Goal: Task Accomplishment & Management: Complete application form

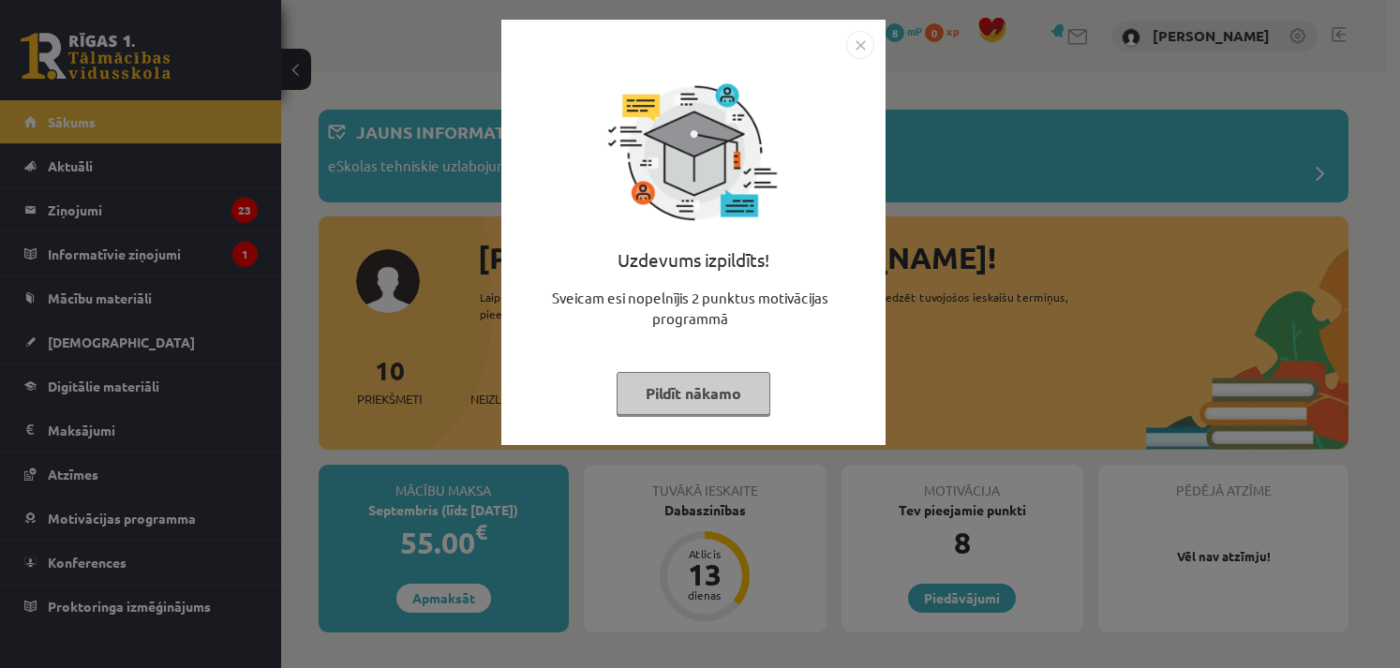
click at [861, 46] on img "Close" at bounding box center [860, 45] width 28 height 28
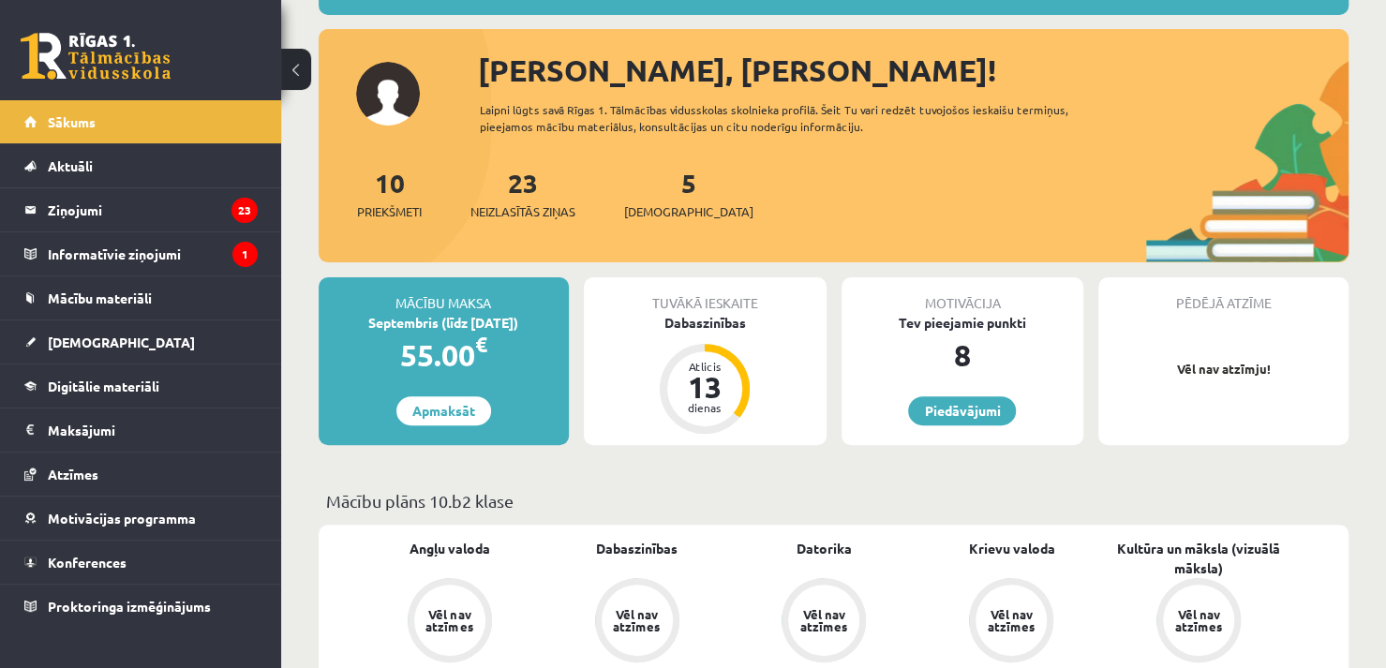
scroll to position [225, 0]
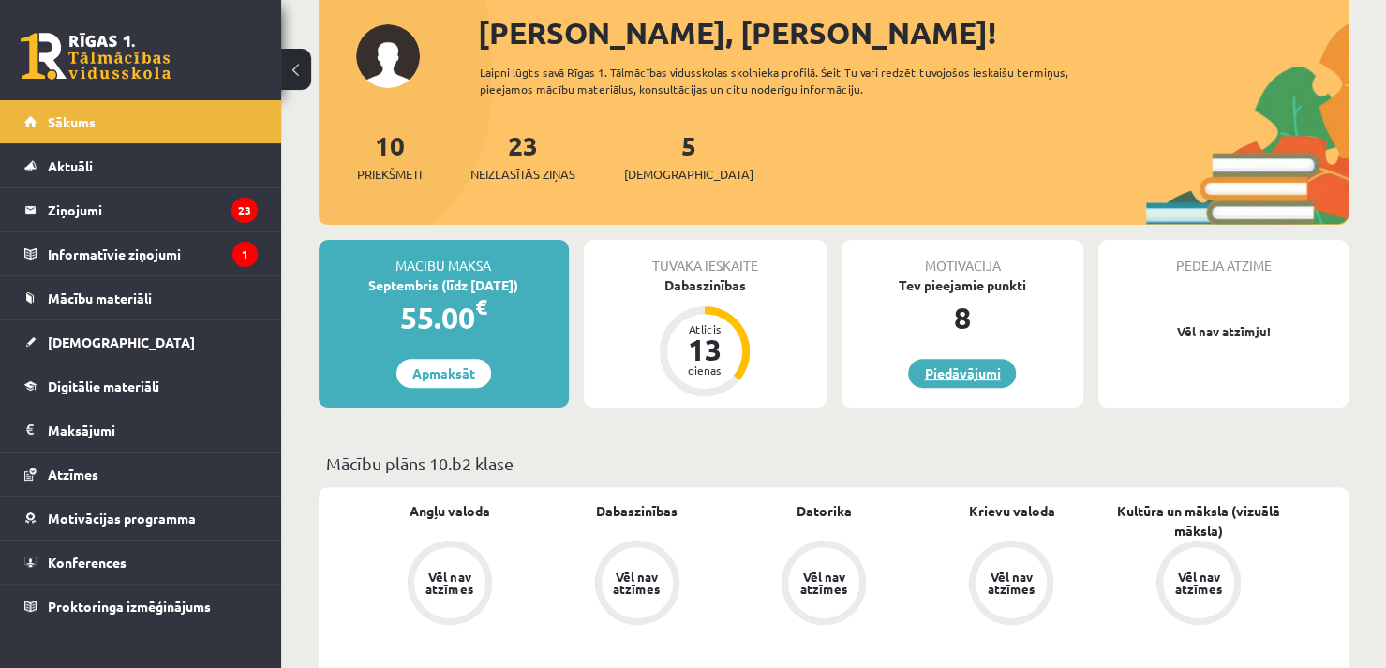
click at [939, 371] on link "Piedāvājumi" at bounding box center [962, 373] width 108 height 29
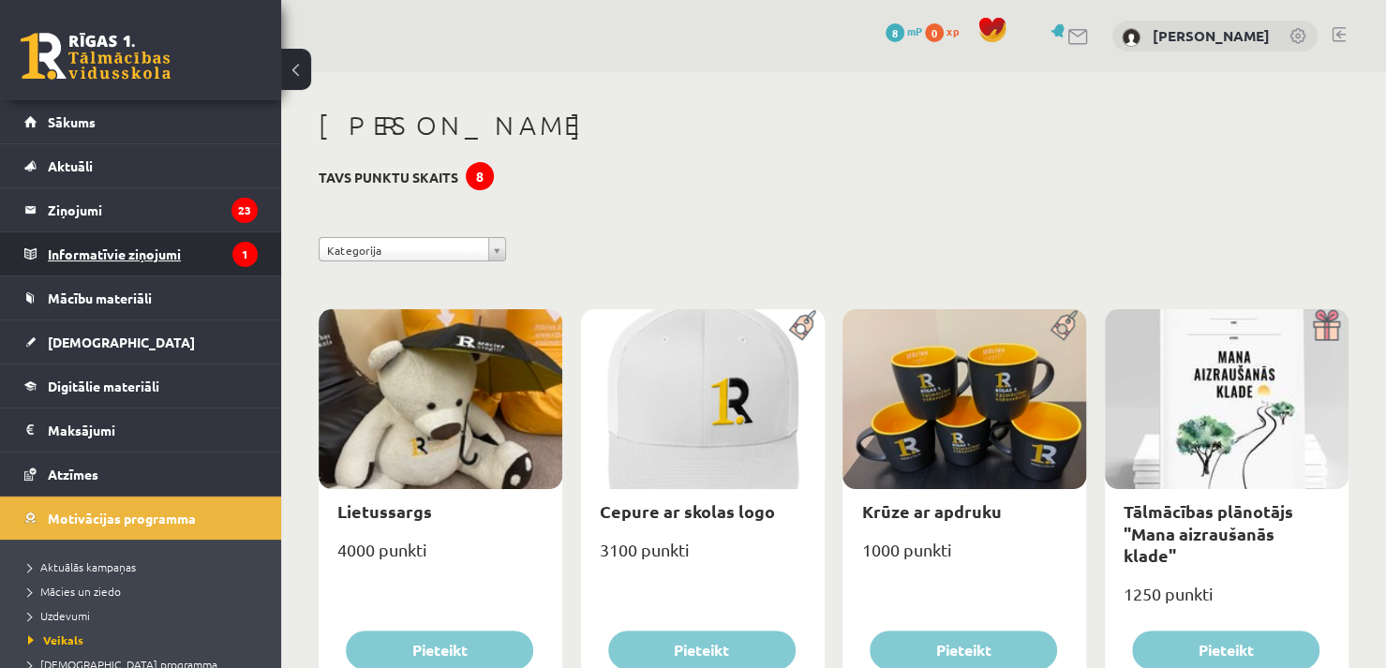
click at [232, 246] on icon "1" at bounding box center [244, 254] width 25 height 25
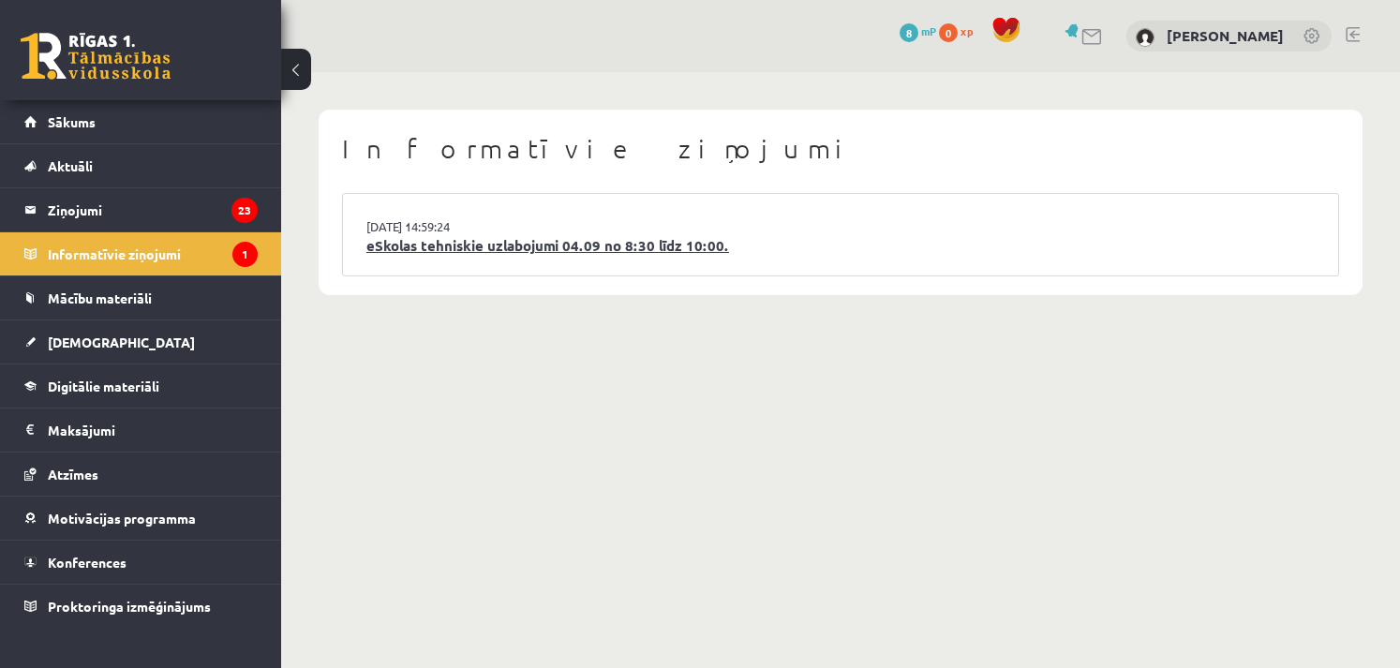
click at [434, 249] on link "eSkolas tehniskie uzlabojumi 04.09 no 8:30 līdz 10:00." at bounding box center [840, 246] width 948 height 22
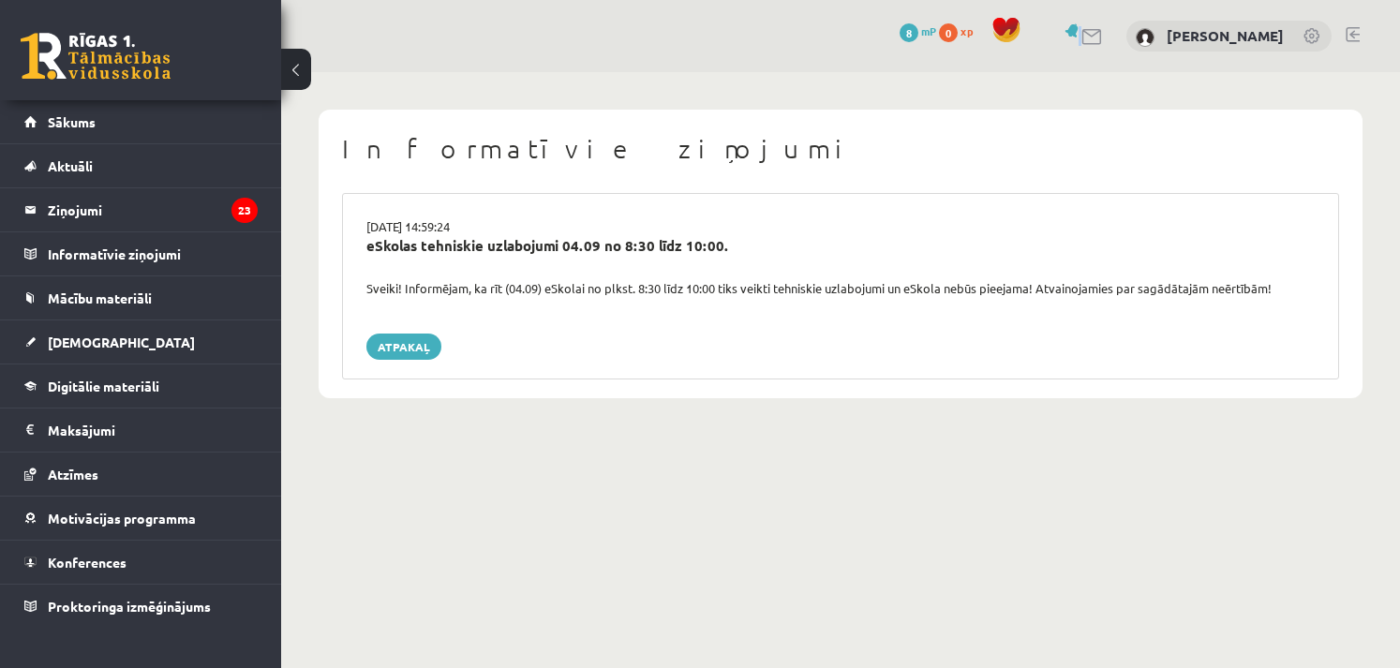
drag, startPoint x: 1102, startPoint y: 27, endPoint x: 1088, endPoint y: 25, distance: 14.2
click at [1088, 26] on div at bounding box center [1082, 36] width 44 height 20
click at [1083, 25] on link at bounding box center [1074, 30] width 19 height 14
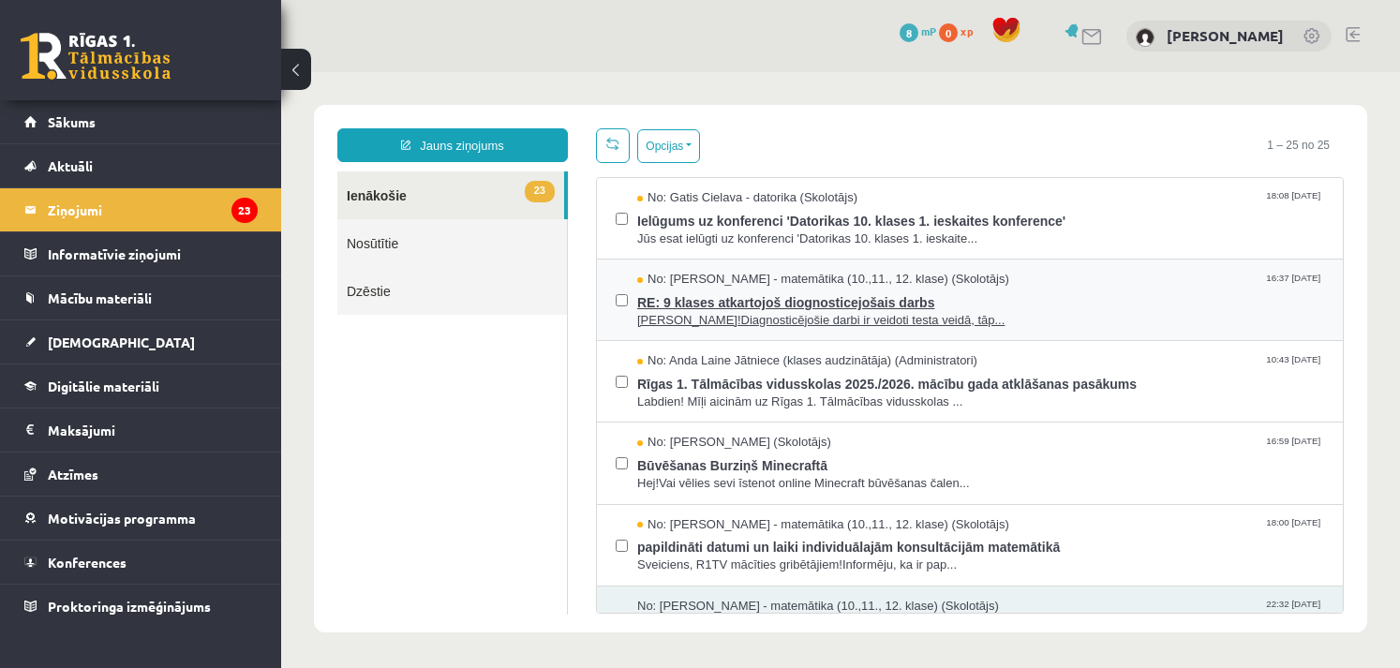
click at [691, 327] on div "No: [PERSON_NAME] - matemātika (10.,11., 12. klase) (Skolotājs) 16:37 [DATE] RE…" at bounding box center [970, 301] width 746 height 82
click at [1012, 294] on span "RE: 9 klases atkartojoš diognosticejošais darbs" at bounding box center [980, 300] width 687 height 23
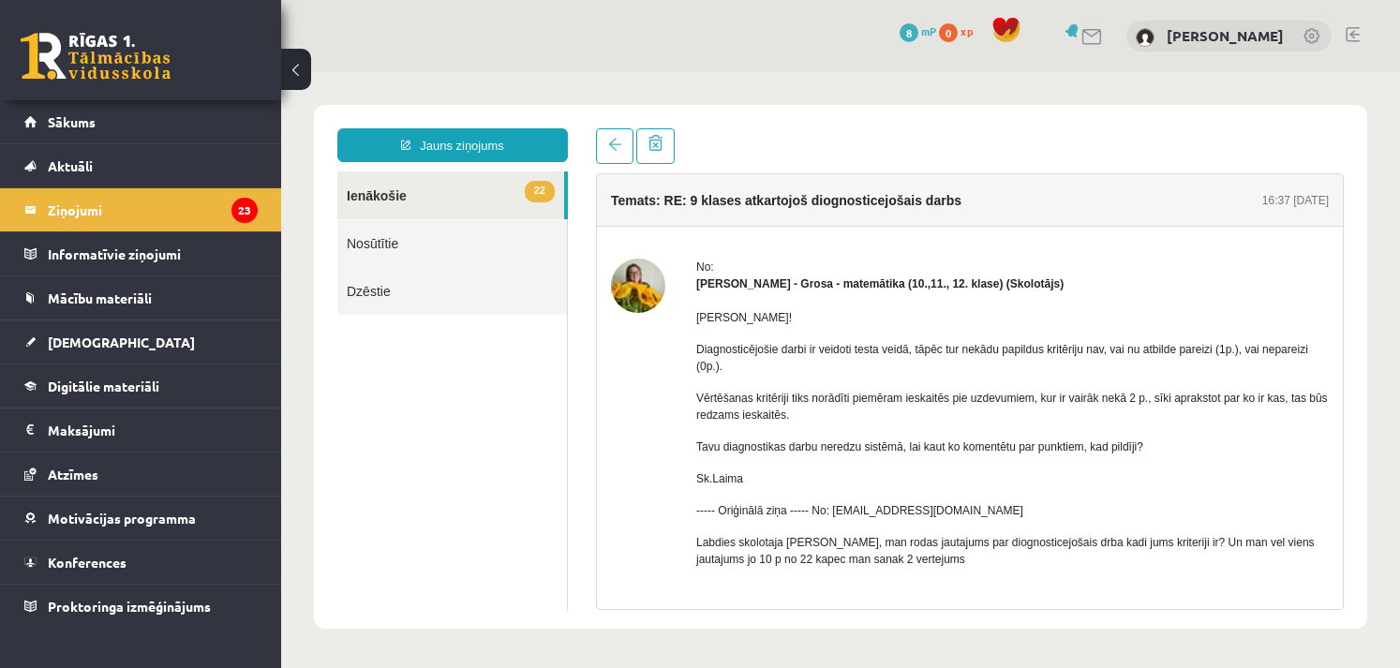
click at [458, 244] on link "Nosūtītie" at bounding box center [452, 243] width 230 height 48
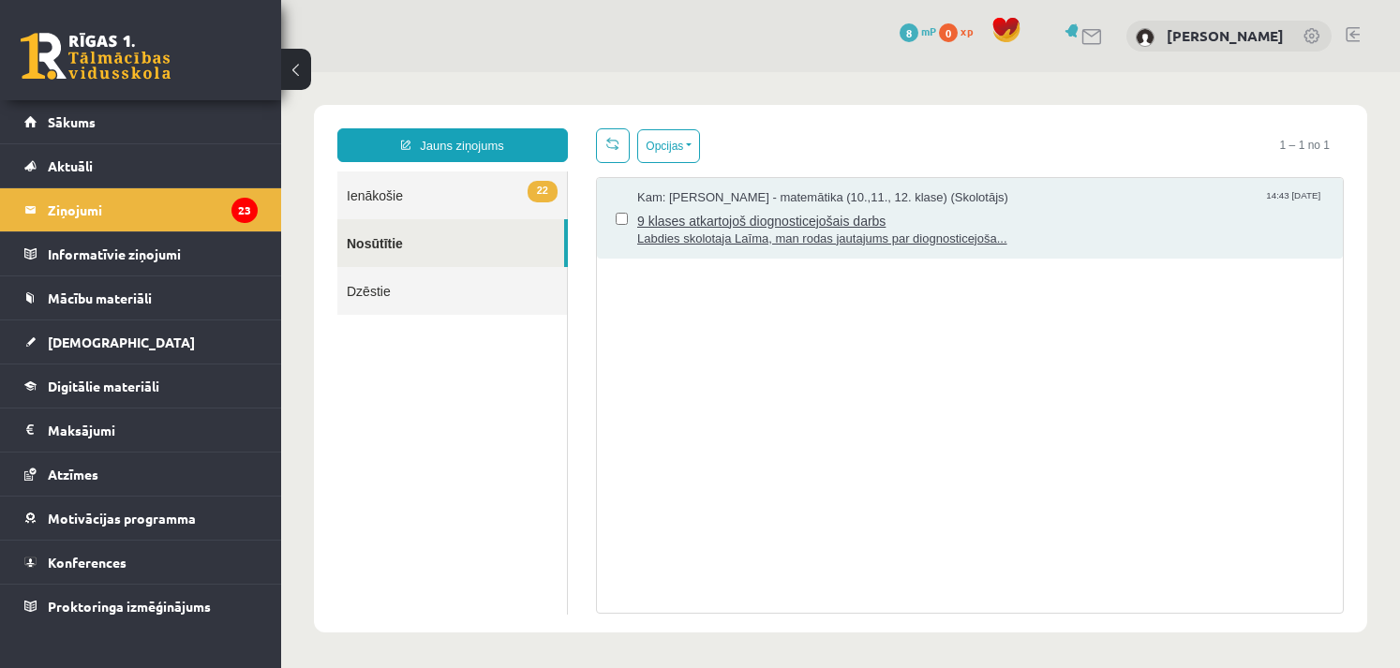
click at [709, 226] on span "9 klases atkartojoš diognosticejošais darbs" at bounding box center [980, 218] width 687 height 23
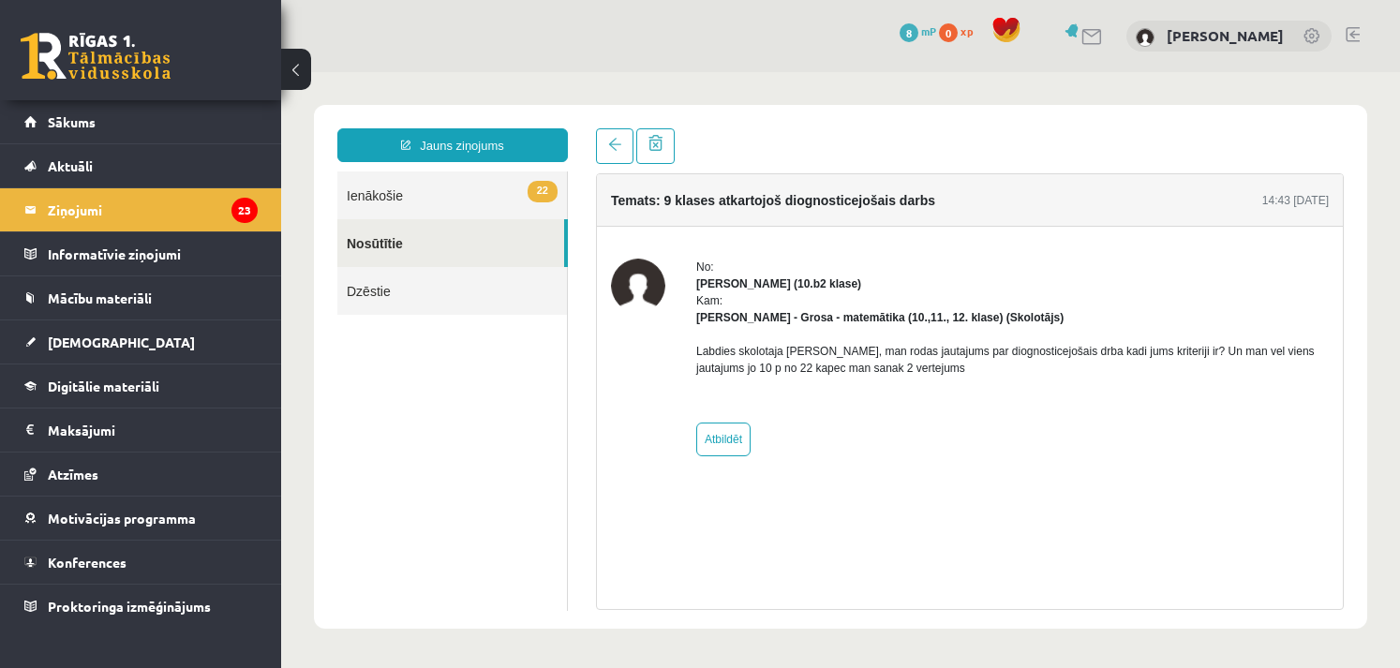
click at [485, 192] on link "22 Ienākošie" at bounding box center [452, 196] width 230 height 48
click at [174, 134] on link "Sākums" at bounding box center [140, 121] width 233 height 43
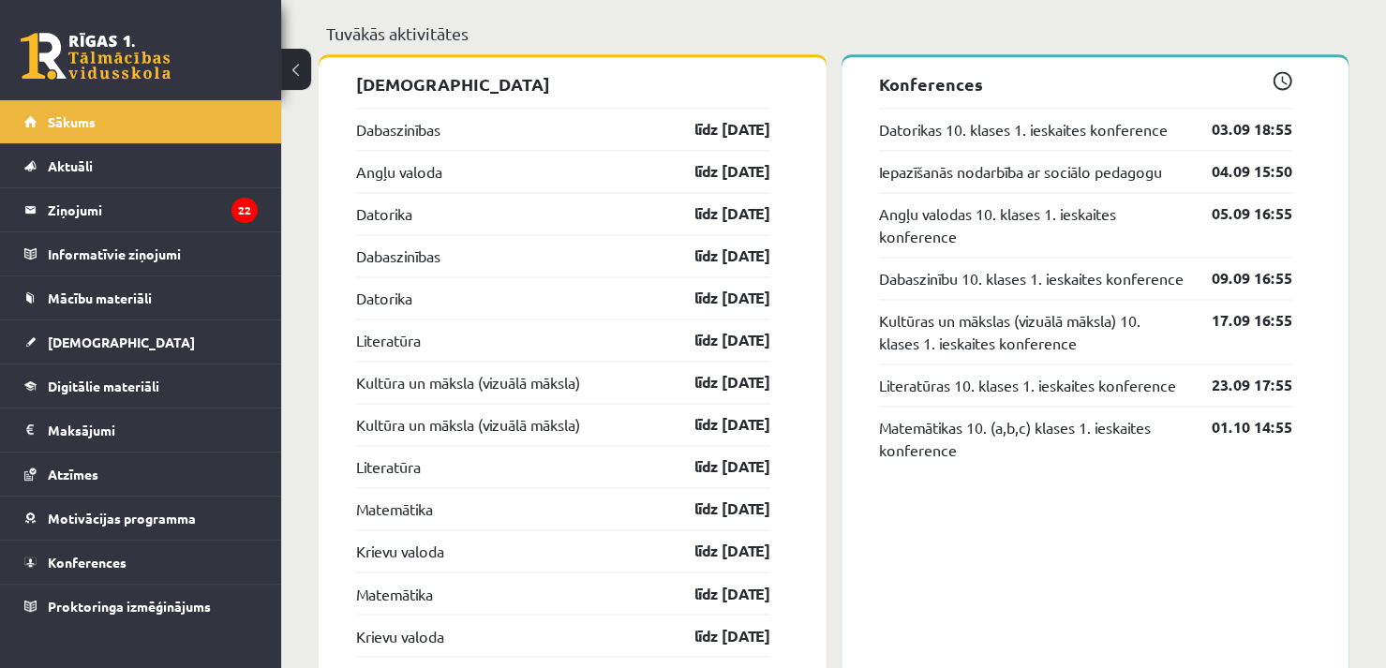
scroll to position [1500, 0]
click at [1008, 137] on link "Datorikas 10. klases 1. ieskaites konference" at bounding box center [1023, 130] width 289 height 22
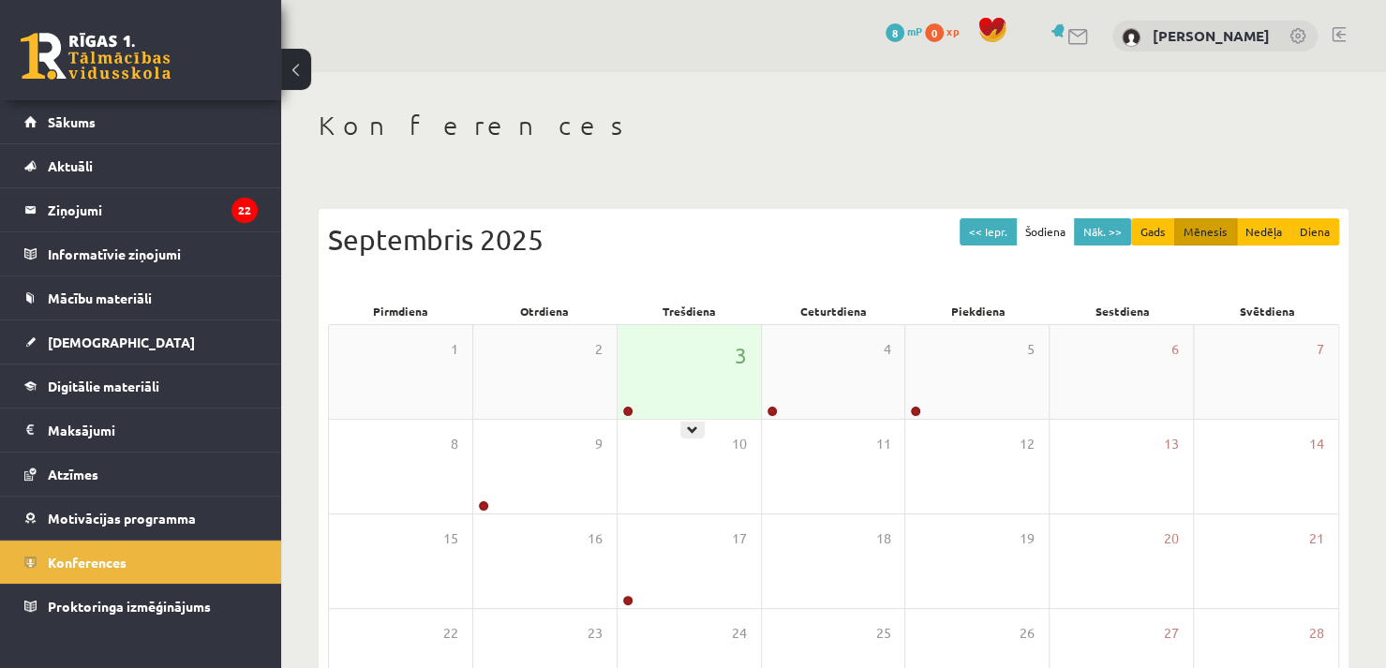
click at [669, 381] on div "3" at bounding box center [689, 372] width 143 height 94
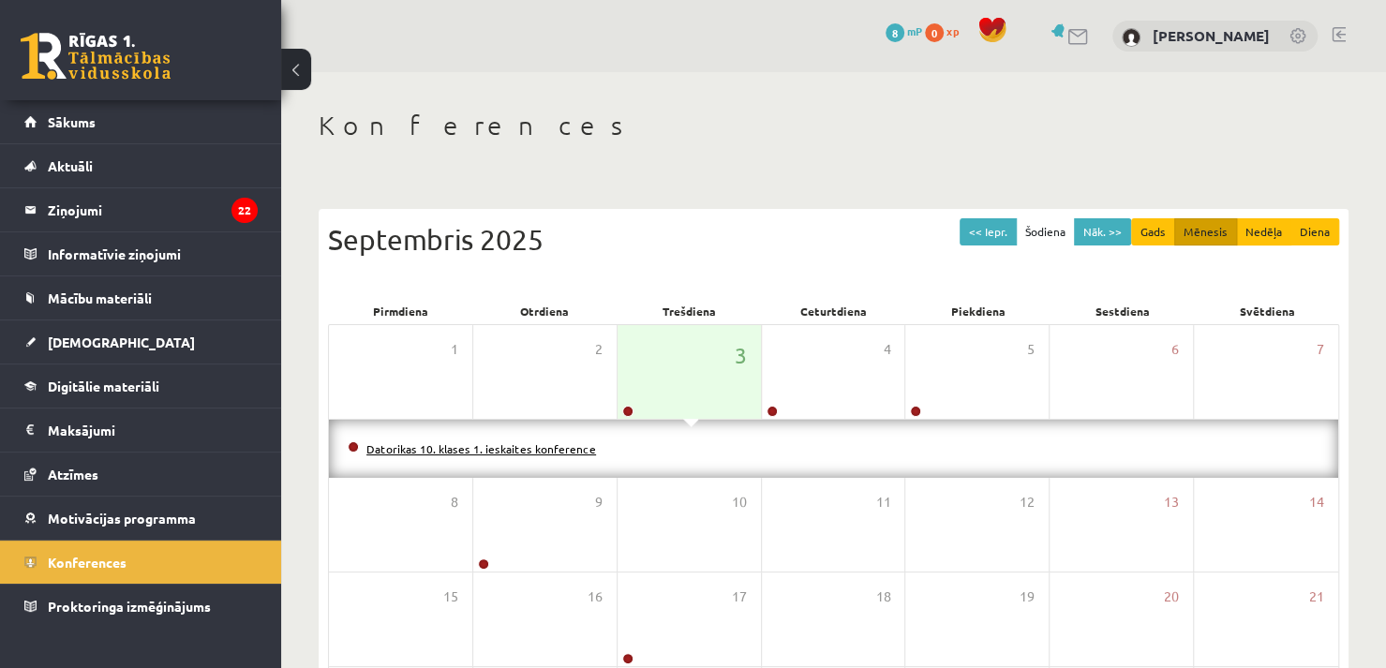
click at [583, 446] on link "Datorikas 10. klases 1. ieskaites konference" at bounding box center [481, 448] width 230 height 15
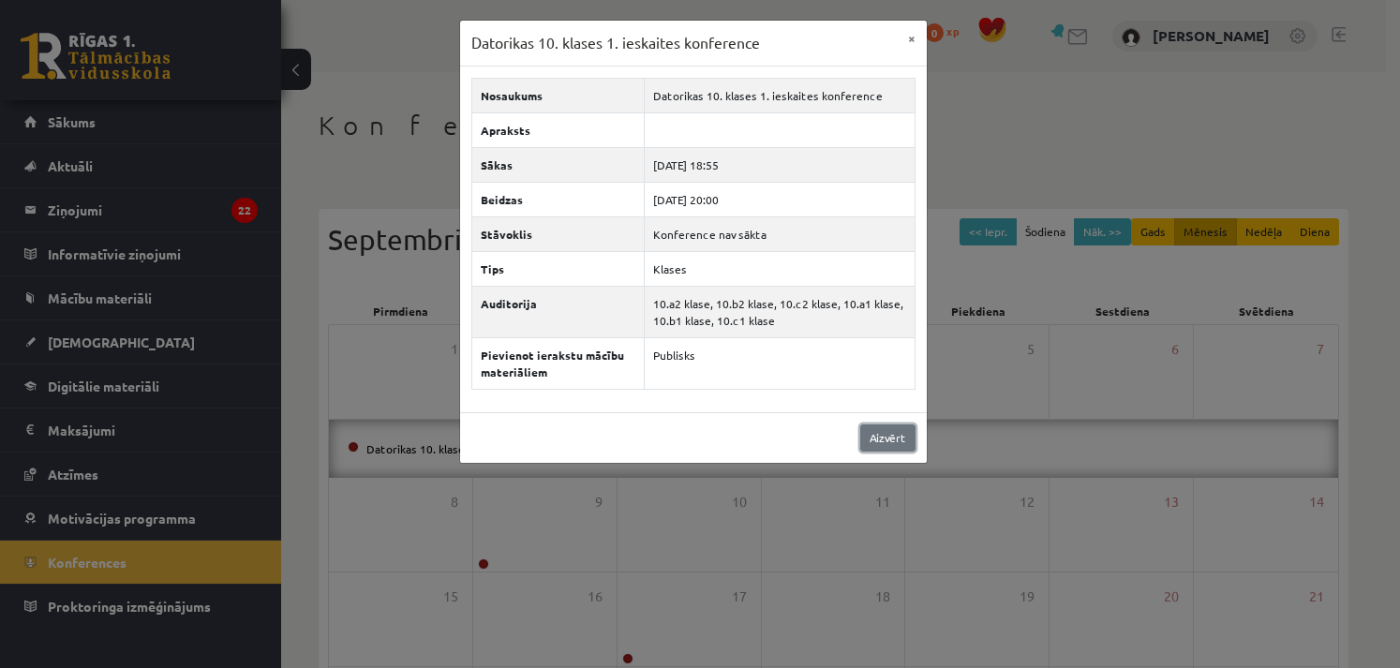
click at [886, 443] on link "Aizvērt" at bounding box center [887, 438] width 55 height 27
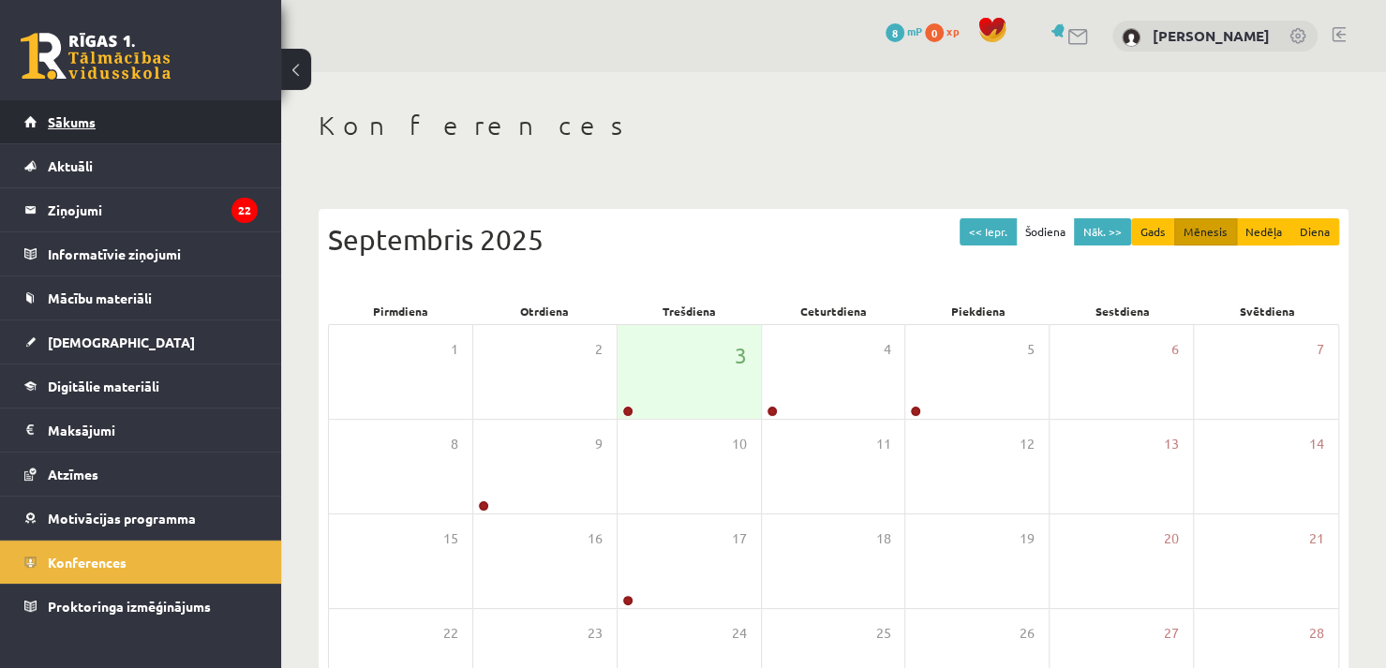
click at [120, 123] on link "Sākums" at bounding box center [140, 121] width 233 height 43
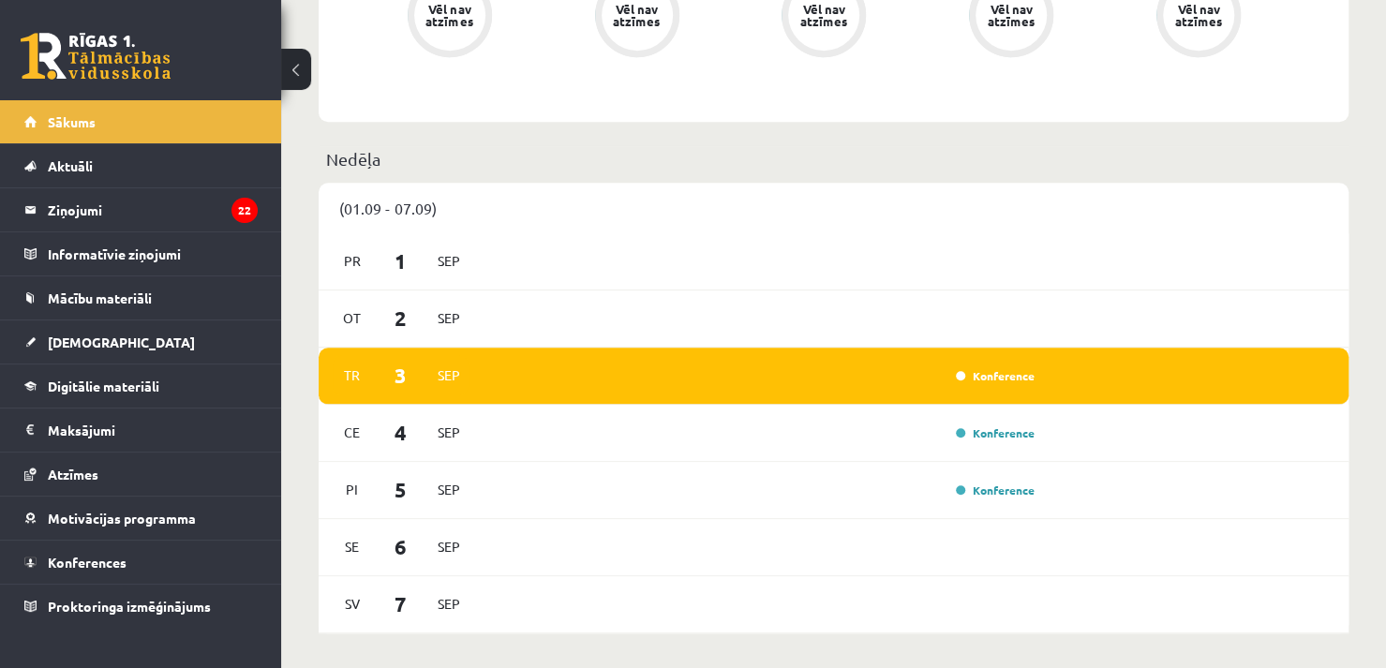
scroll to position [862, 0]
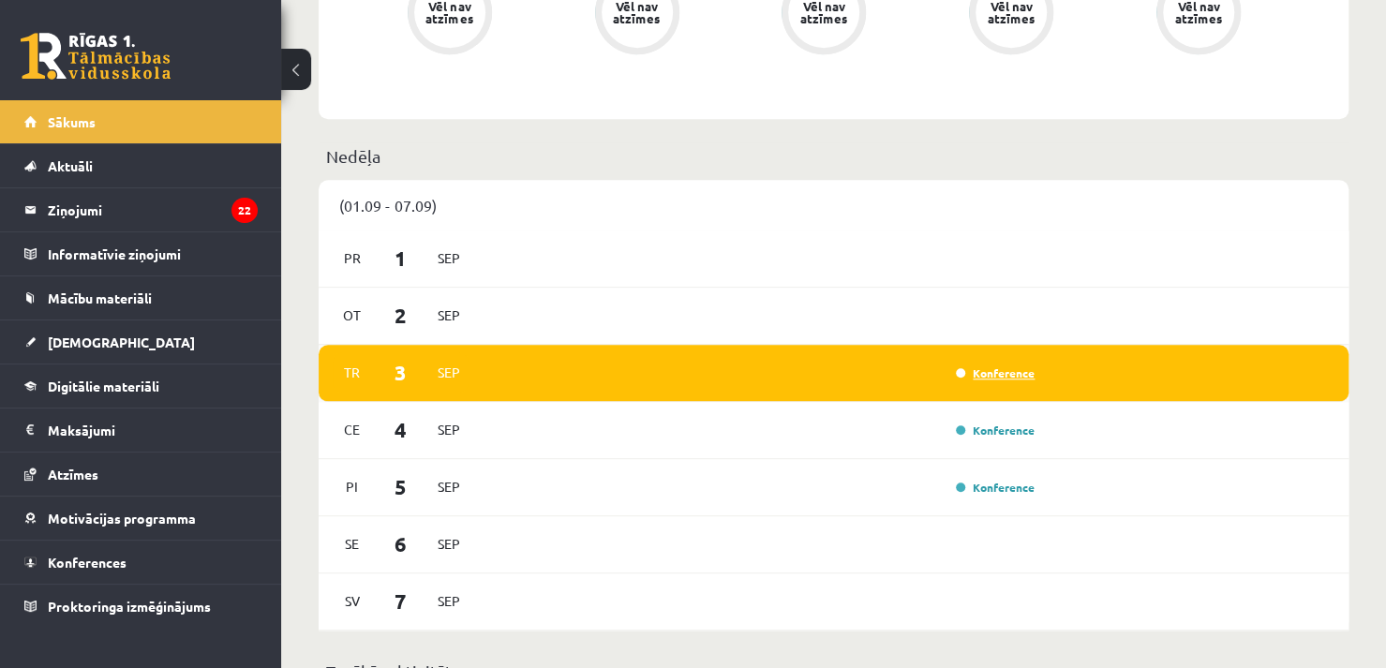
click at [990, 376] on link "Konference" at bounding box center [995, 373] width 79 height 15
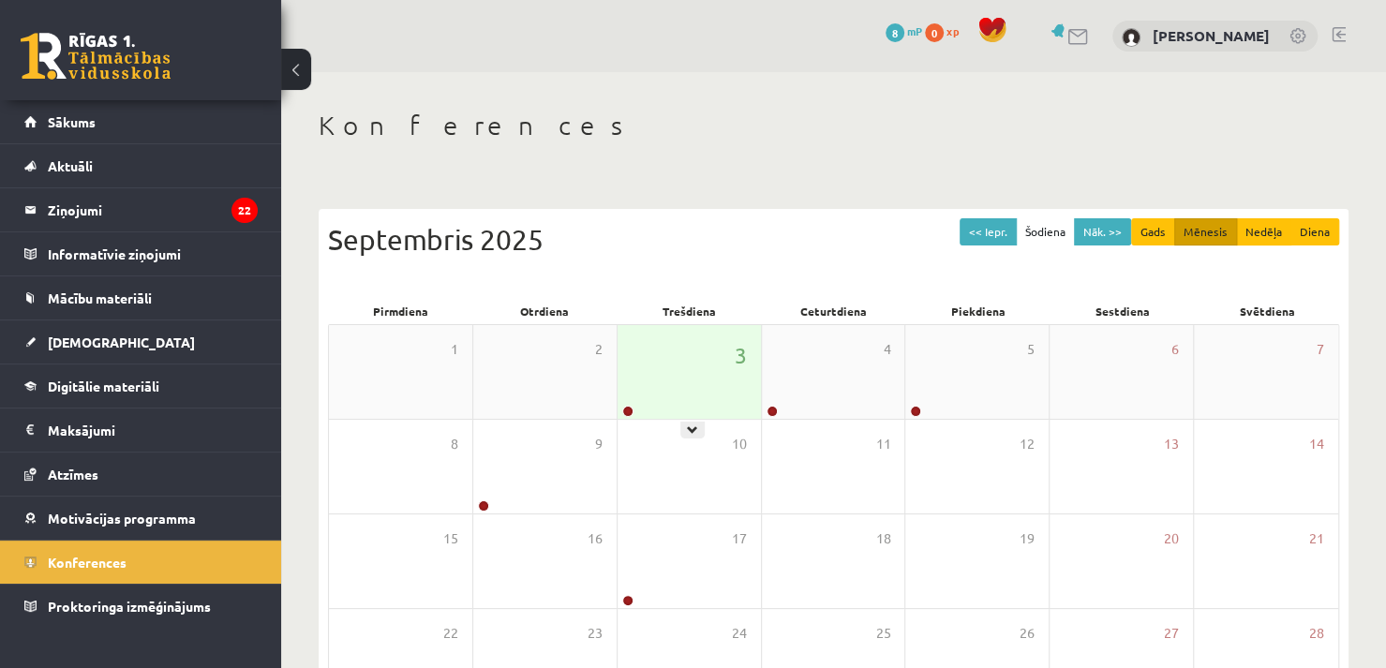
click at [702, 401] on div "3" at bounding box center [689, 372] width 143 height 94
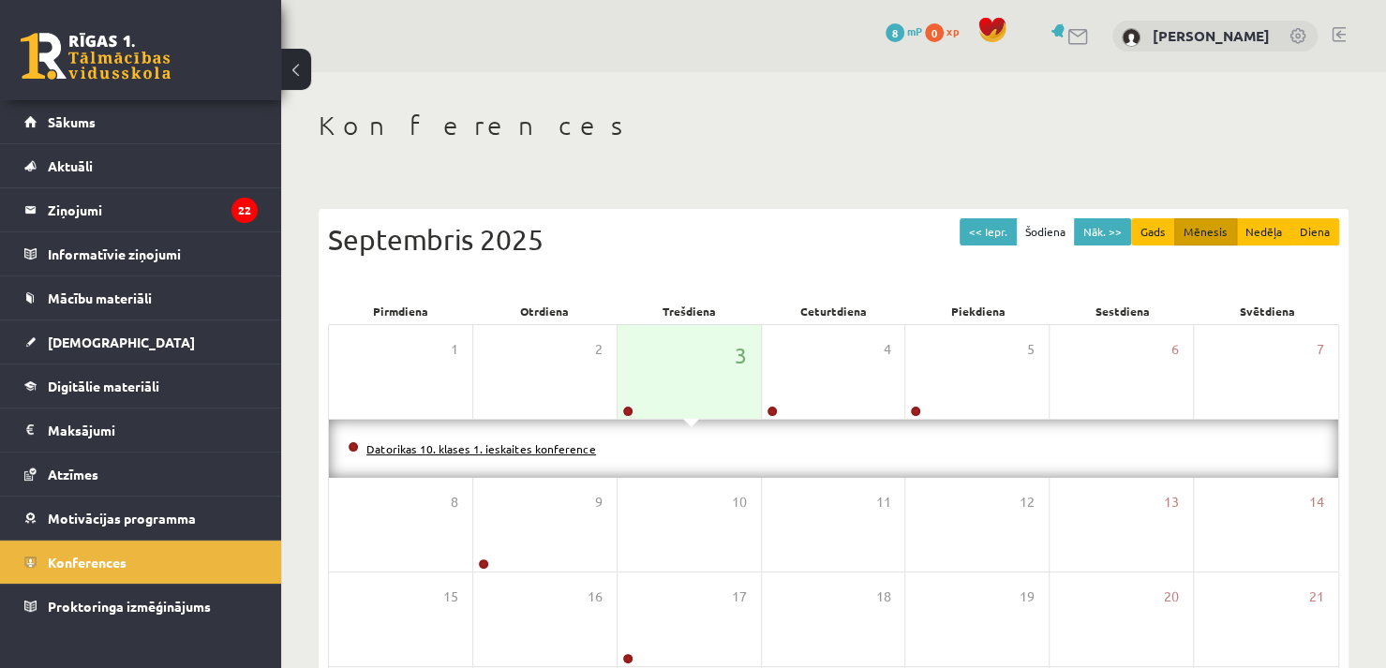
click at [563, 447] on link "Datorikas 10. klases 1. ieskaites konference" at bounding box center [481, 448] width 230 height 15
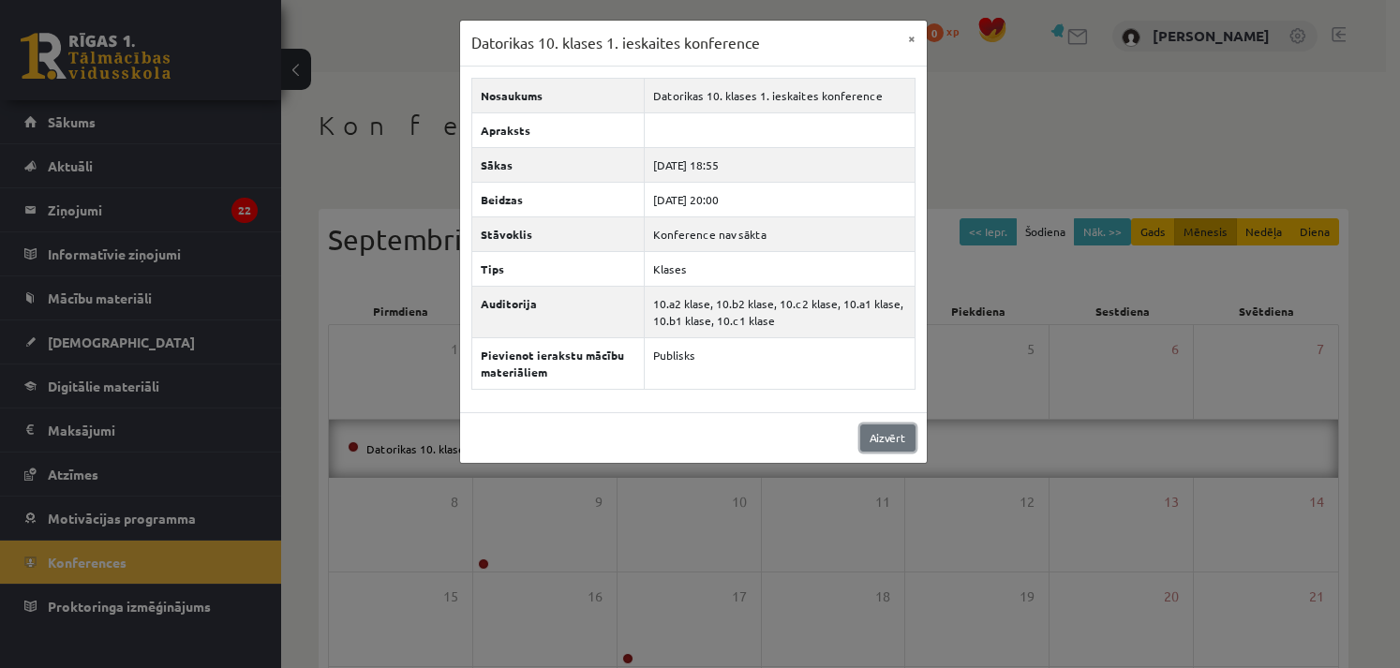
click at [877, 428] on link "Aizvērt" at bounding box center [887, 438] width 55 height 27
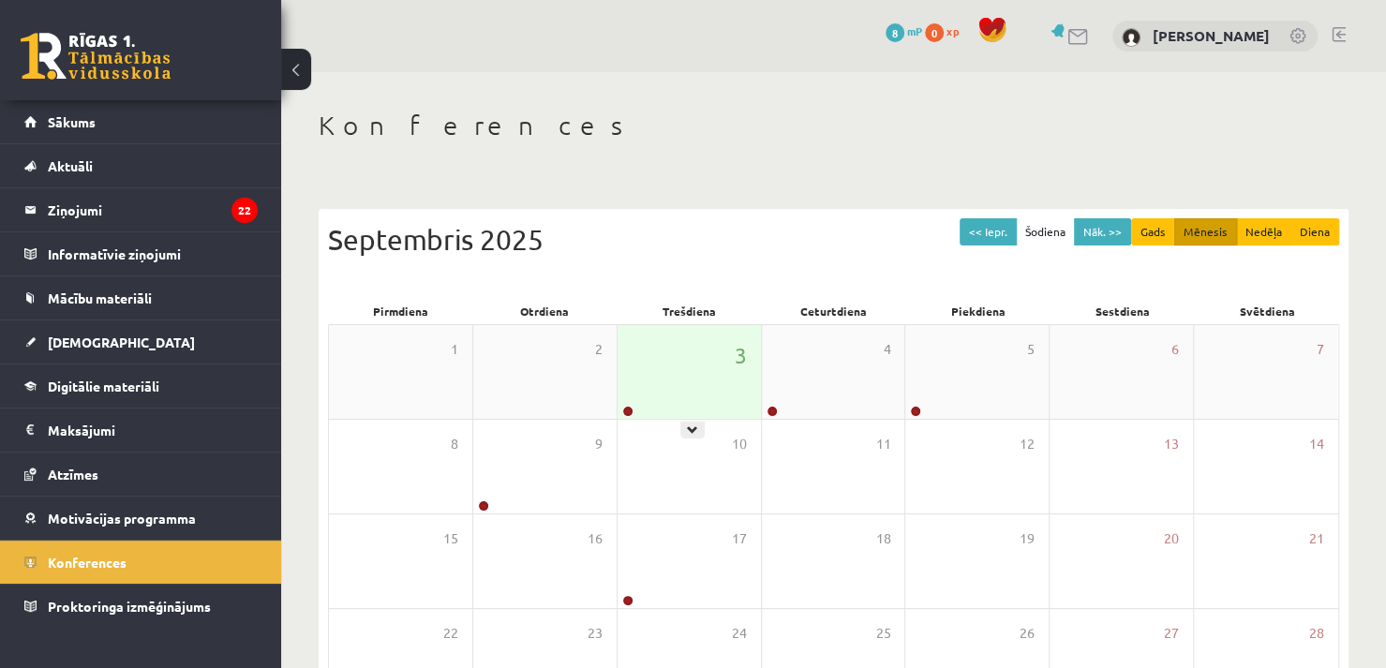
click at [699, 333] on div "3" at bounding box center [689, 372] width 143 height 94
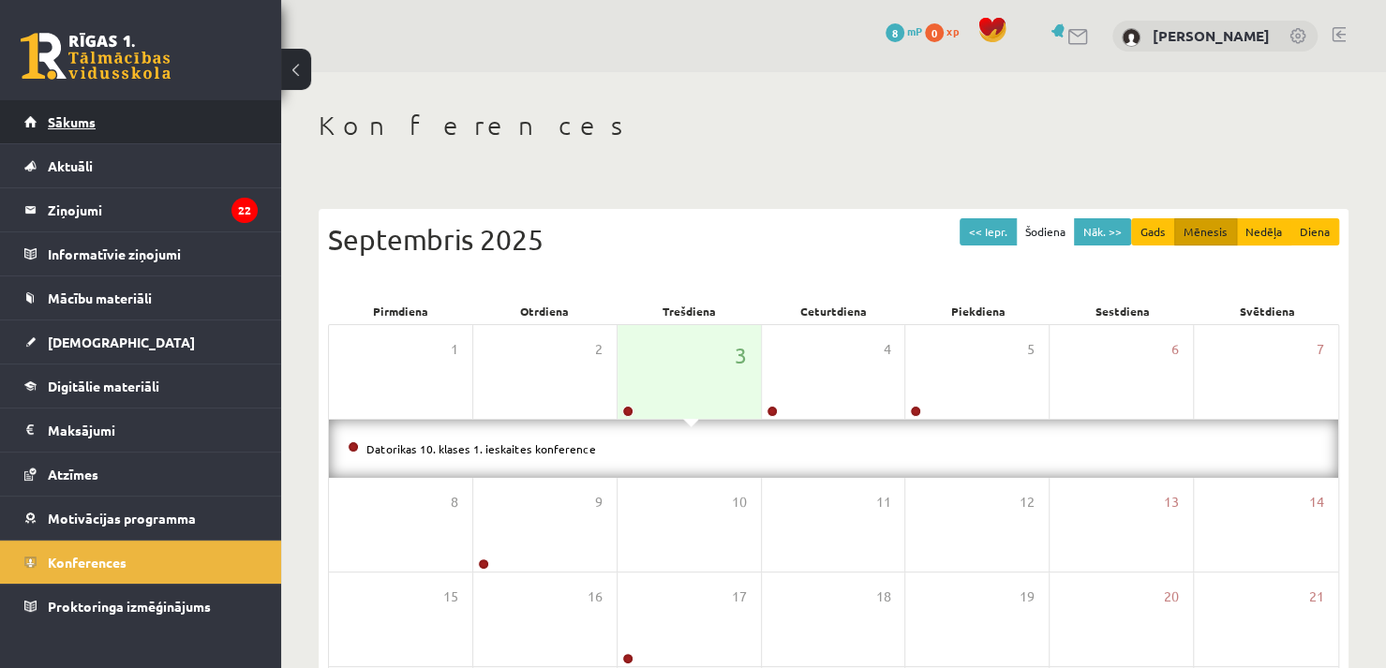
click at [178, 117] on link "Sākums" at bounding box center [140, 121] width 233 height 43
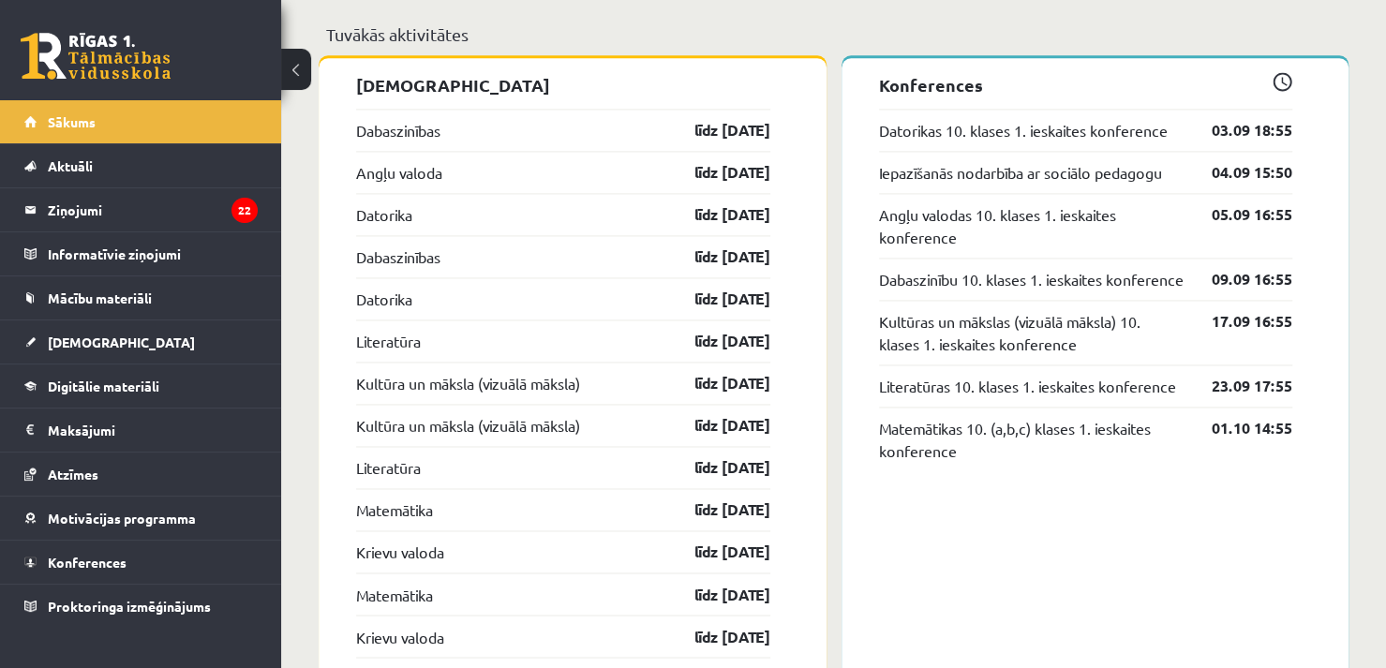
scroll to position [1537, 0]
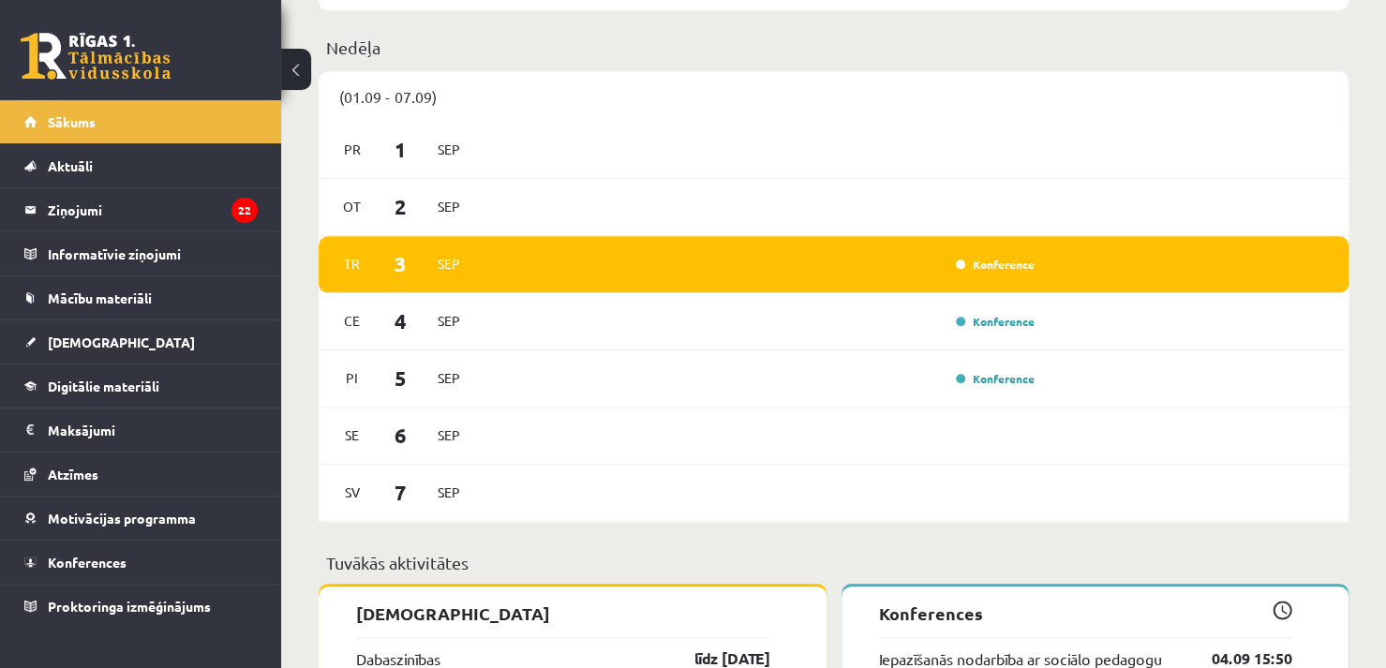
scroll to position [975, 0]
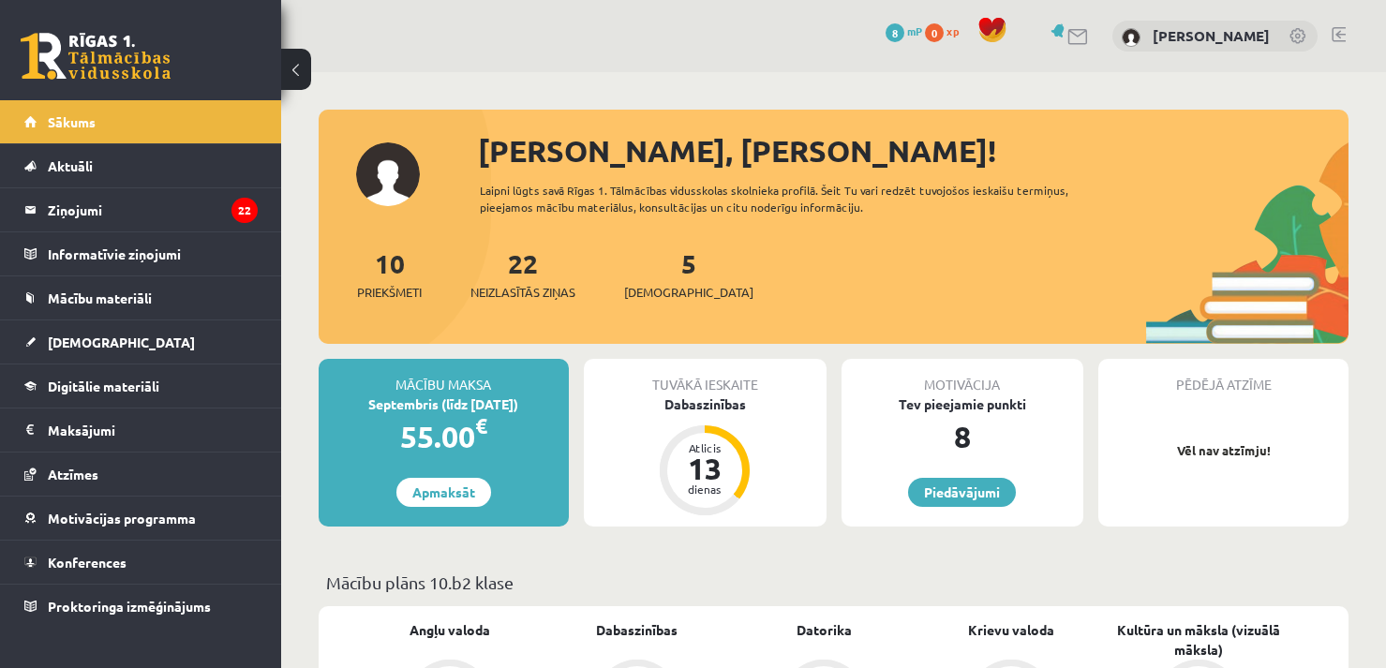
scroll to position [975, 0]
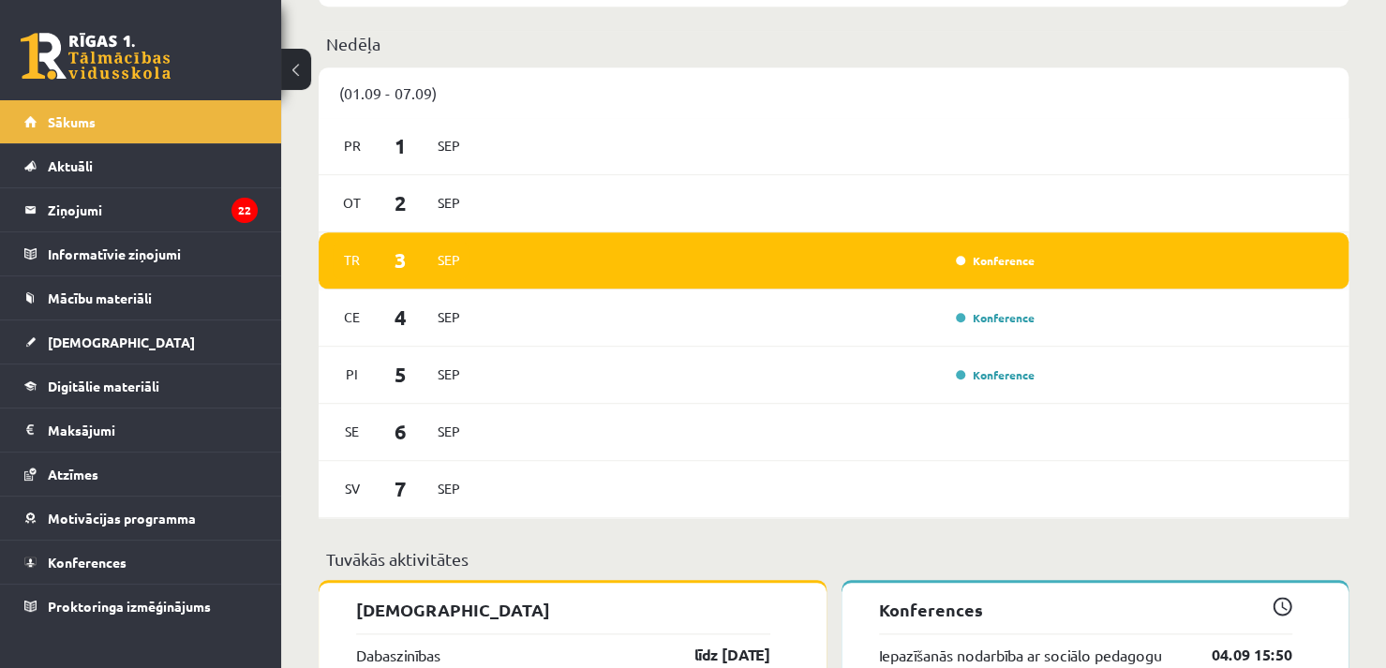
click at [994, 275] on div "Tr 3 Sep Konference" at bounding box center [834, 260] width 1030 height 57
click at [992, 268] on div "Konference" at bounding box center [994, 260] width 94 height 19
click at [977, 258] on link "Konference" at bounding box center [995, 260] width 79 height 15
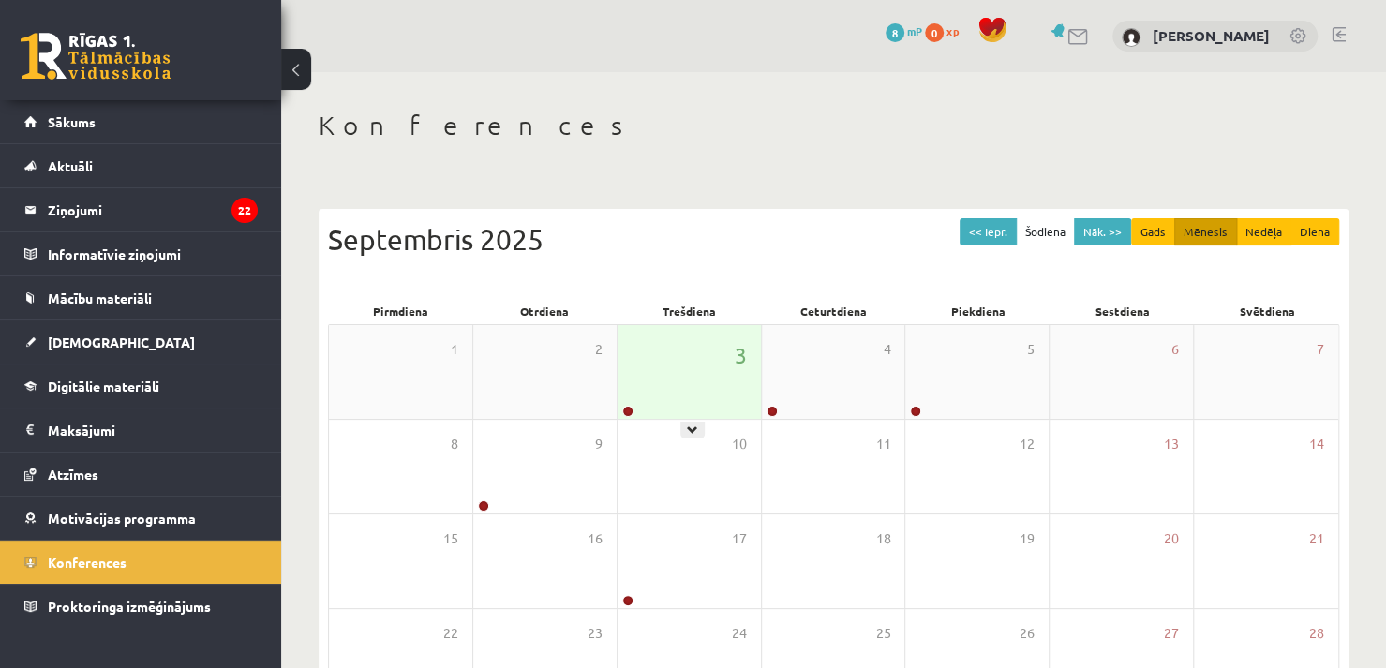
click at [711, 368] on div "3" at bounding box center [689, 372] width 143 height 94
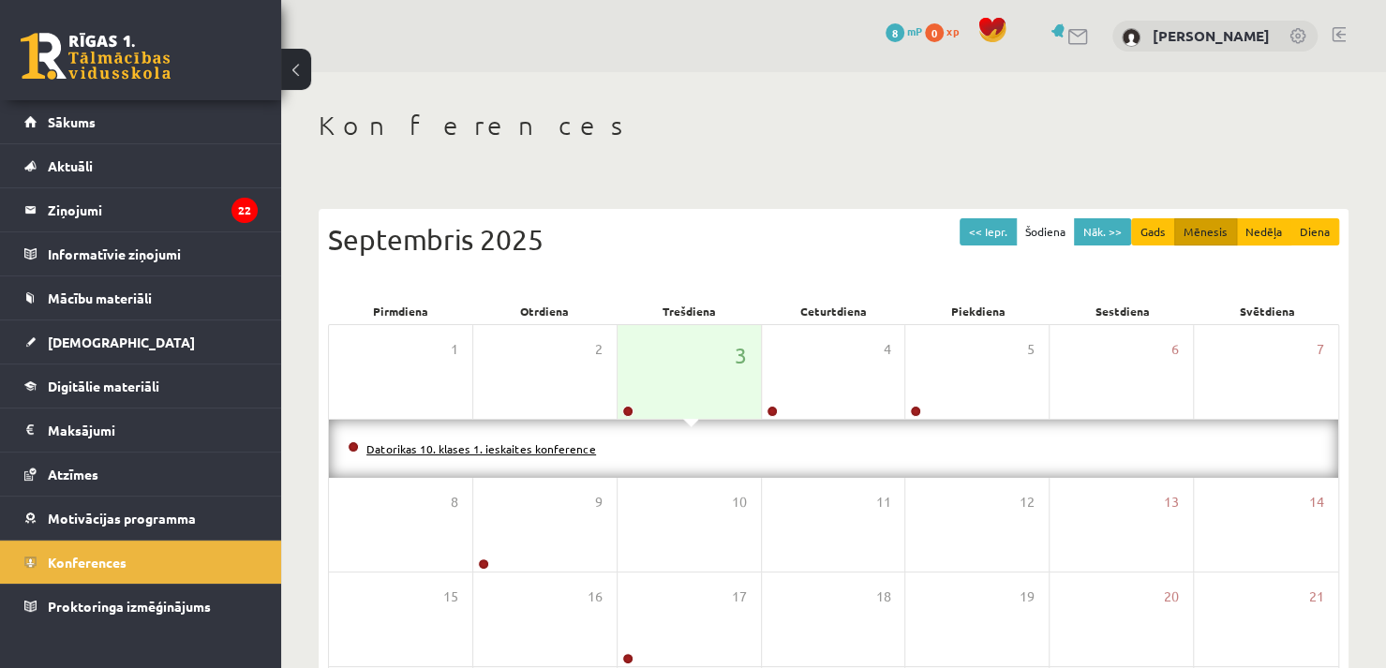
click at [577, 441] on link "Datorikas 10. klases 1. ieskaites konference" at bounding box center [481, 448] width 230 height 15
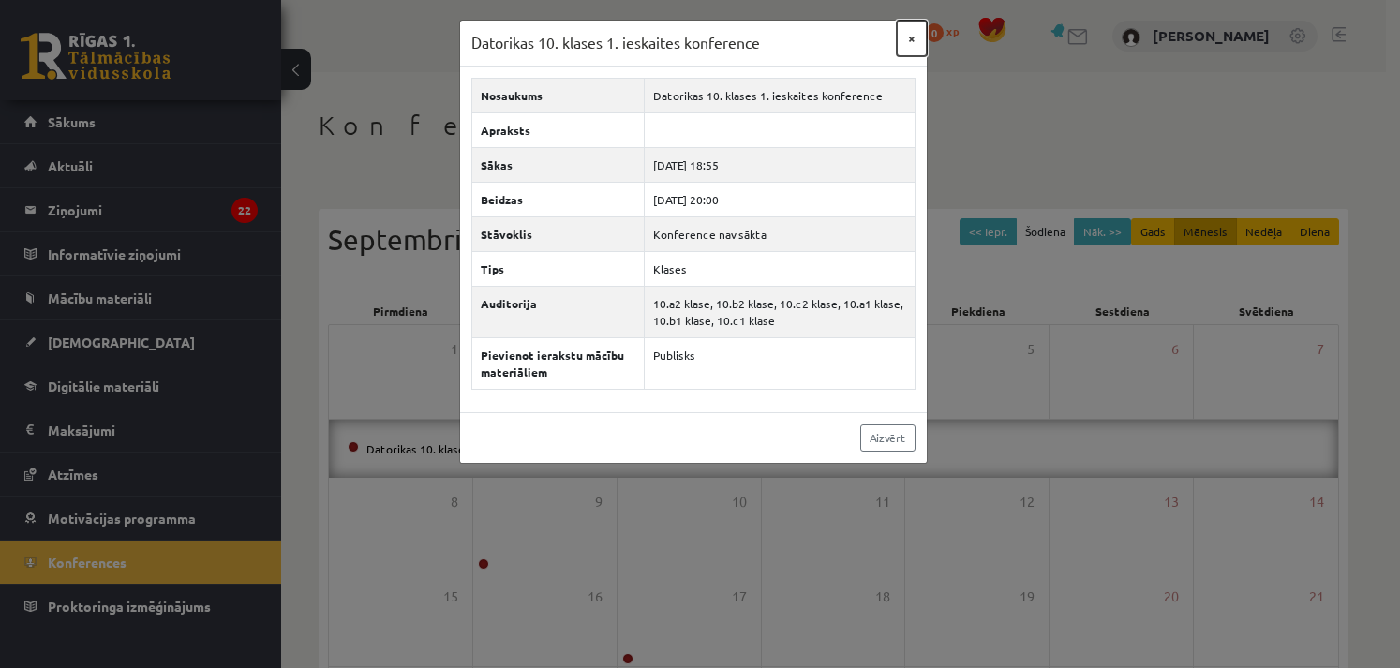
click at [909, 37] on button "×" at bounding box center [912, 39] width 30 height 36
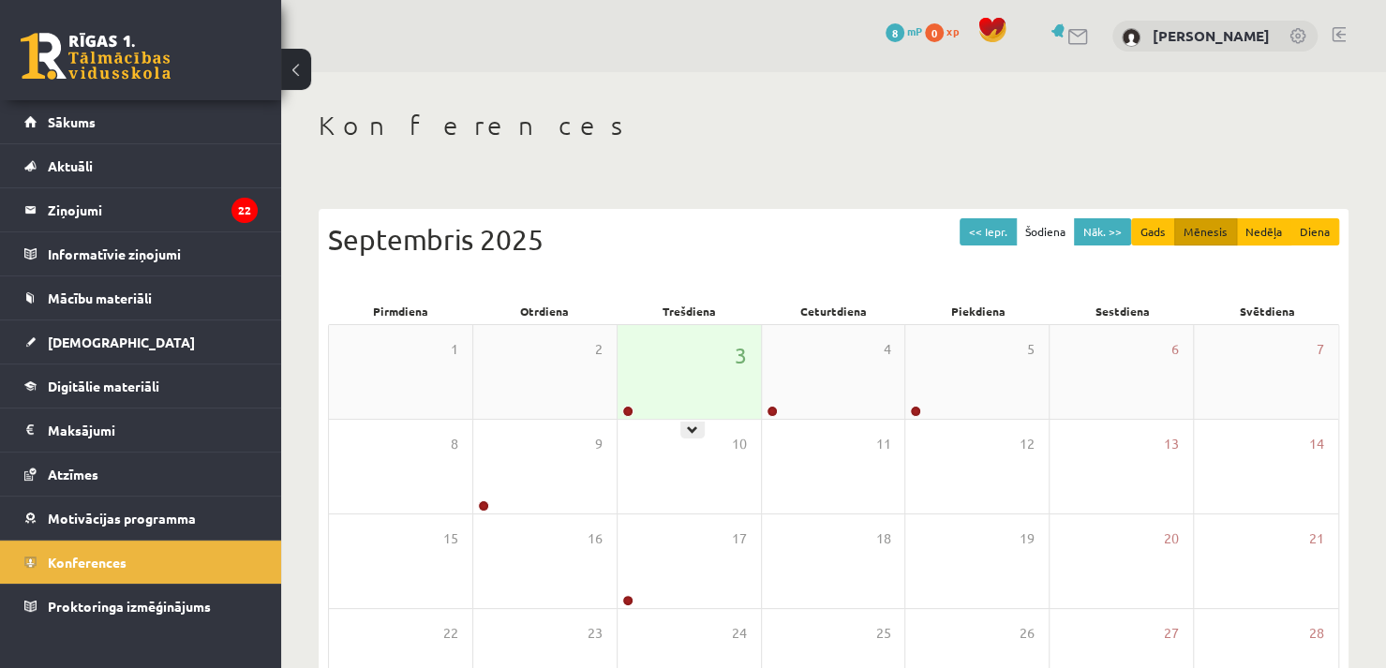
click at [705, 373] on div "3" at bounding box center [689, 372] width 143 height 94
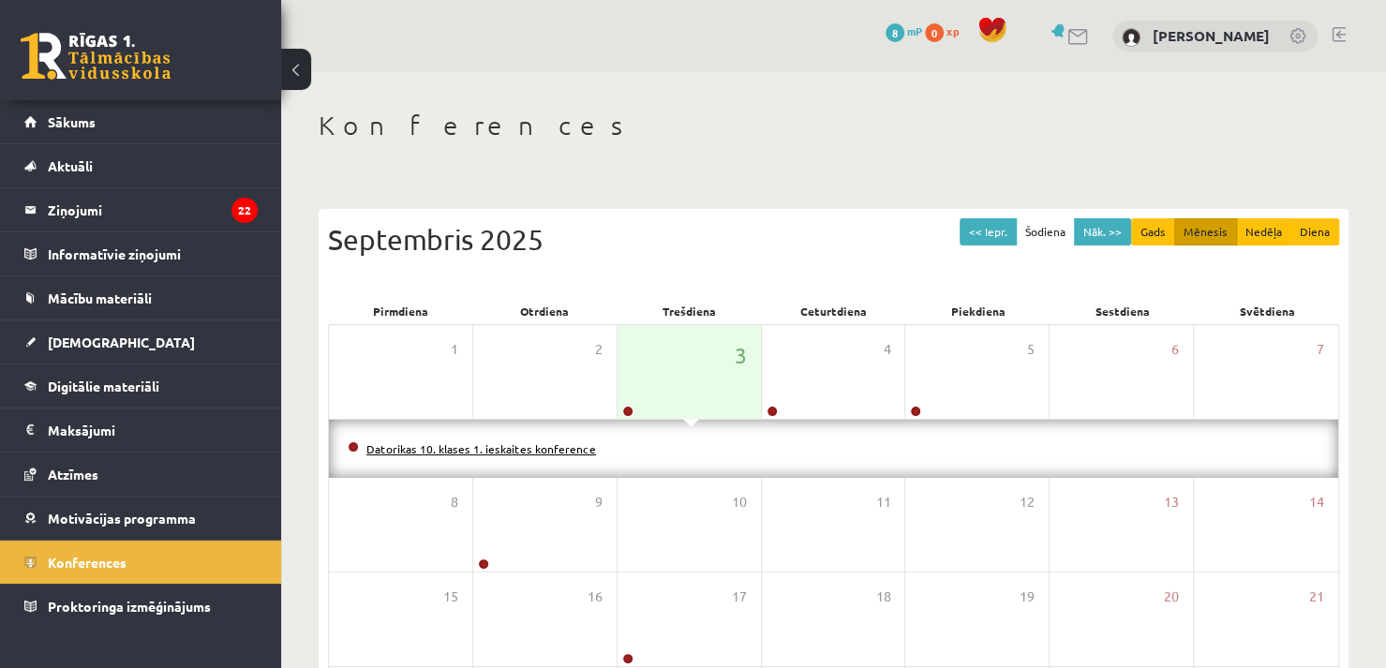
click at [566, 443] on link "Datorikas 10. klases 1. ieskaites konference" at bounding box center [481, 448] width 230 height 15
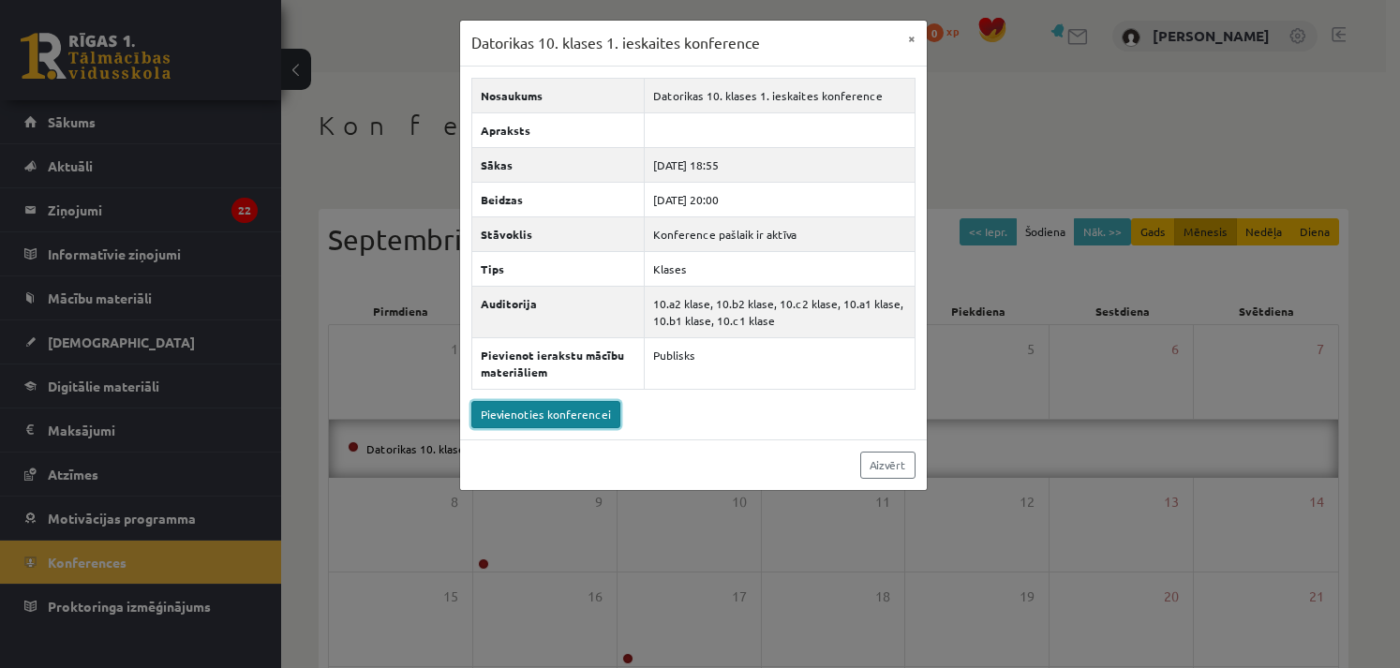
click at [569, 404] on link "Pievienoties konferencei" at bounding box center [545, 414] width 149 height 27
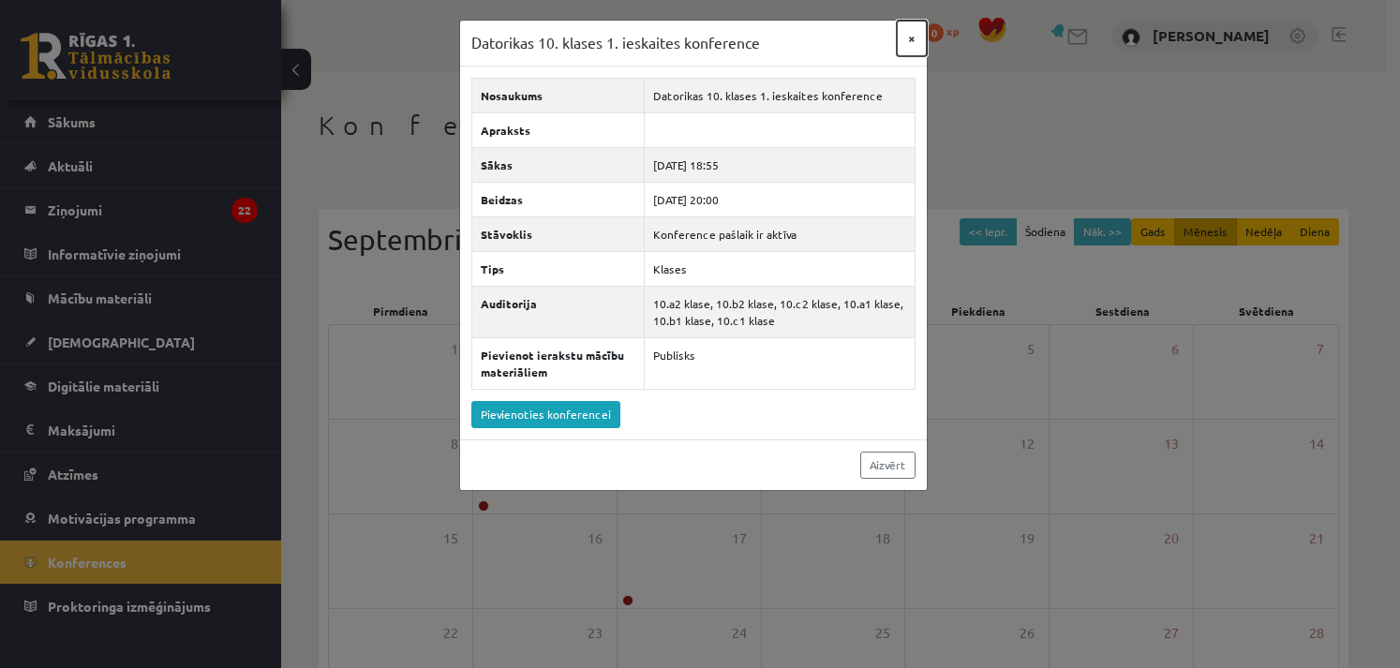
click at [908, 41] on button "×" at bounding box center [912, 39] width 30 height 36
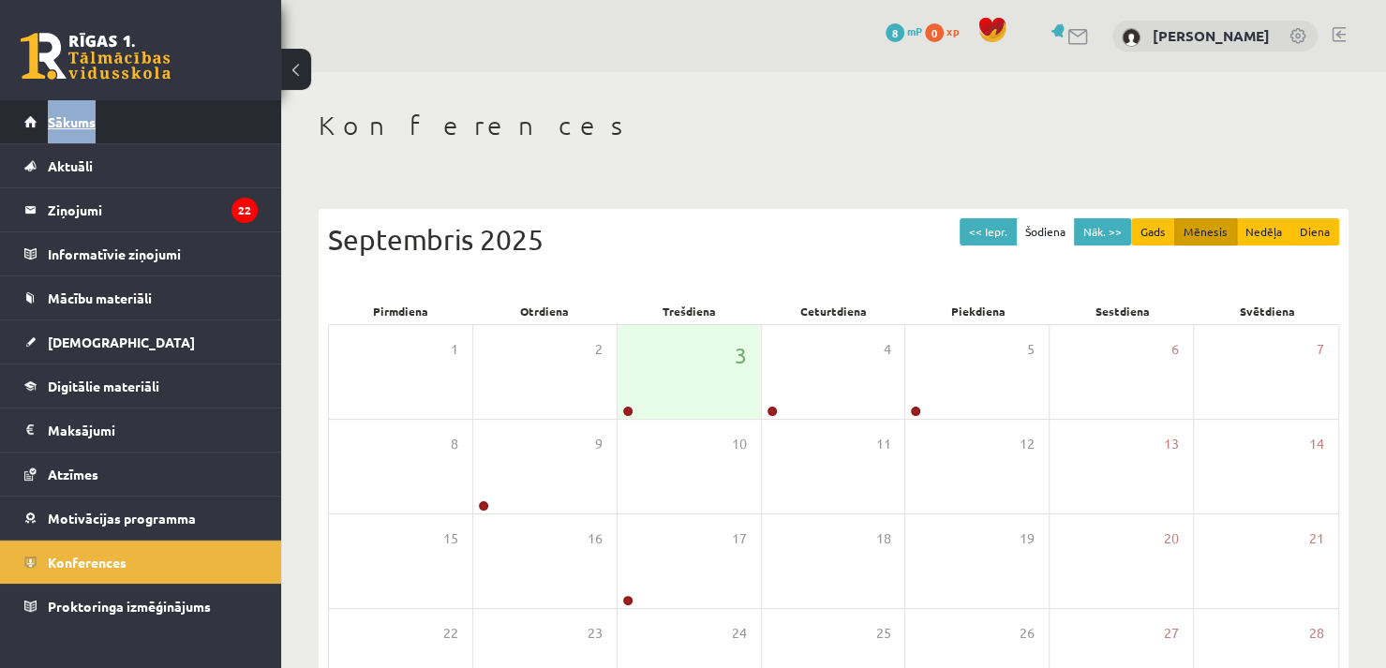
drag, startPoint x: 144, startPoint y: 98, endPoint x: 138, endPoint y: 123, distance: 25.2
click at [138, 123] on div "0 Dāvanas 8 mP 0 xp Andris Plēsums Sākums Aktuāli Kā mācīties eSKOLĀ Kontakti N…" at bounding box center [140, 334] width 281 height 668
click at [138, 123] on link "Sākums" at bounding box center [140, 121] width 233 height 43
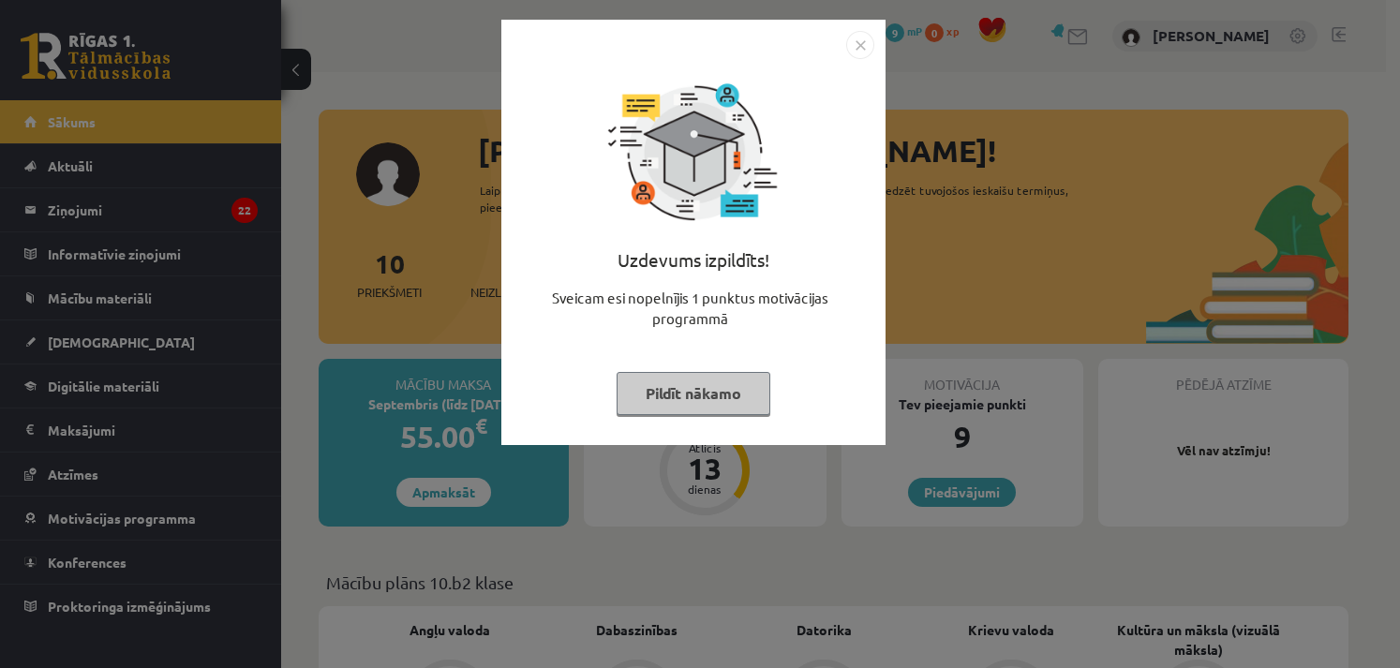
click at [693, 386] on button "Pildīt nākamo" at bounding box center [694, 393] width 154 height 43
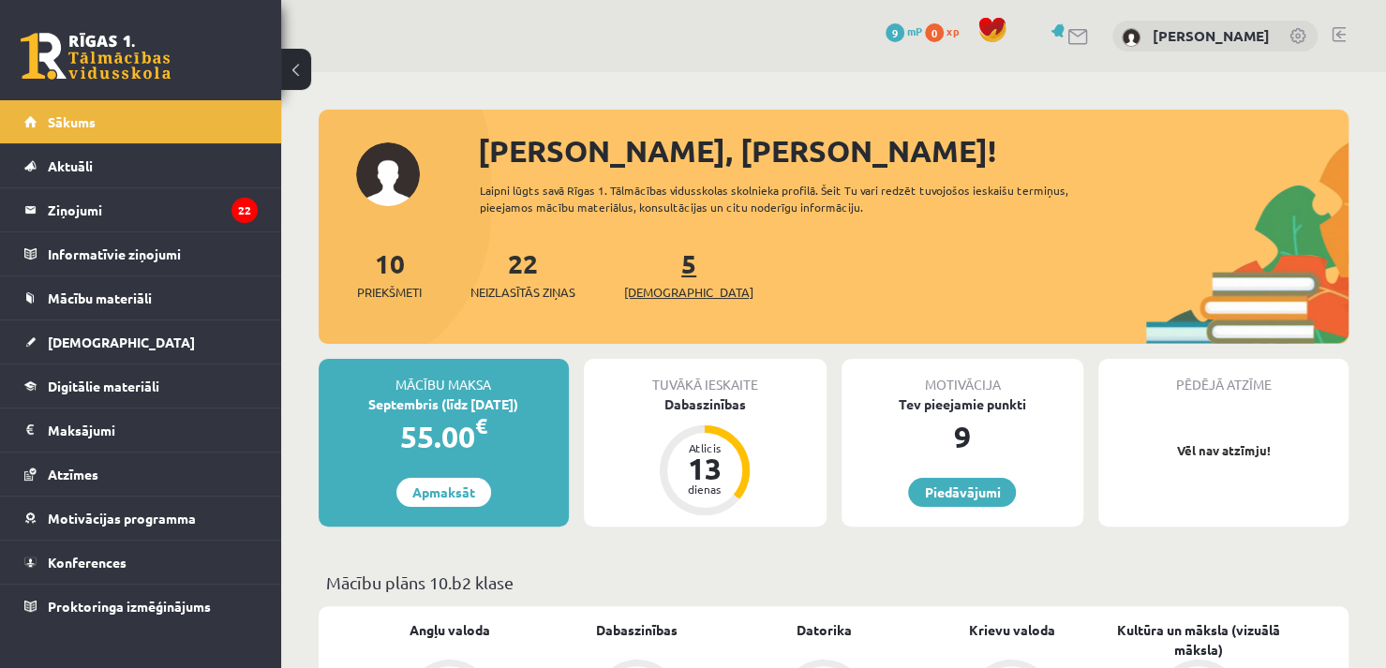
click at [664, 267] on link "5 Ieskaites" at bounding box center [688, 273] width 129 height 55
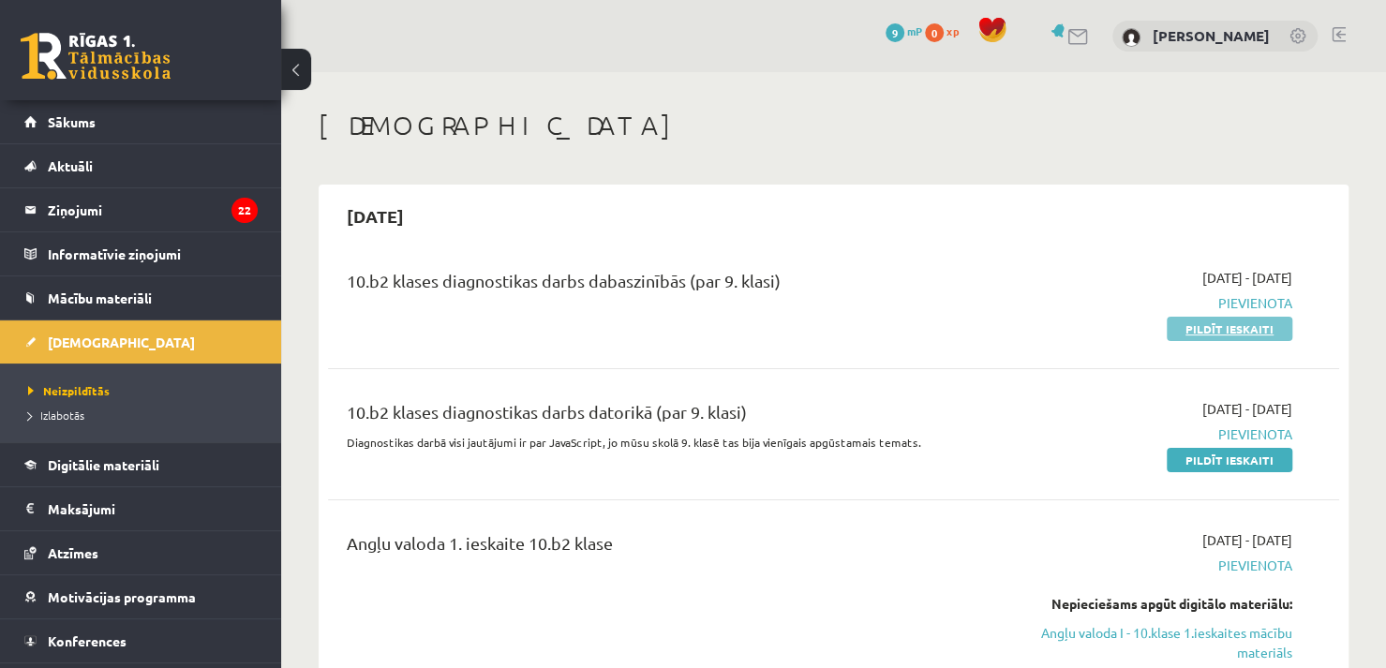
click at [1224, 328] on link "Pildīt ieskaiti" at bounding box center [1230, 329] width 126 height 24
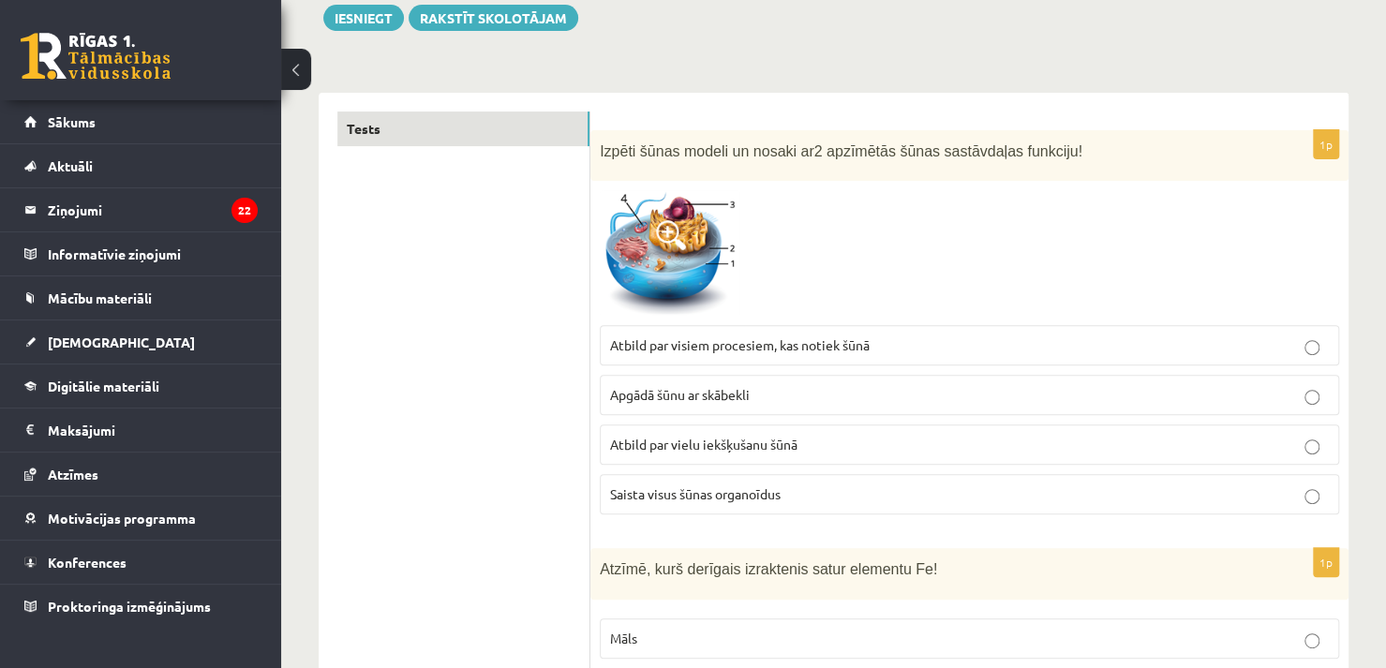
scroll to position [262, 0]
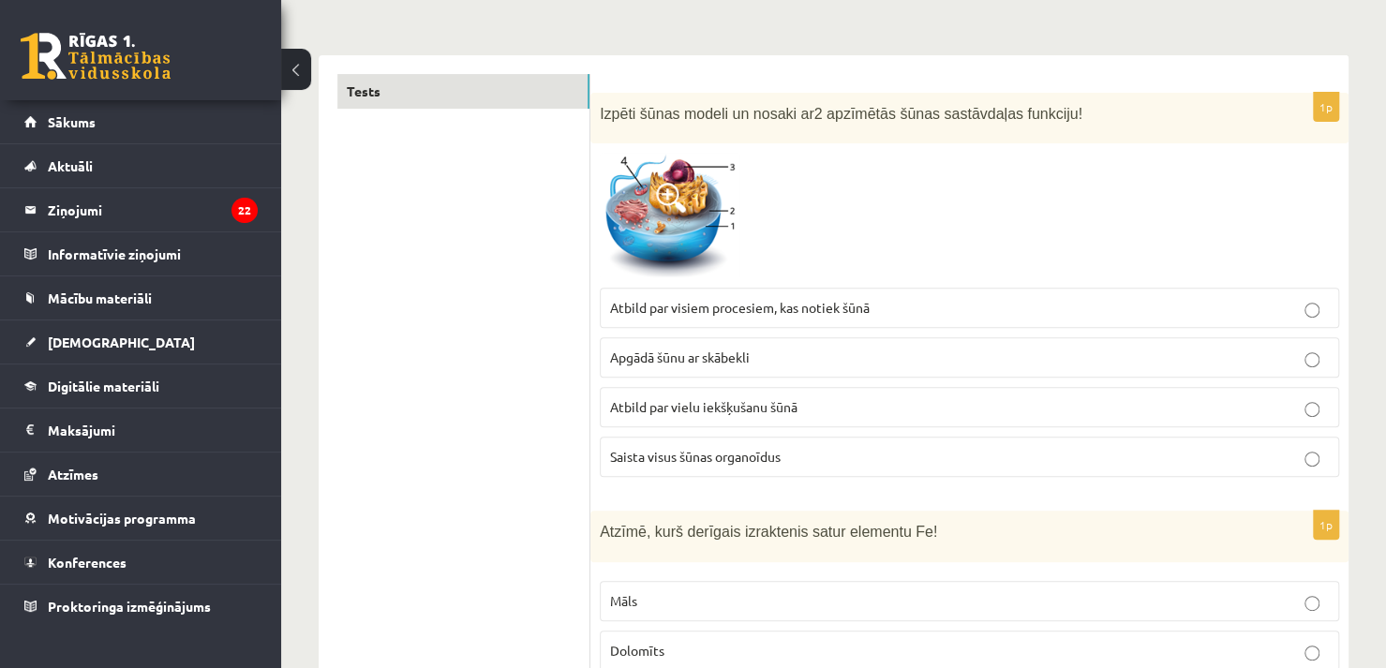
click at [732, 325] on label "Atbild par visiem procesiem, kas notiek šūnā" at bounding box center [969, 308] width 739 height 40
click at [733, 349] on span "Apgādā šūnu ar skābekli" at bounding box center [680, 357] width 140 height 17
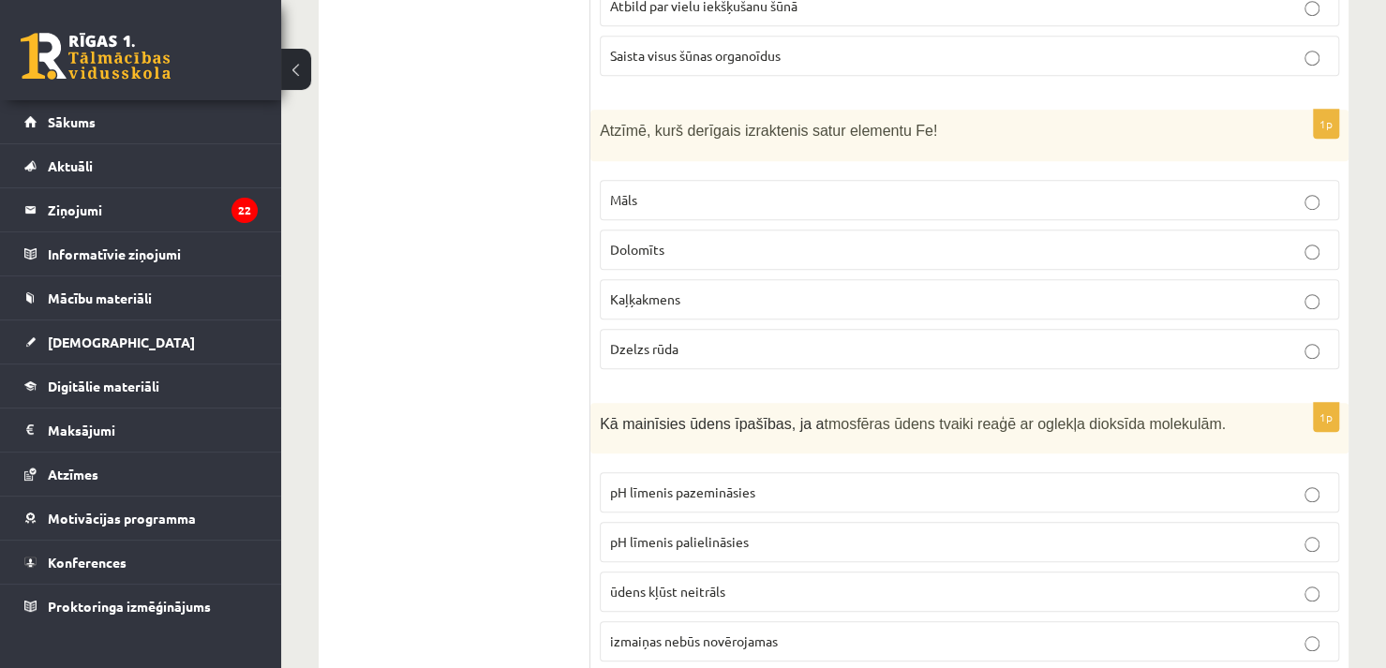
scroll to position [645, 0]
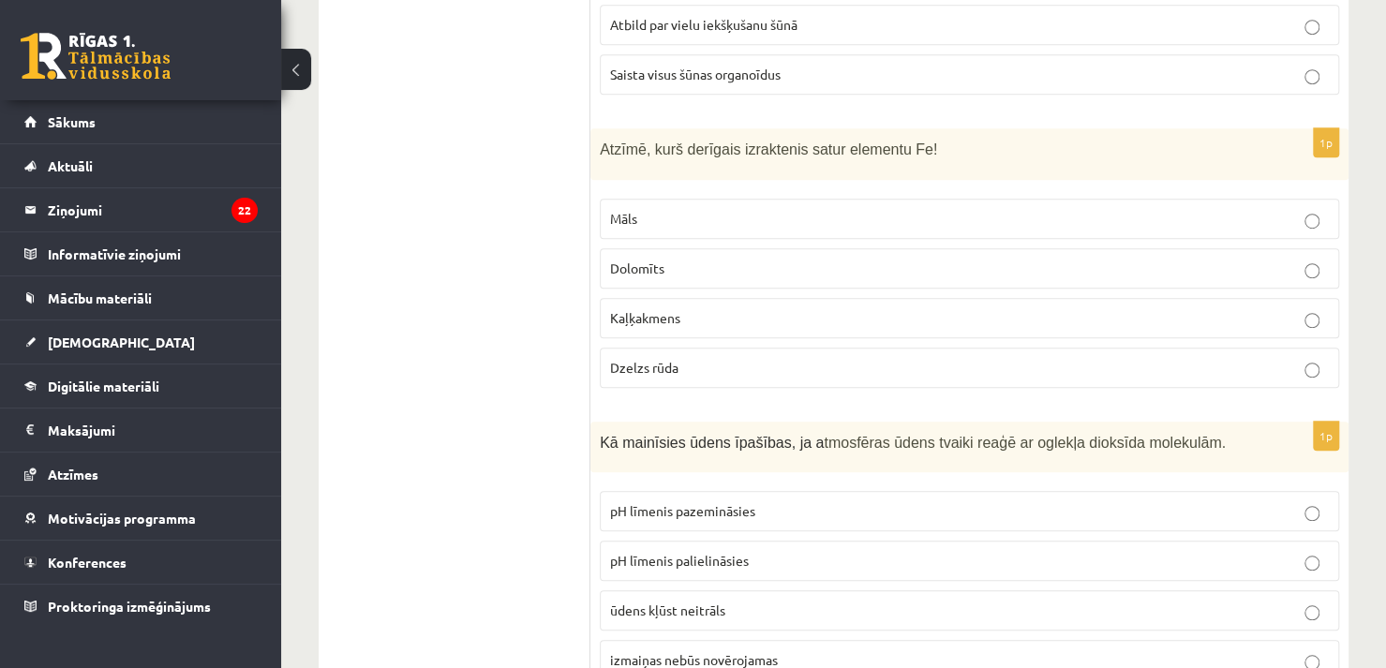
click at [677, 366] on span "Dzelzs rūda" at bounding box center [644, 367] width 68 height 17
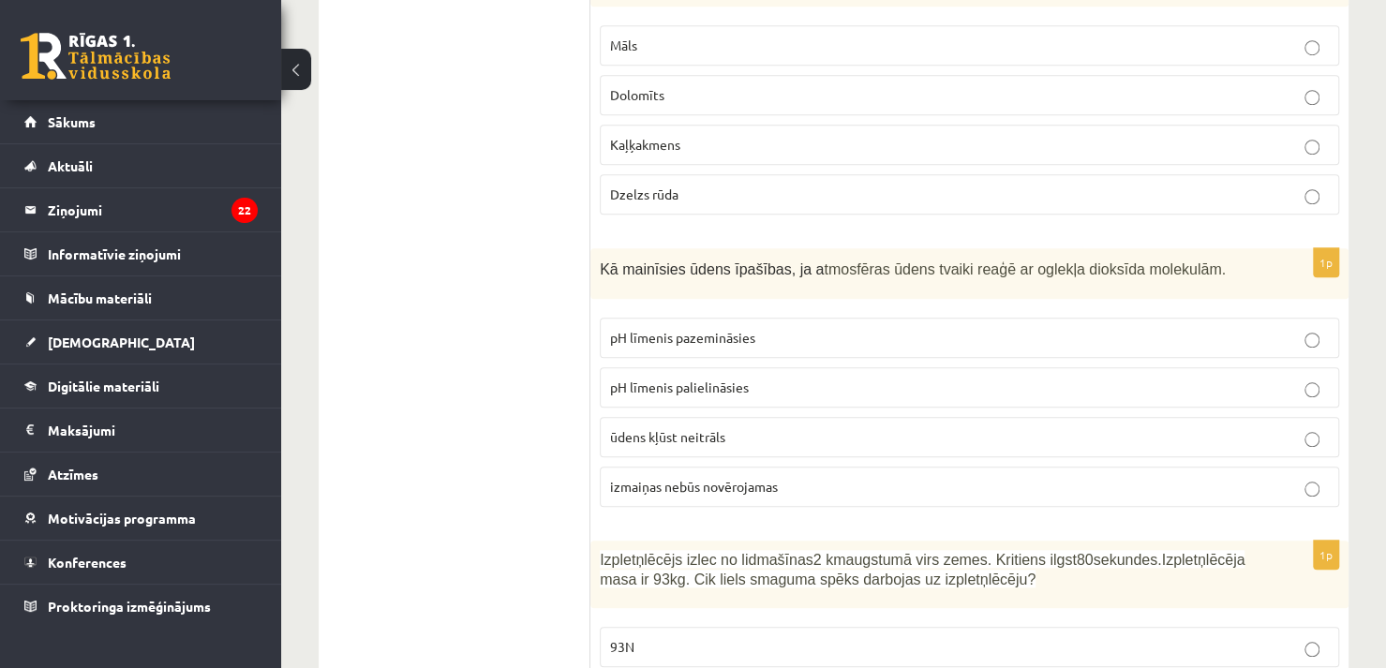
scroll to position [790, 0]
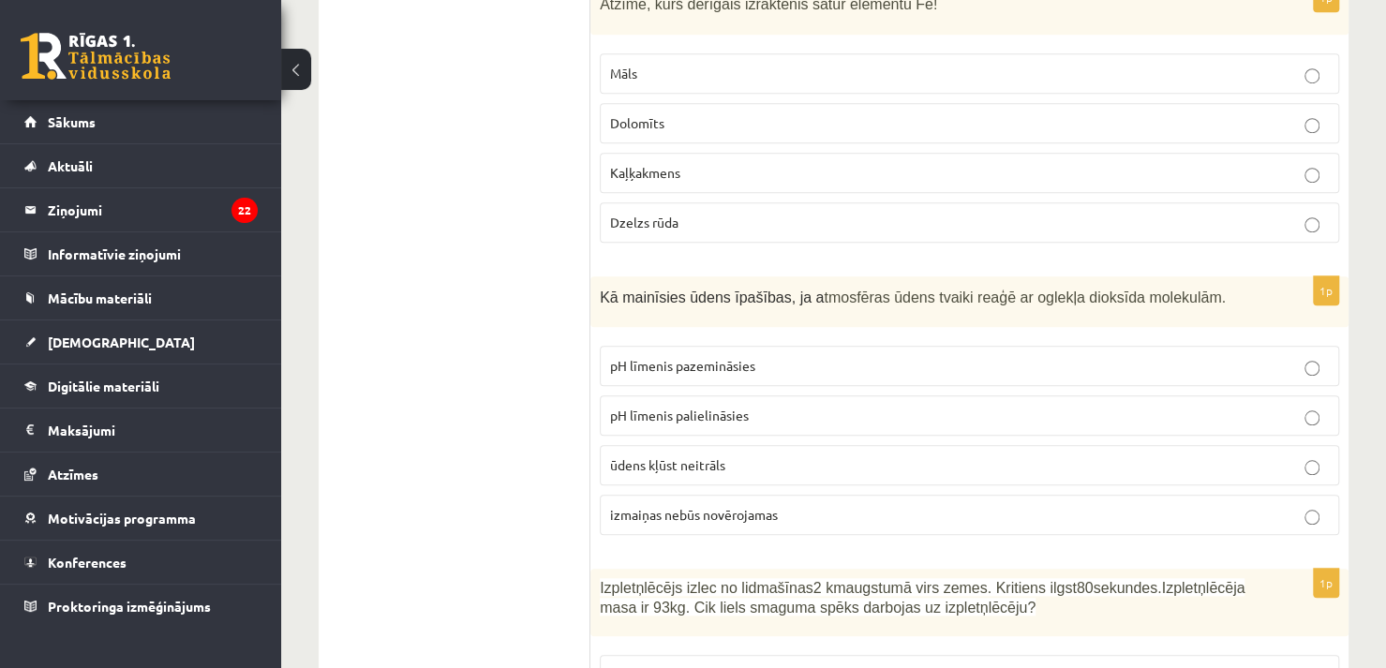
click at [1207, 372] on label "pH līmenis pazemināsies" at bounding box center [969, 366] width 739 height 40
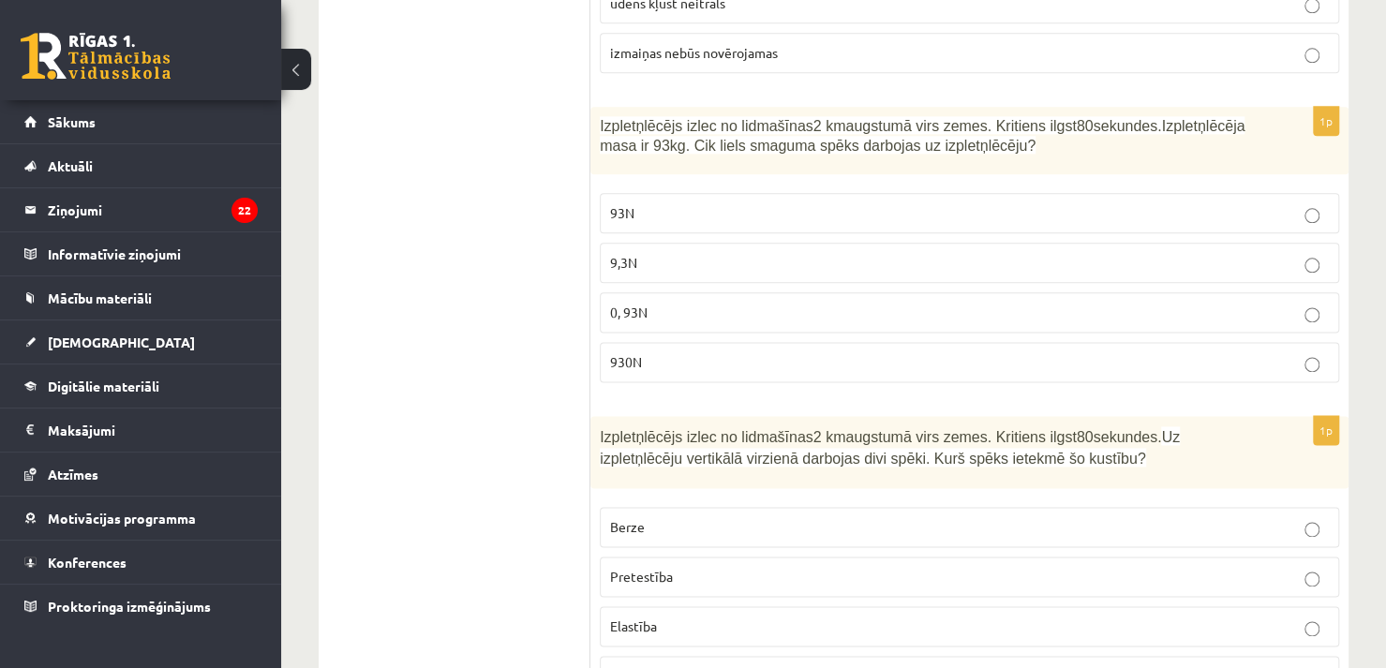
scroll to position [1271, 0]
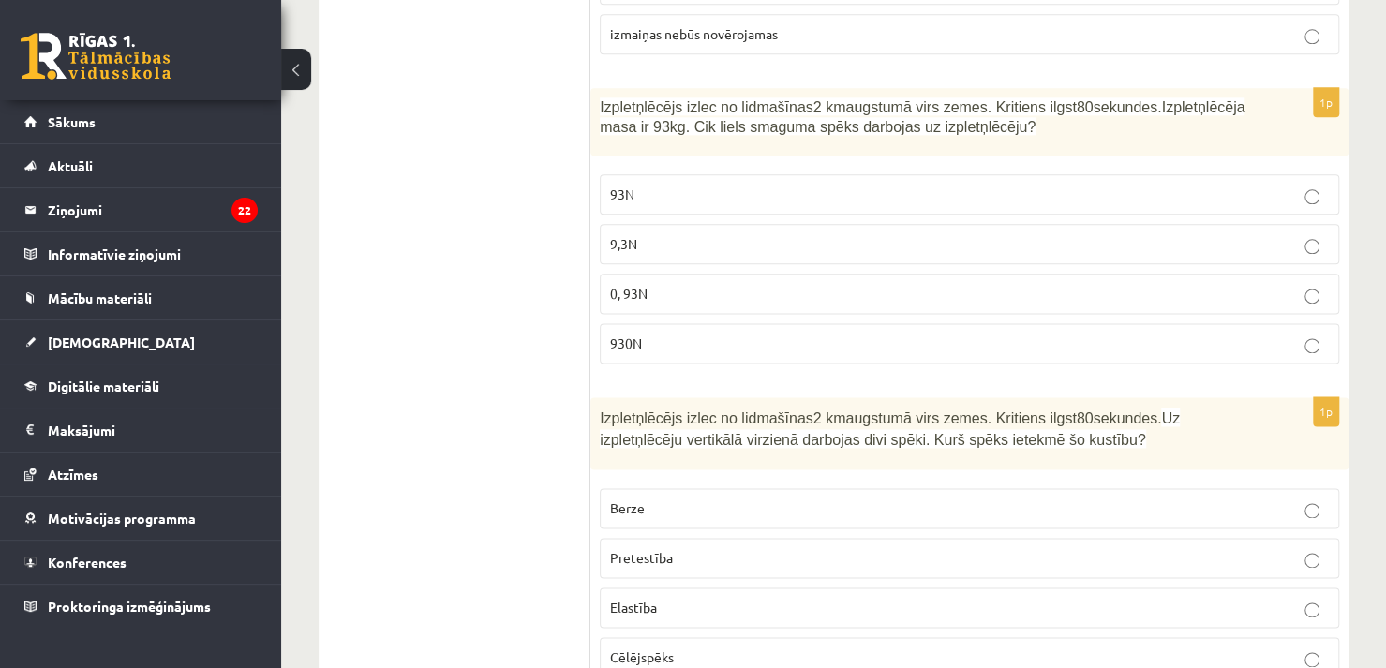
click at [696, 334] on p "930N" at bounding box center [969, 344] width 719 height 20
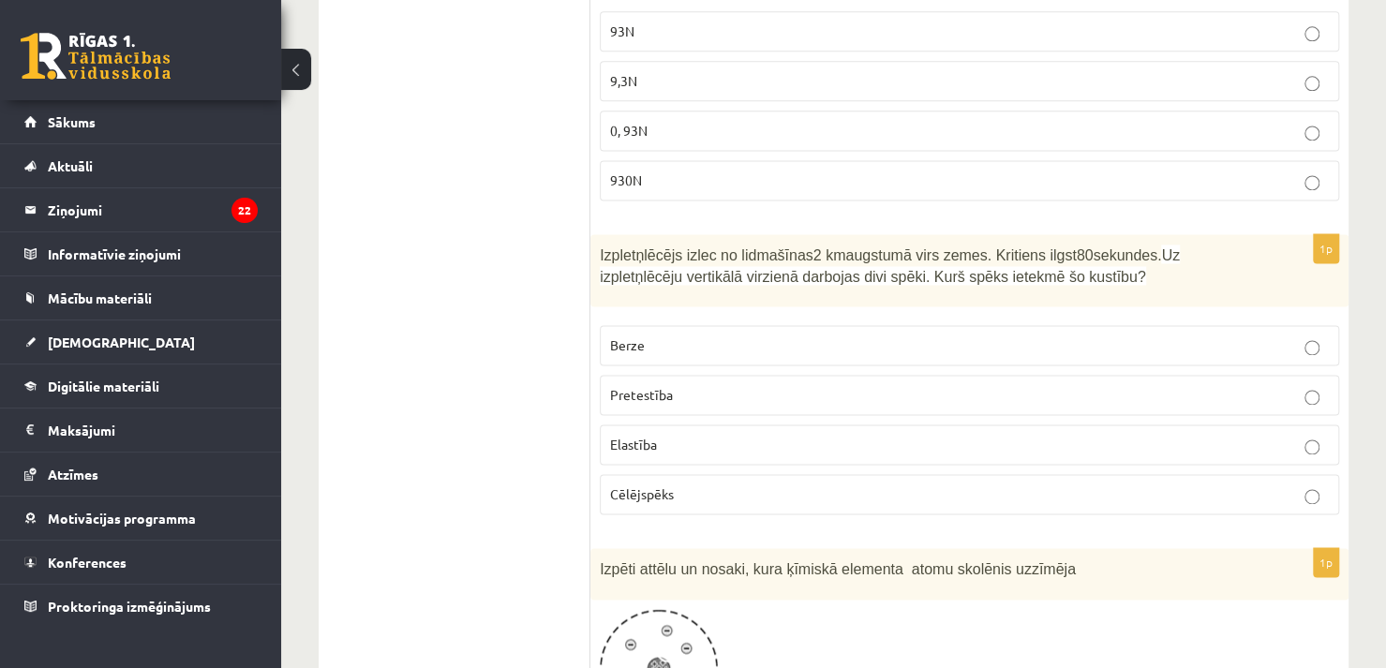
scroll to position [1462, 0]
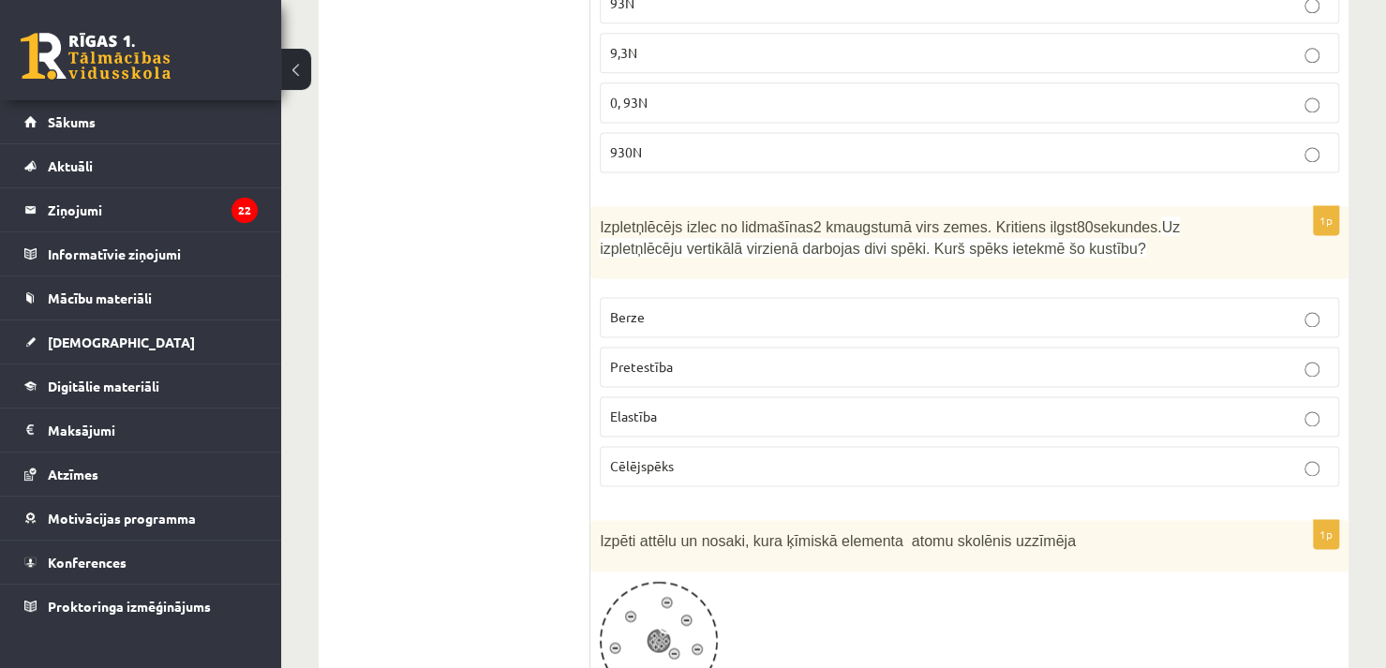
click at [740, 357] on p "Pretestība" at bounding box center [969, 367] width 719 height 20
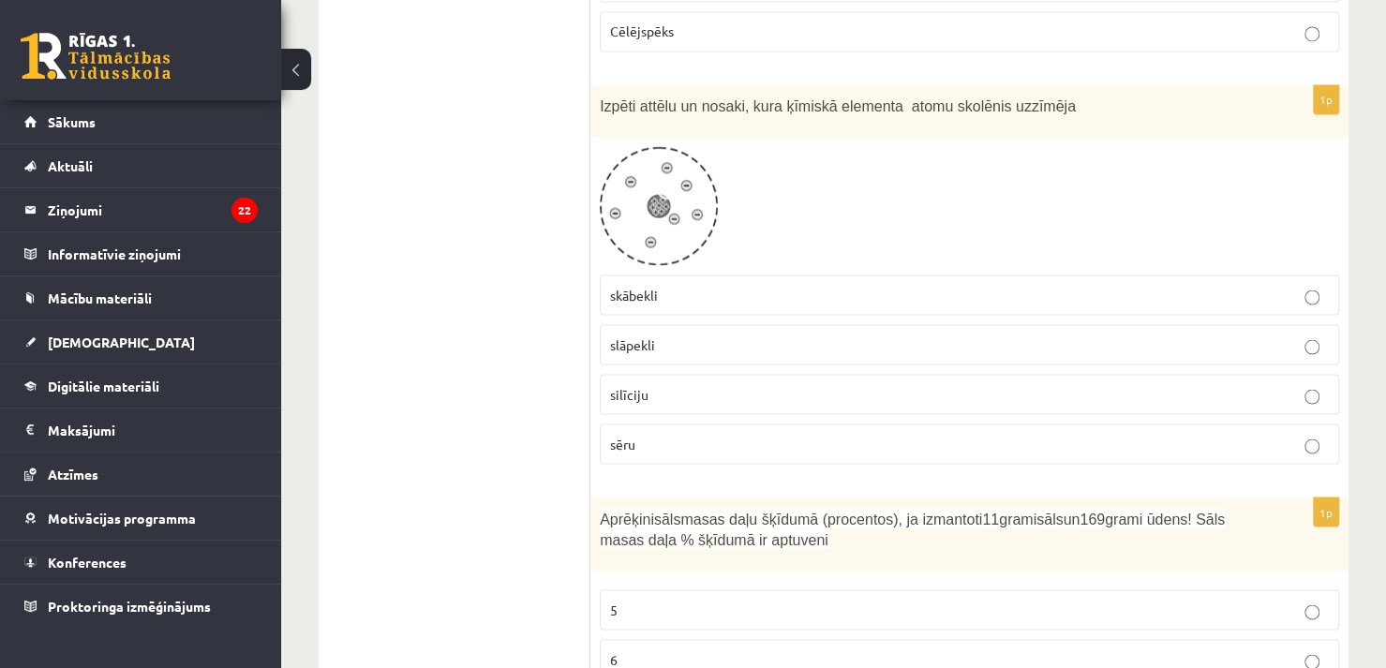
scroll to position [1878, 0]
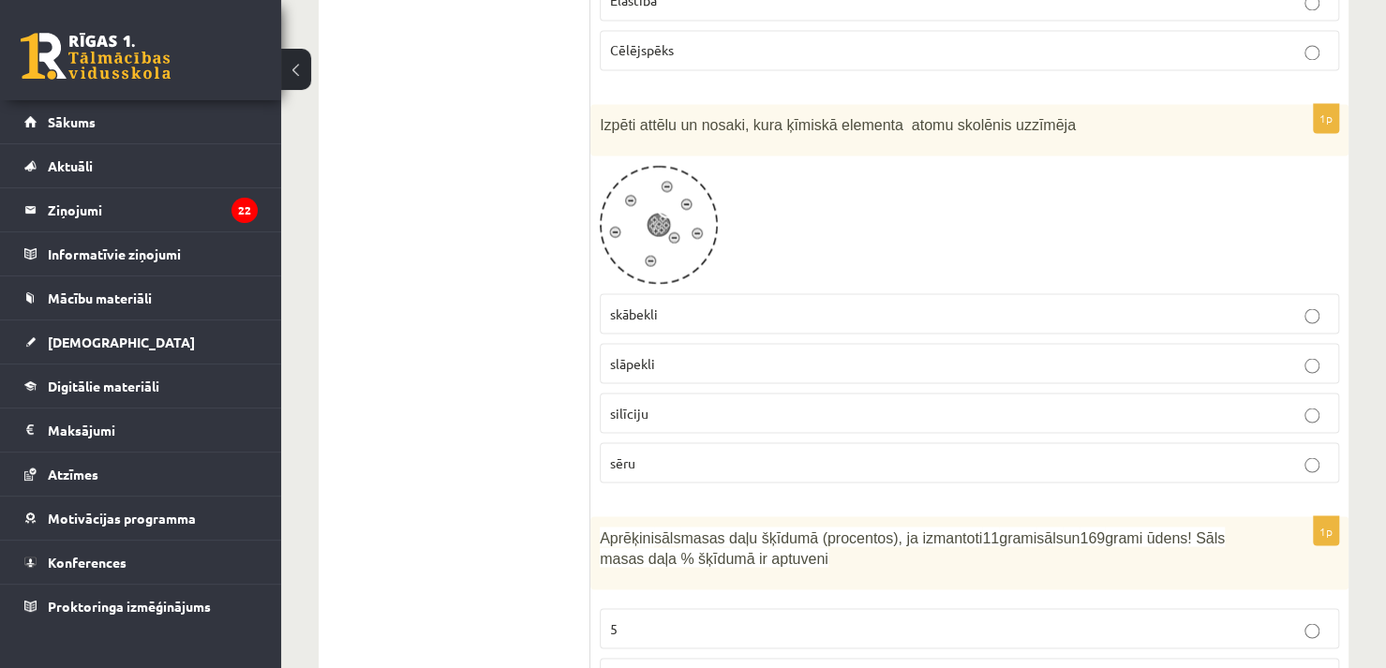
click at [1067, 453] on p "sēru" at bounding box center [969, 463] width 719 height 20
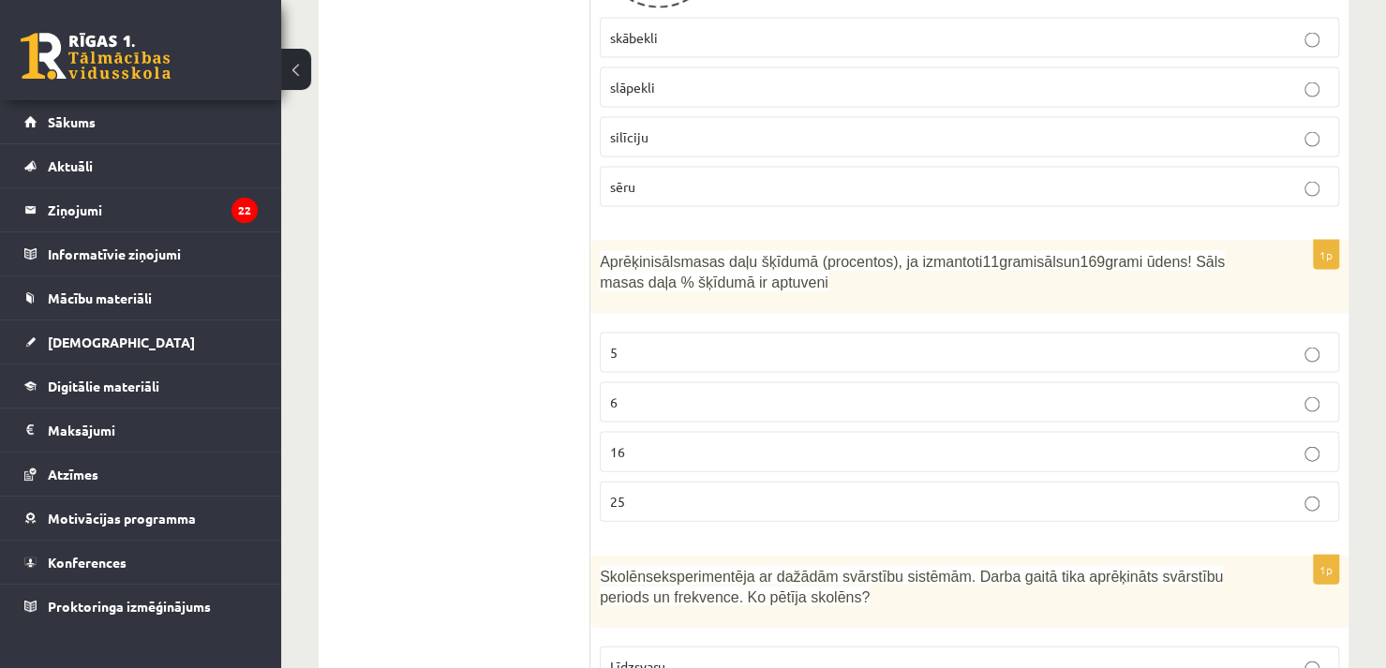
scroll to position [2191, 0]
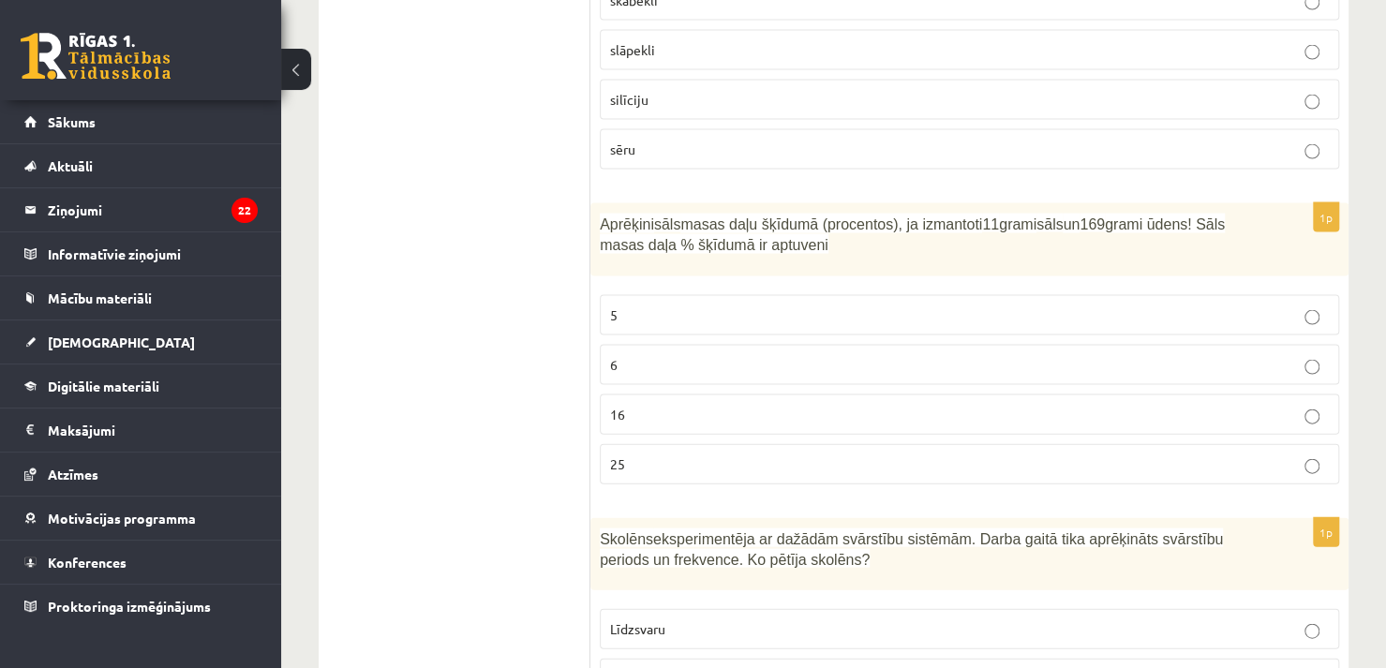
click at [778, 355] on p "6" at bounding box center [969, 365] width 719 height 20
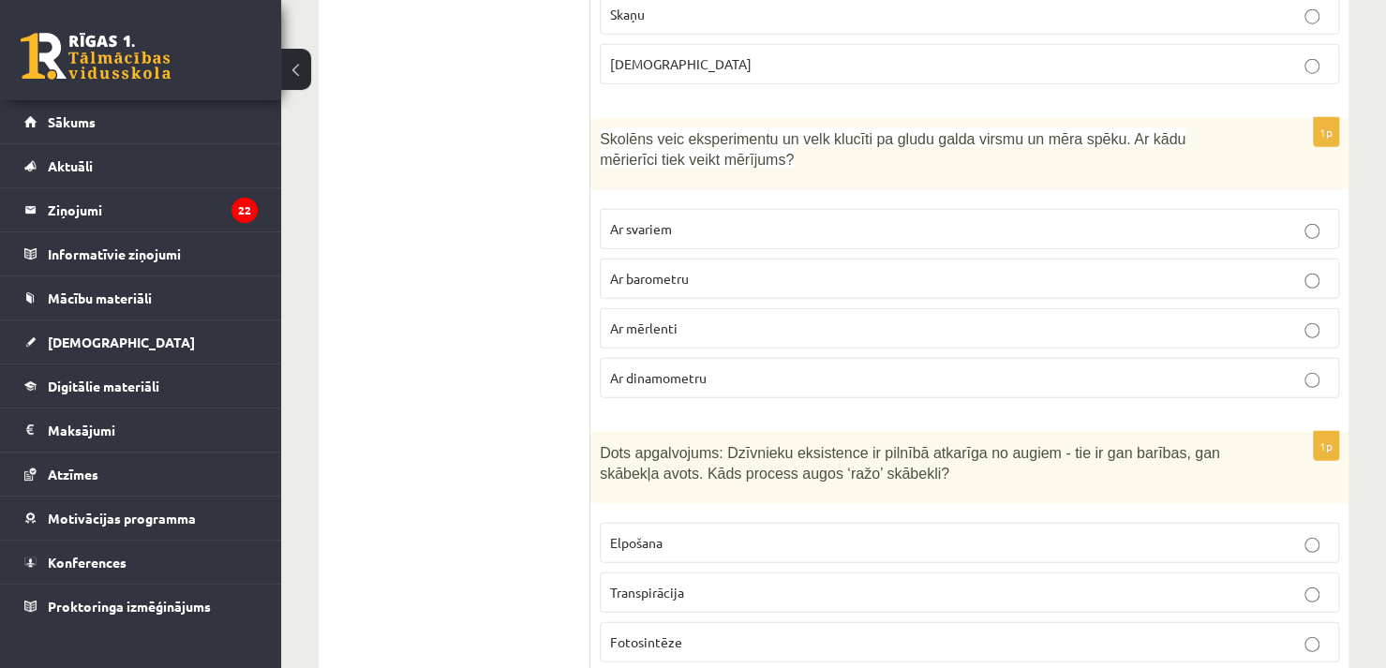
scroll to position [2896, 0]
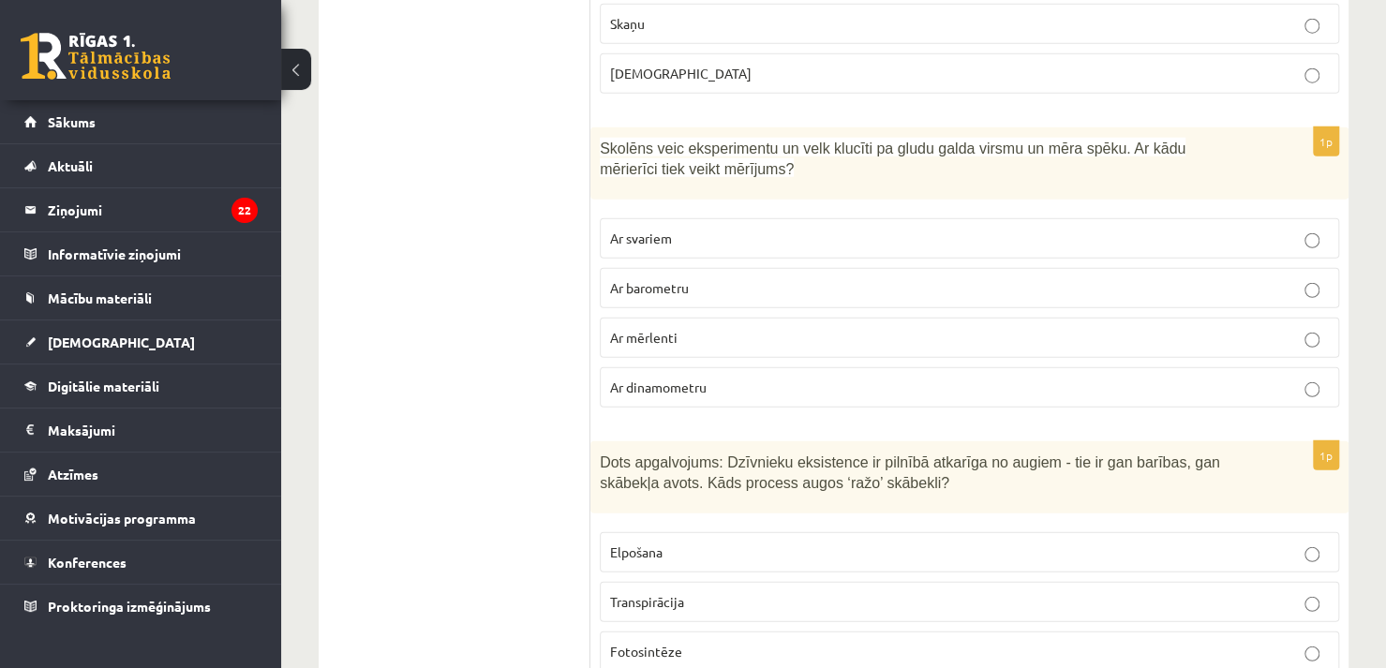
click at [1302, 328] on p "Ar mērlenti" at bounding box center [969, 338] width 719 height 20
click at [1183, 378] on p "Ar dinamometru" at bounding box center [969, 388] width 719 height 20
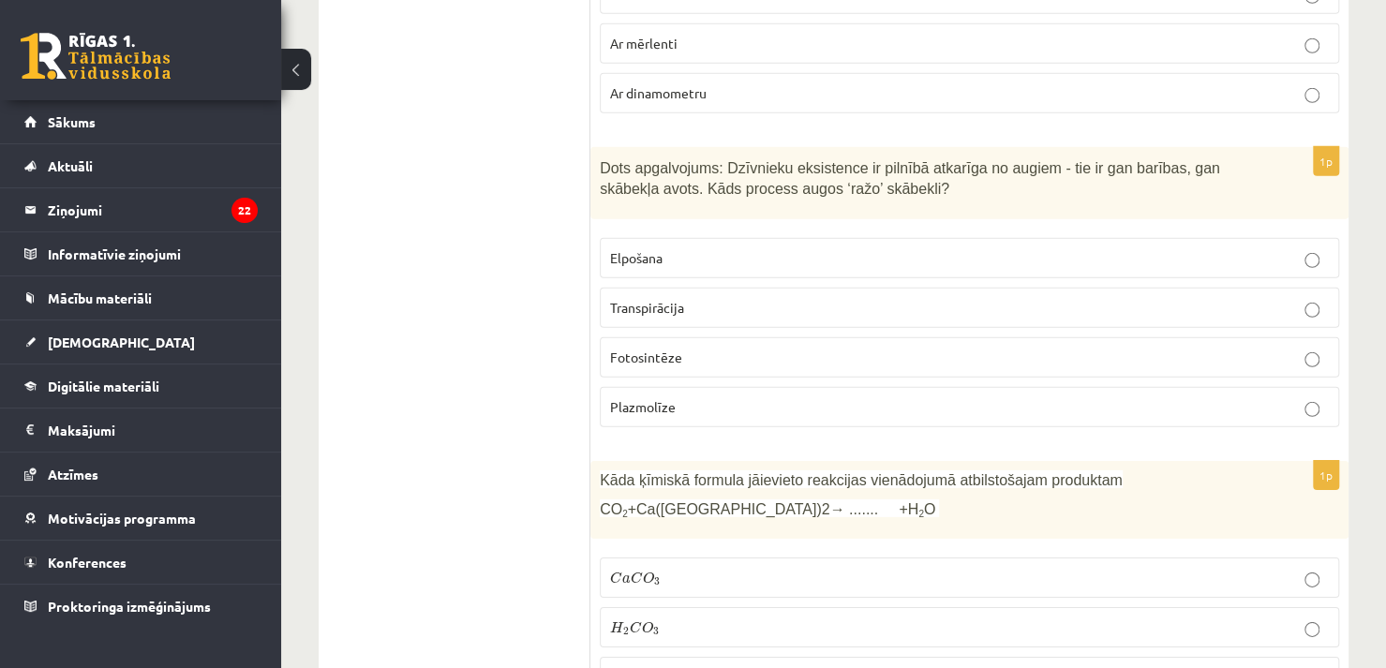
scroll to position [3200, 0]
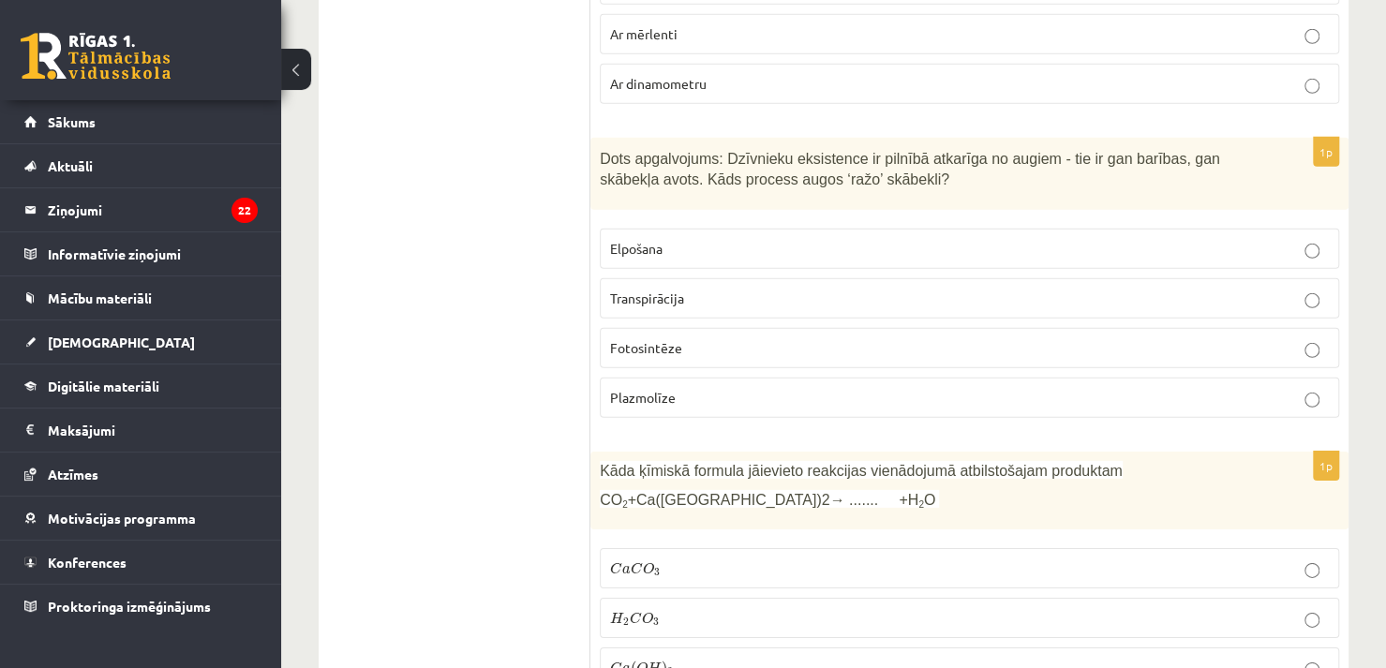
click at [684, 338] on p "Fotosintēze" at bounding box center [969, 348] width 719 height 20
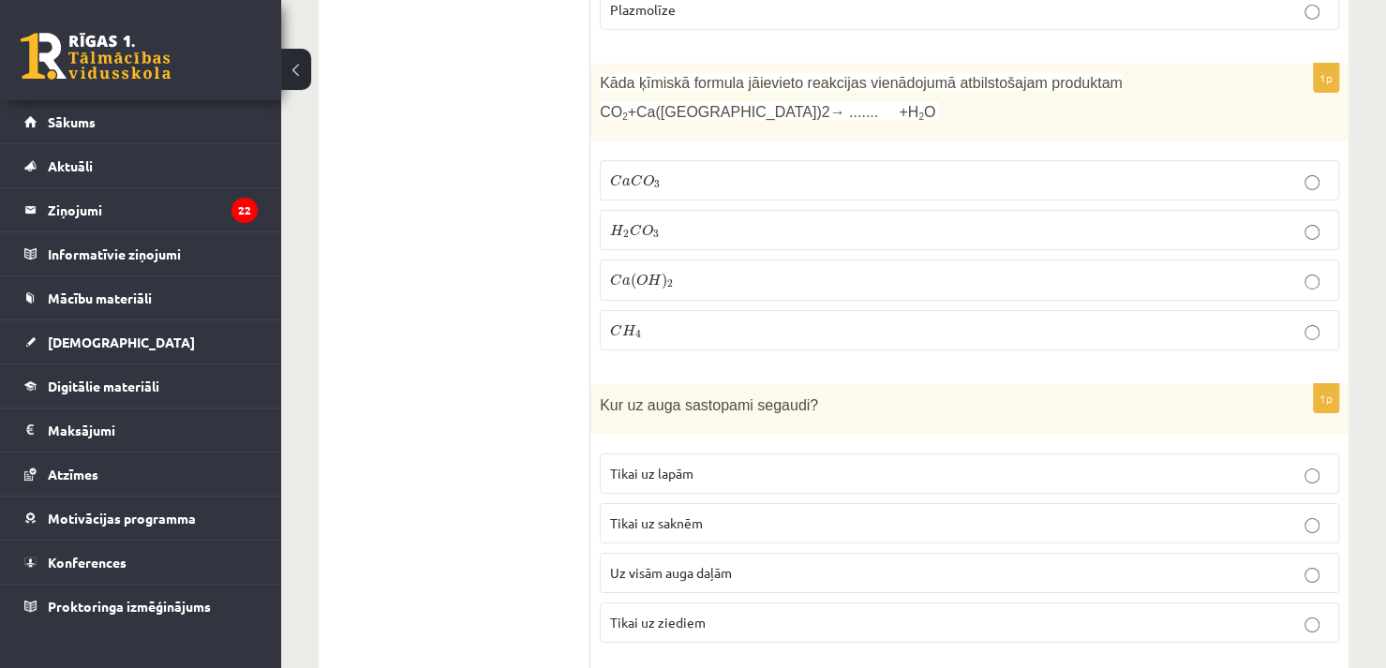
scroll to position [3560, 0]
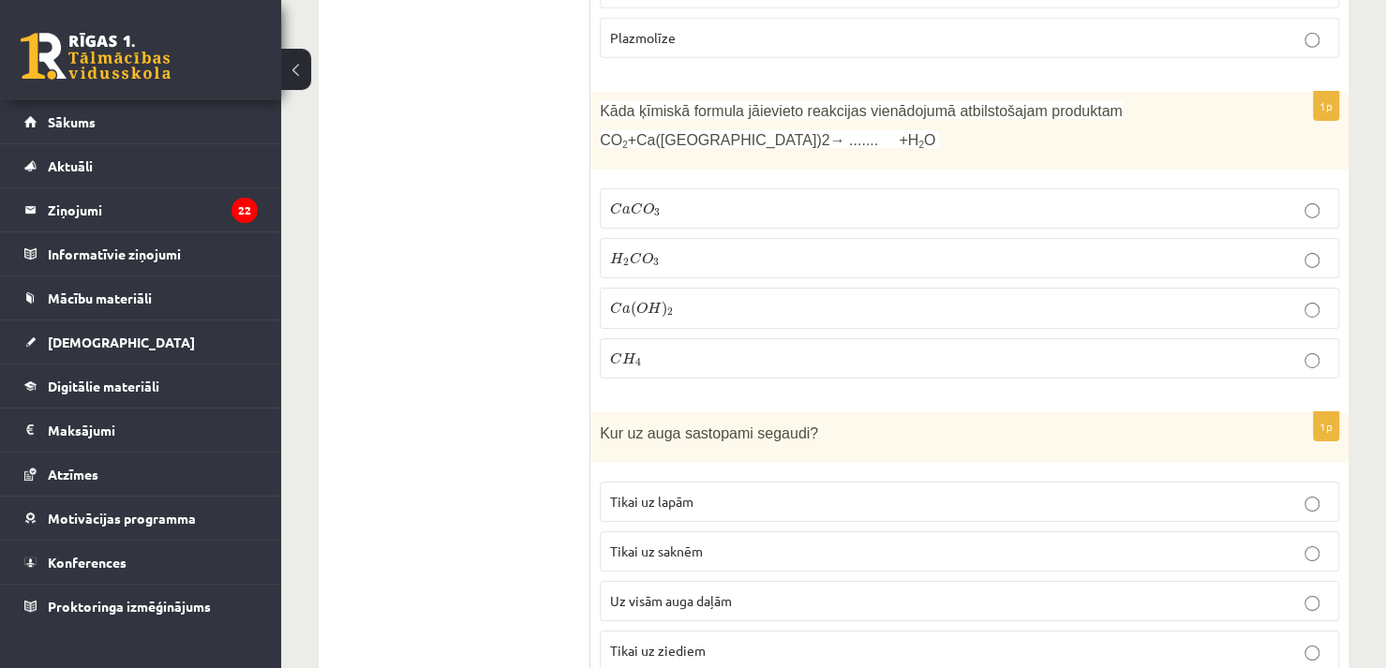
click at [985, 199] on p "C a C O 3 C a C O 3" at bounding box center [969, 209] width 719 height 20
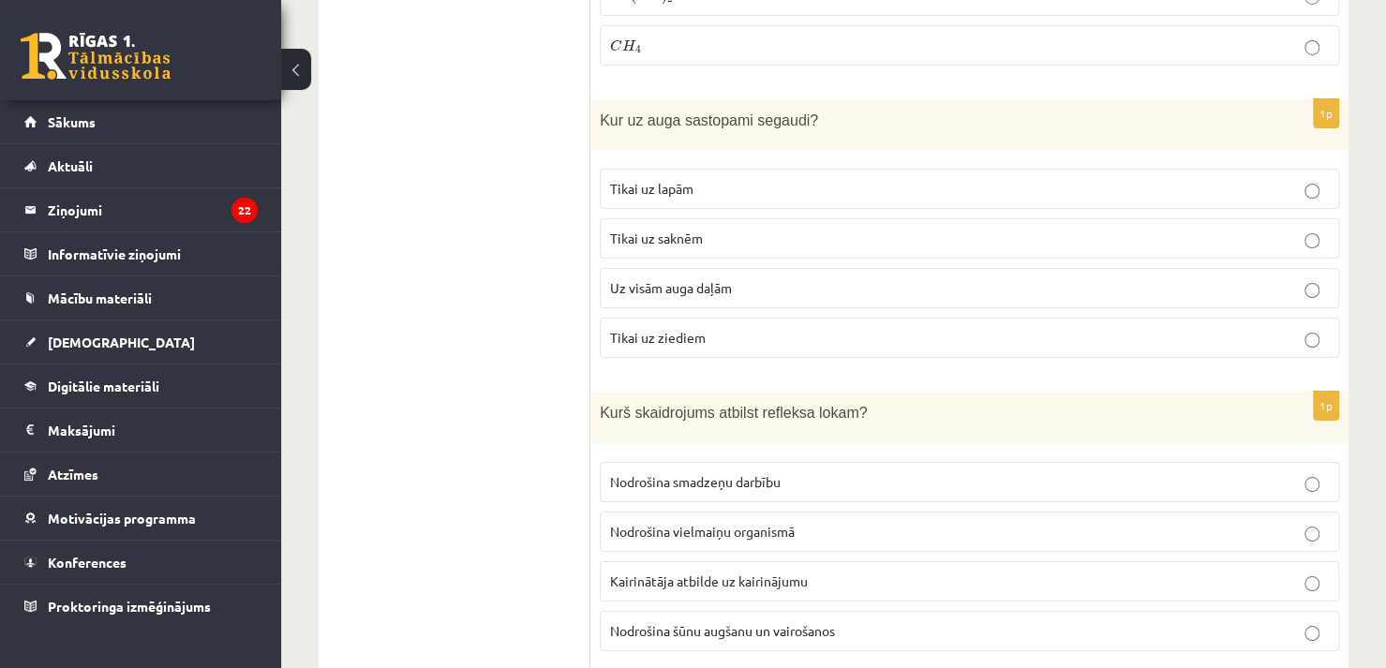
scroll to position [3891, 0]
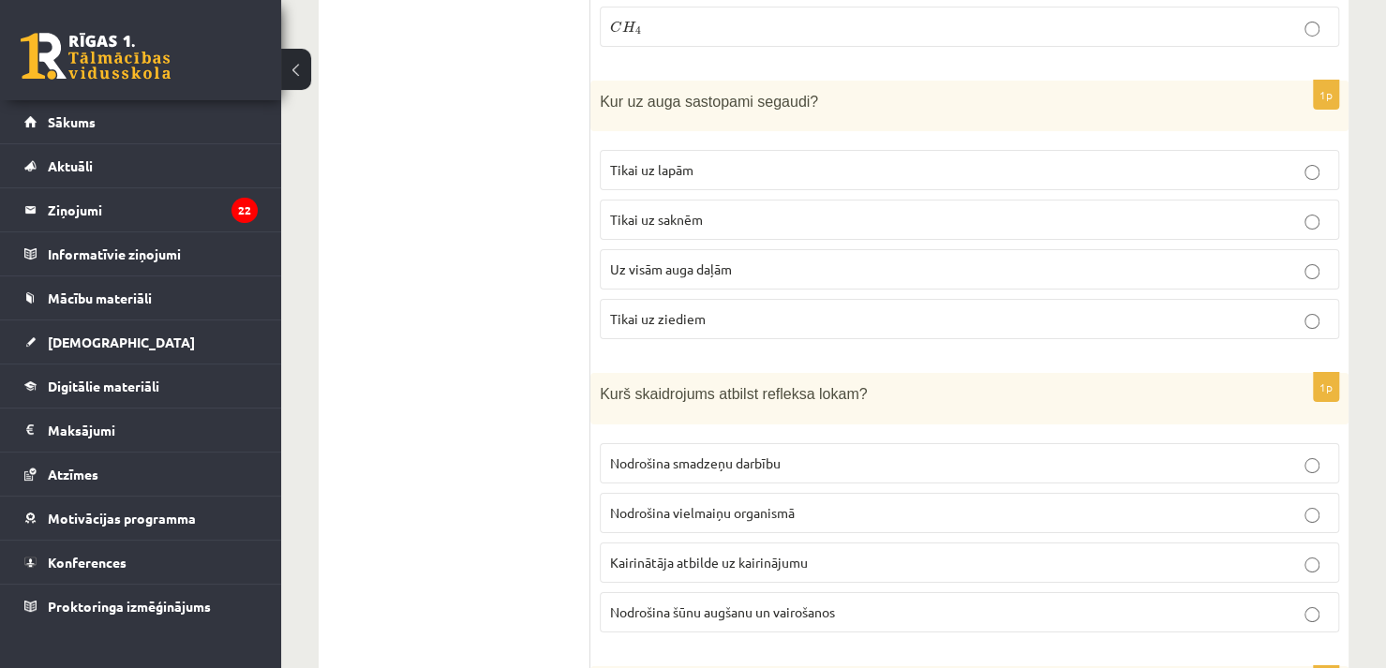
click at [784, 260] on p "Uz visām auga daļām" at bounding box center [969, 270] width 719 height 20
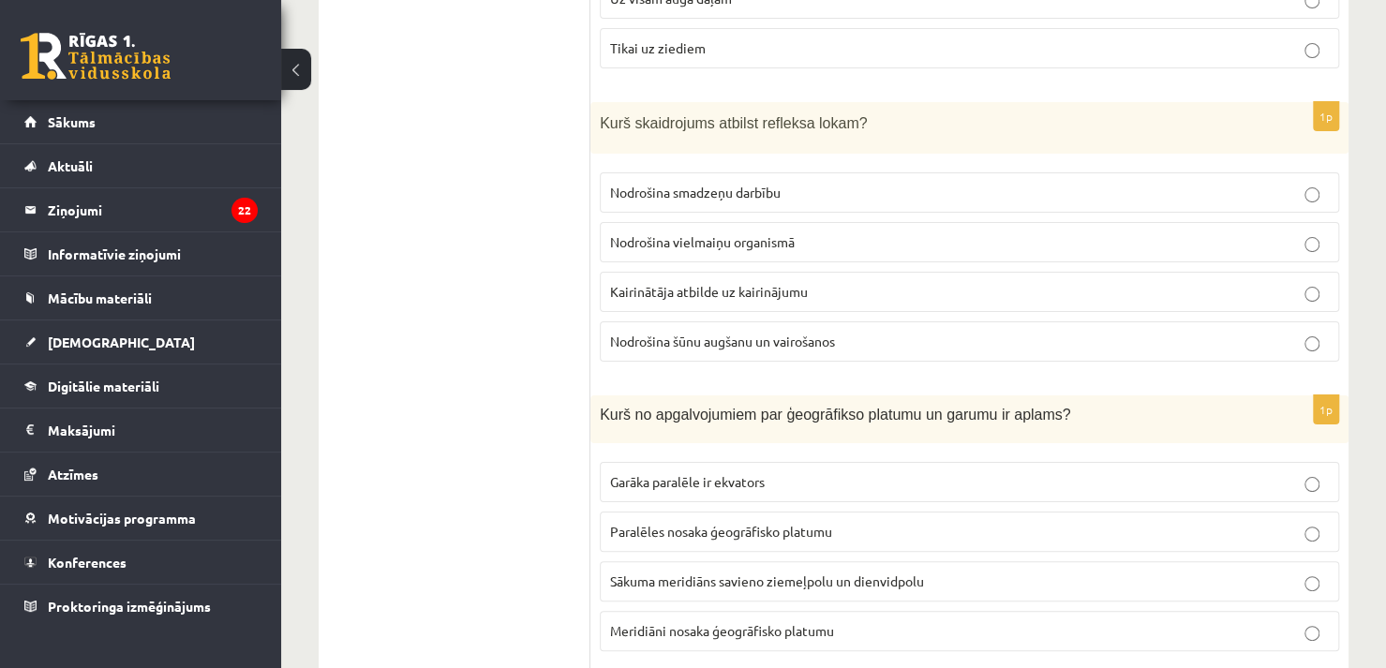
scroll to position [4143, 0]
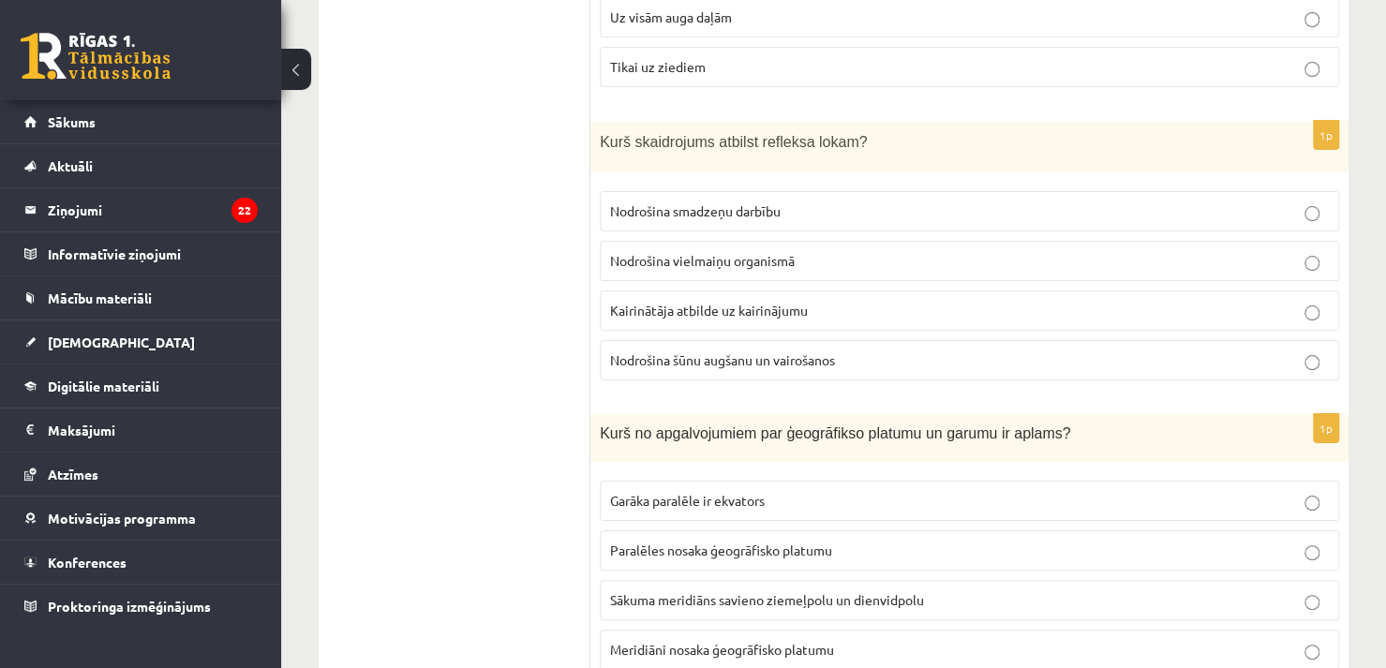
click at [918, 301] on p "Kairinātāja atbilde uz kairinājumu" at bounding box center [969, 311] width 719 height 20
click at [939, 301] on p "Kairinātāja atbilde uz kairinājumu" at bounding box center [969, 311] width 719 height 20
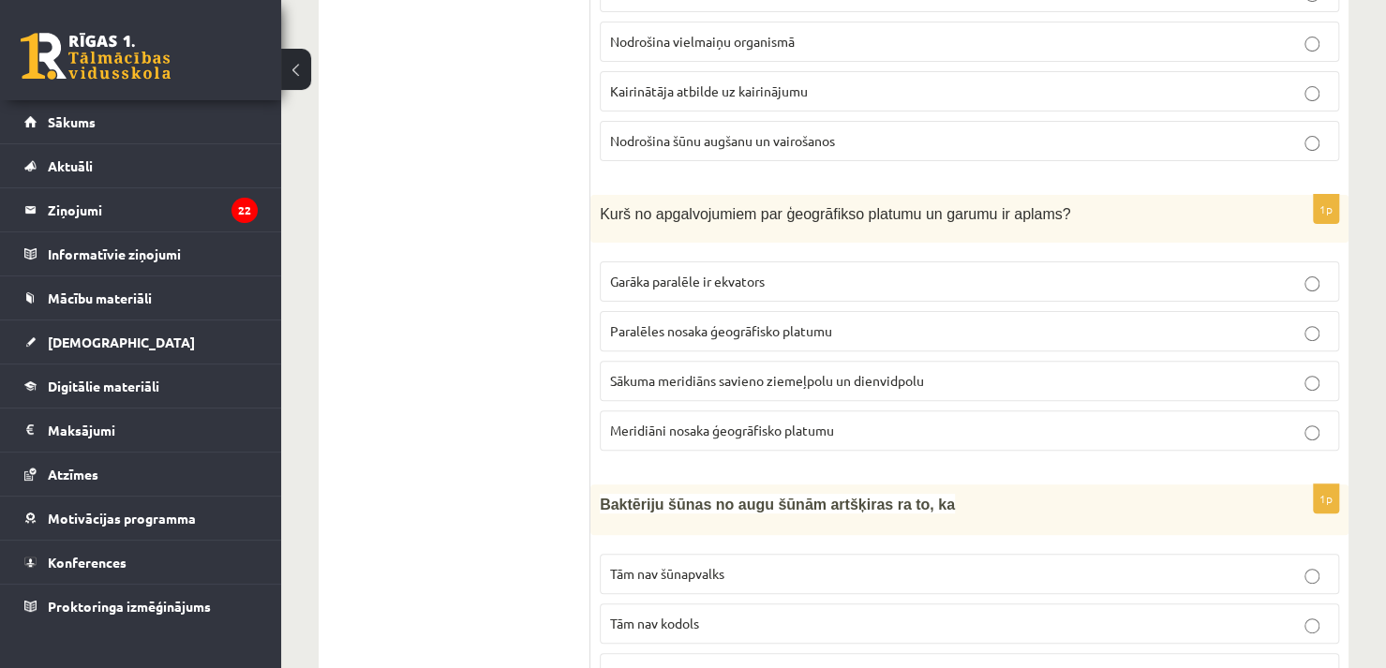
scroll to position [4353, 0]
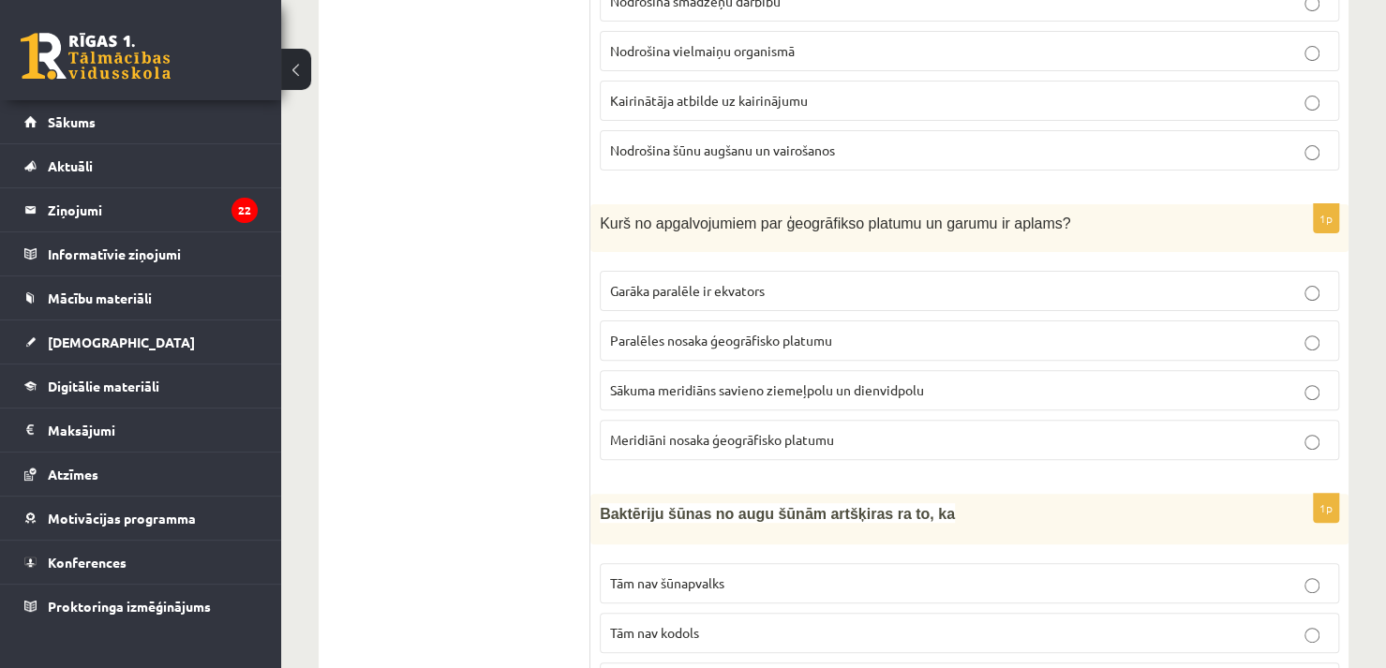
click at [1280, 281] on p "Garāka paralēle ir ekvators" at bounding box center [969, 291] width 719 height 20
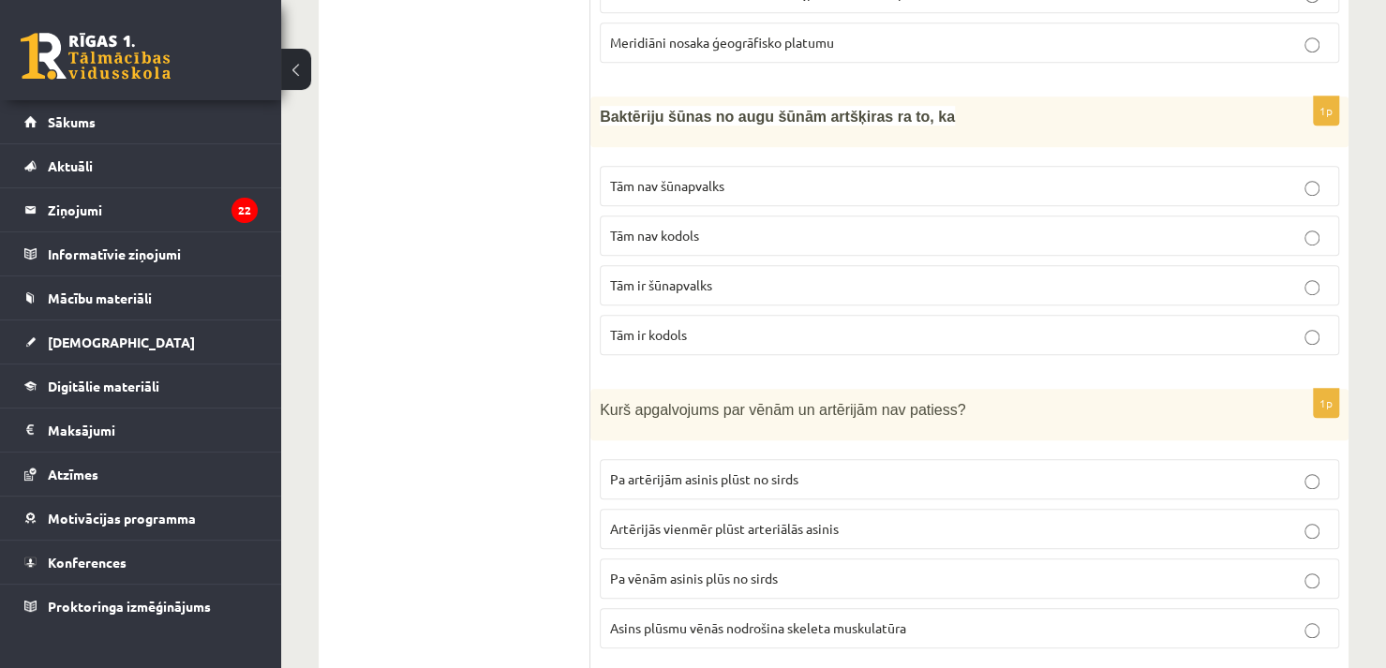
scroll to position [4732, 0]
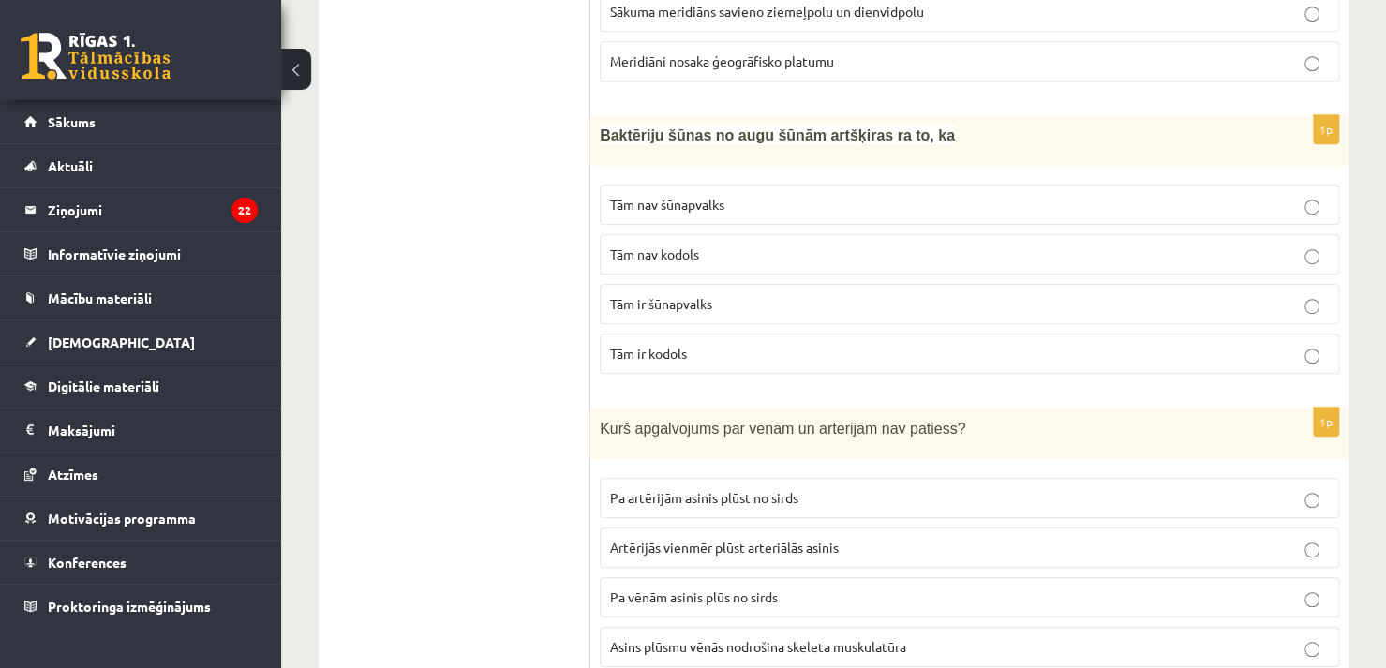
click at [765, 245] on p "Tām nav kodols" at bounding box center [969, 255] width 719 height 20
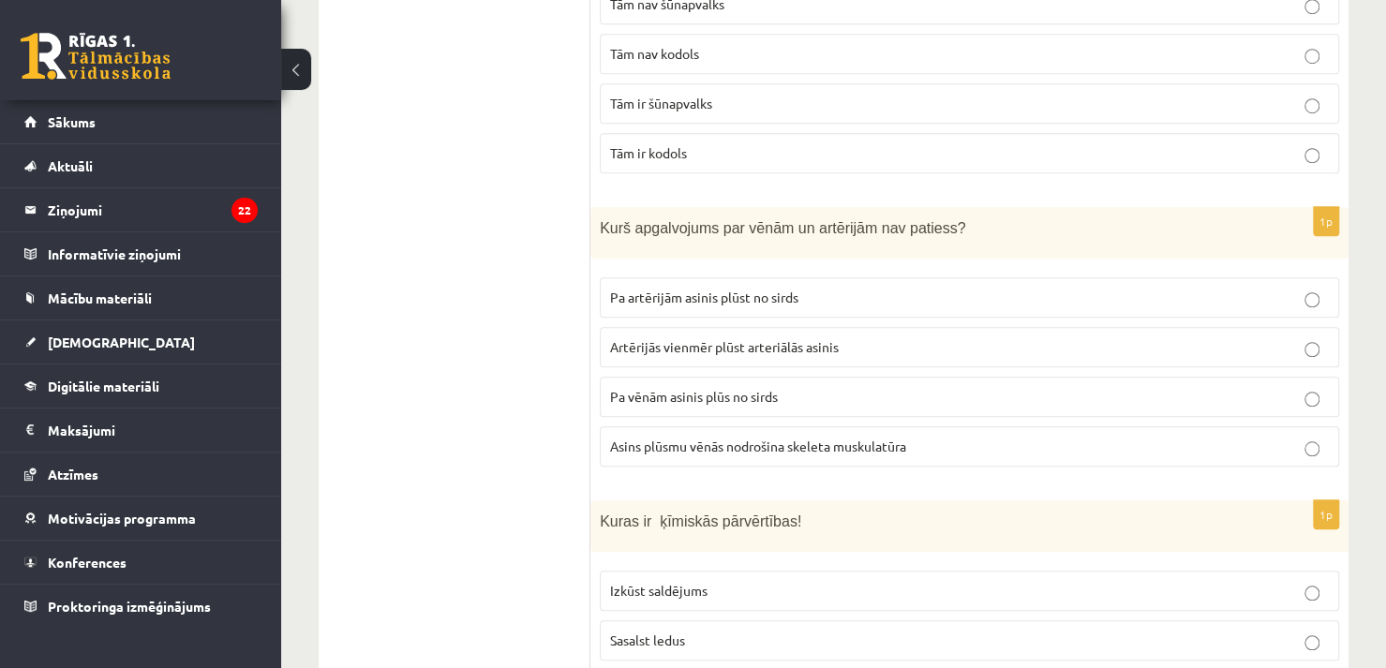
scroll to position [4989, 0]
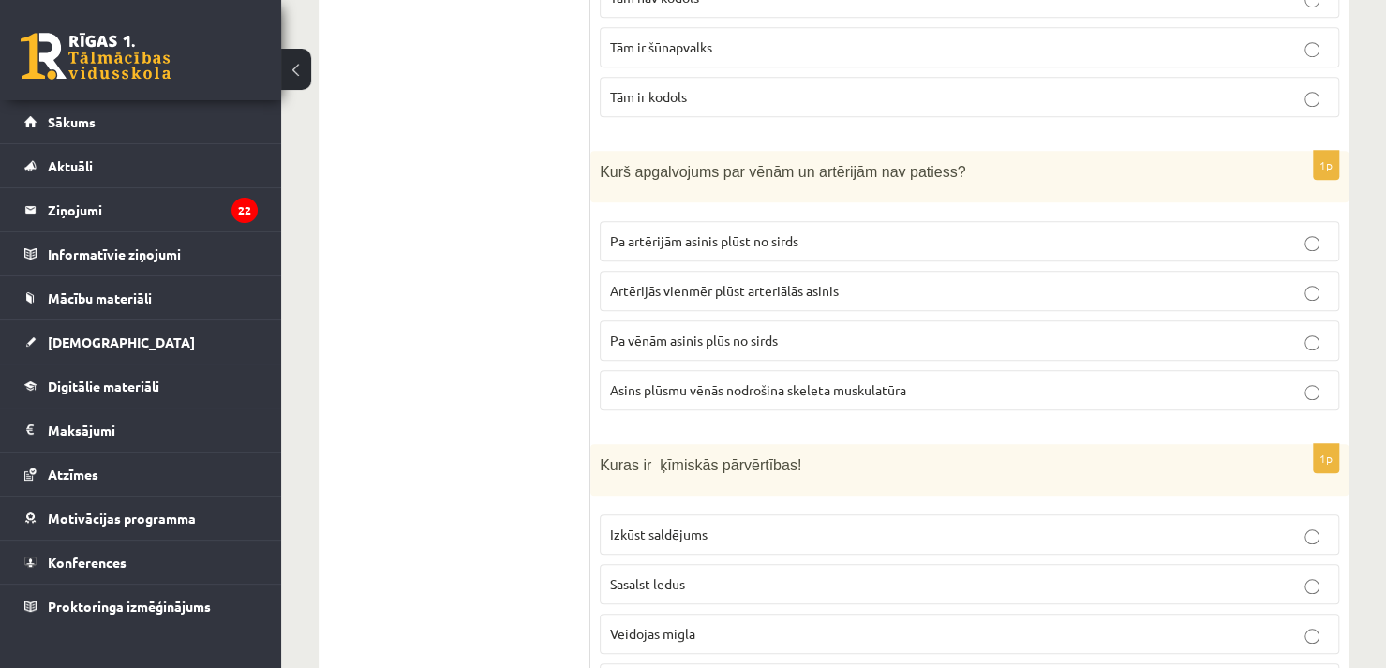
click at [782, 381] on p "Asins plūsmu vēnās nodrošina skeleta muskulatūra" at bounding box center [969, 391] width 719 height 20
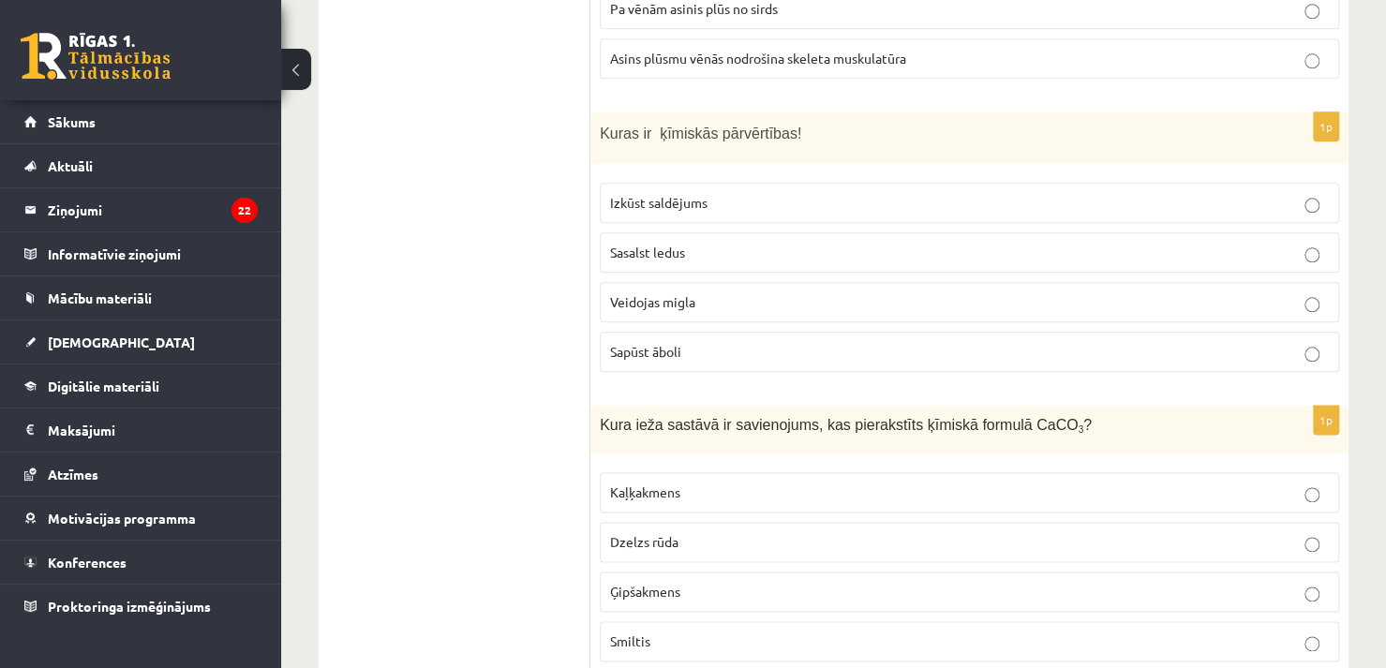
scroll to position [5348, 0]
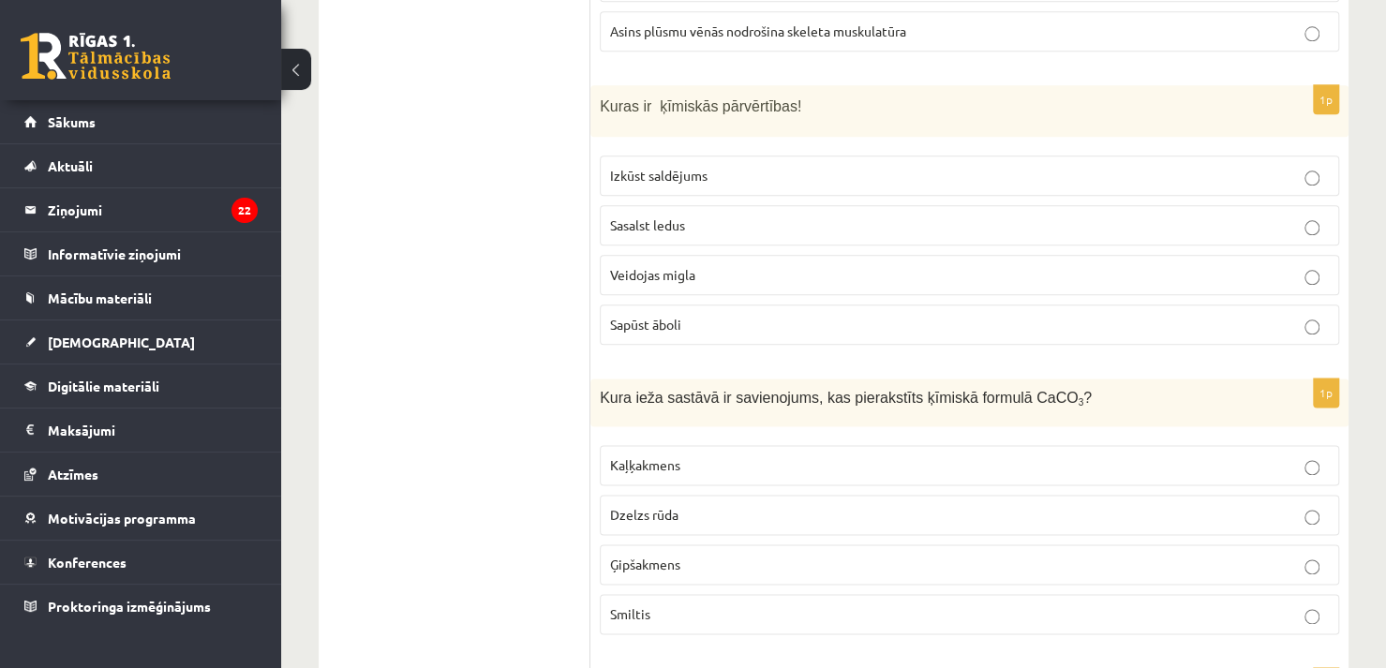
click at [980, 315] on p "Sapūst āboli" at bounding box center [969, 325] width 719 height 20
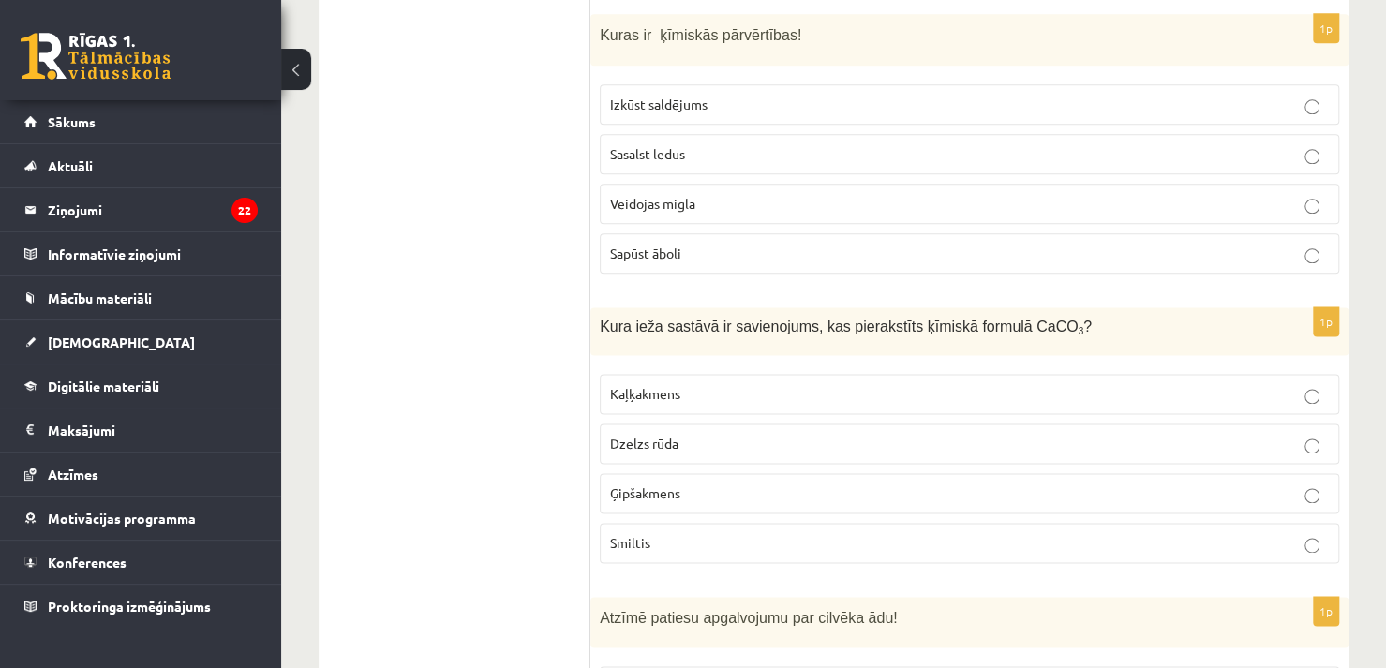
scroll to position [5456, 0]
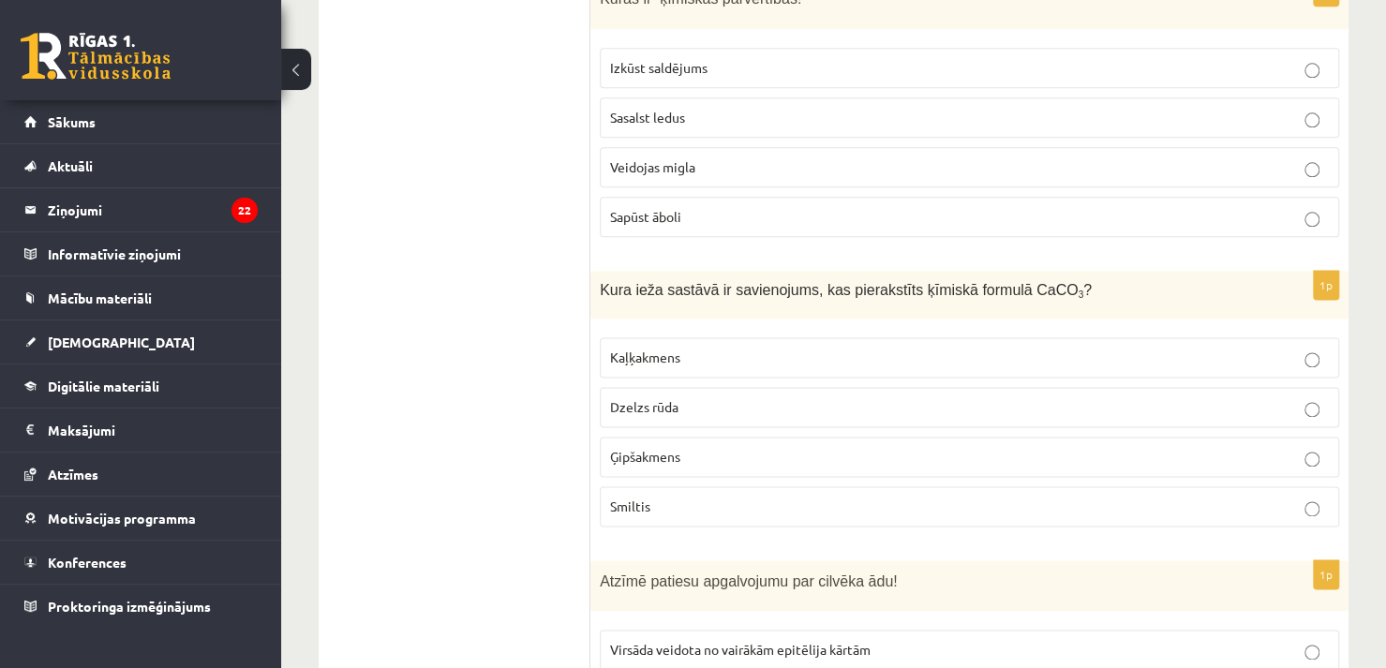
click at [814, 348] on p "Kaļķakmens" at bounding box center [969, 358] width 719 height 20
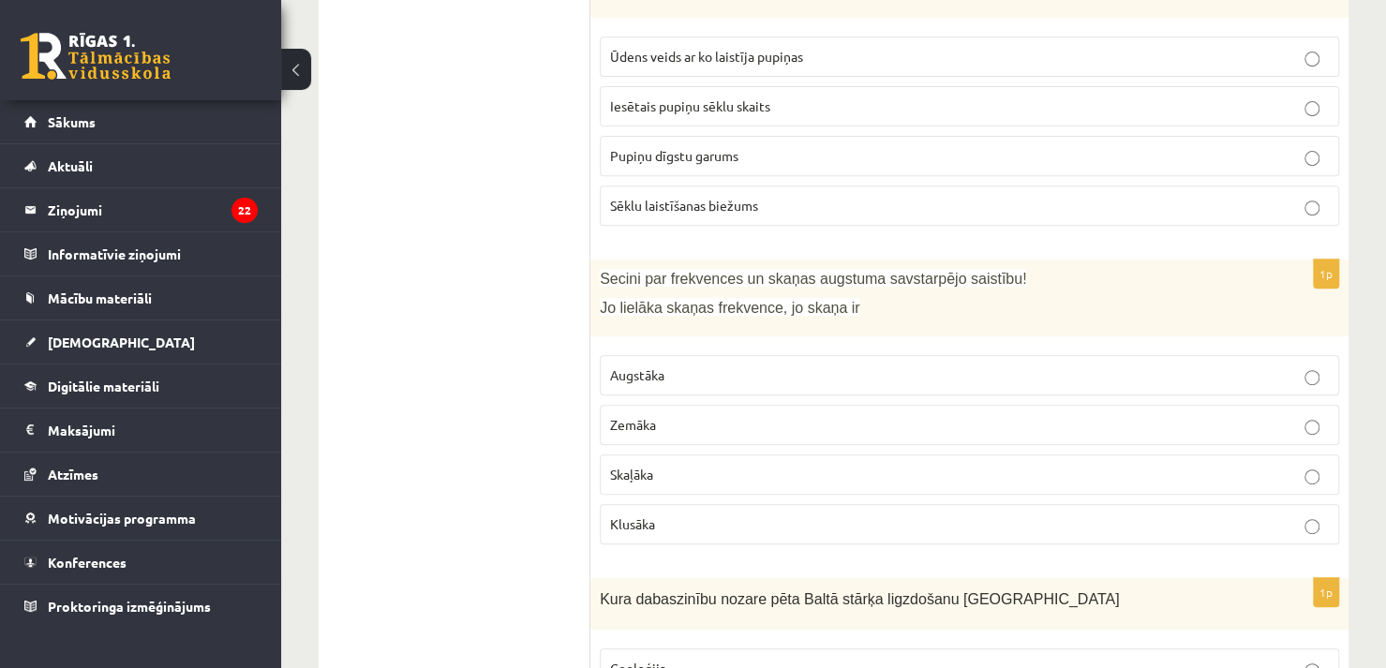
scroll to position [8817, 0]
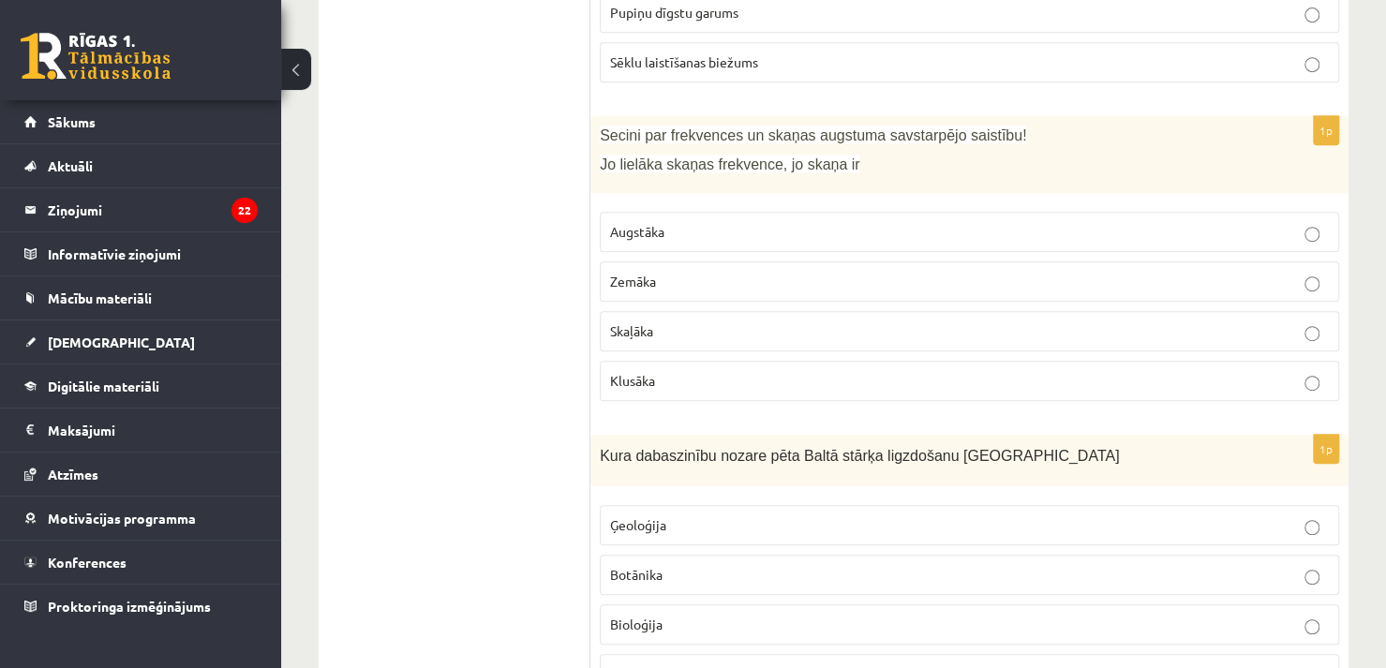
click at [929, 212] on label "Augstāka" at bounding box center [969, 232] width 739 height 40
click at [712, 615] on p "Bioloģija" at bounding box center [969, 625] width 719 height 20
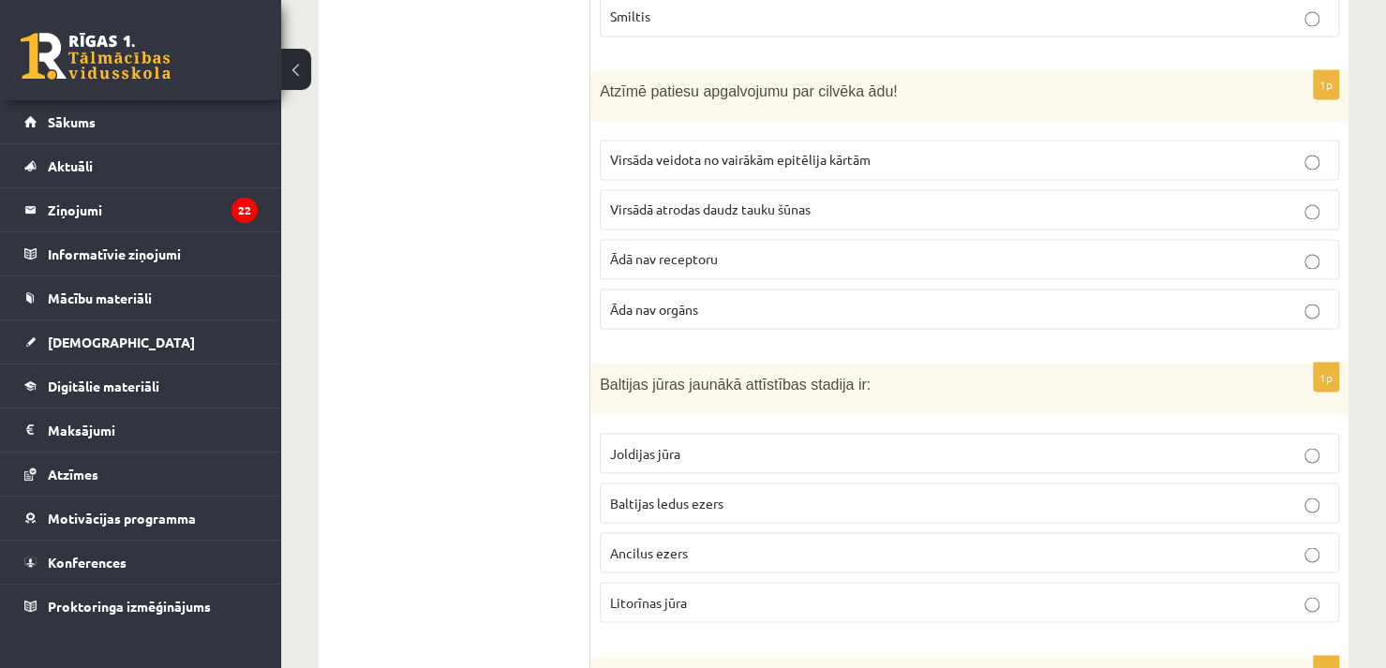
scroll to position [5964, 0]
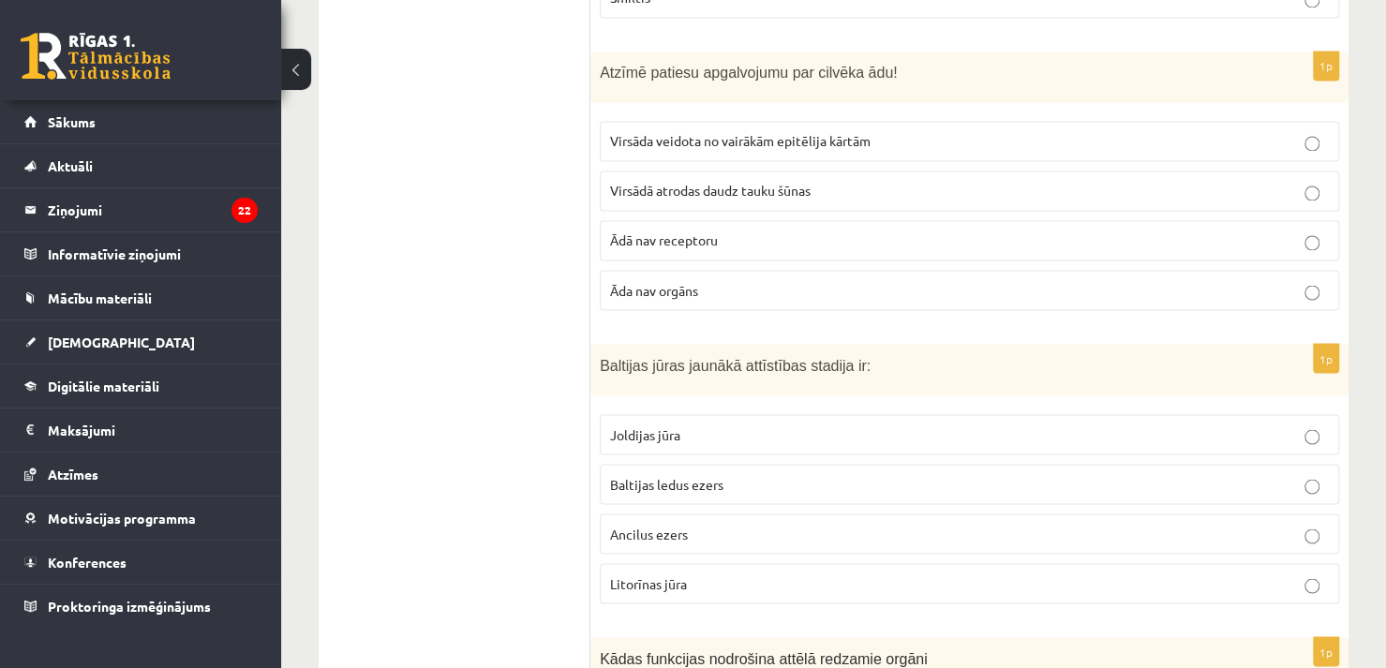
click at [669, 132] on span "Virsāda veidota no vairākām epitēlija kārtām" at bounding box center [740, 140] width 261 height 17
click at [1008, 563] on label "Litorīnas jūra" at bounding box center [969, 583] width 739 height 40
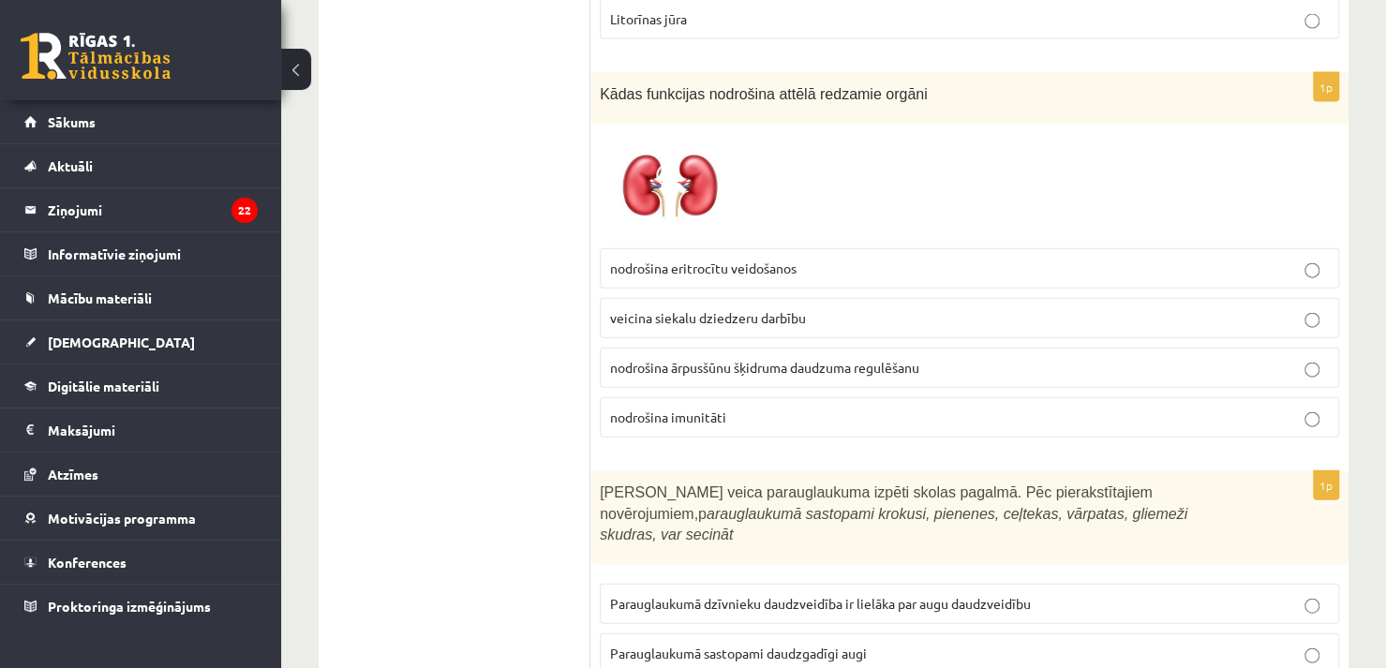
scroll to position [6547, 0]
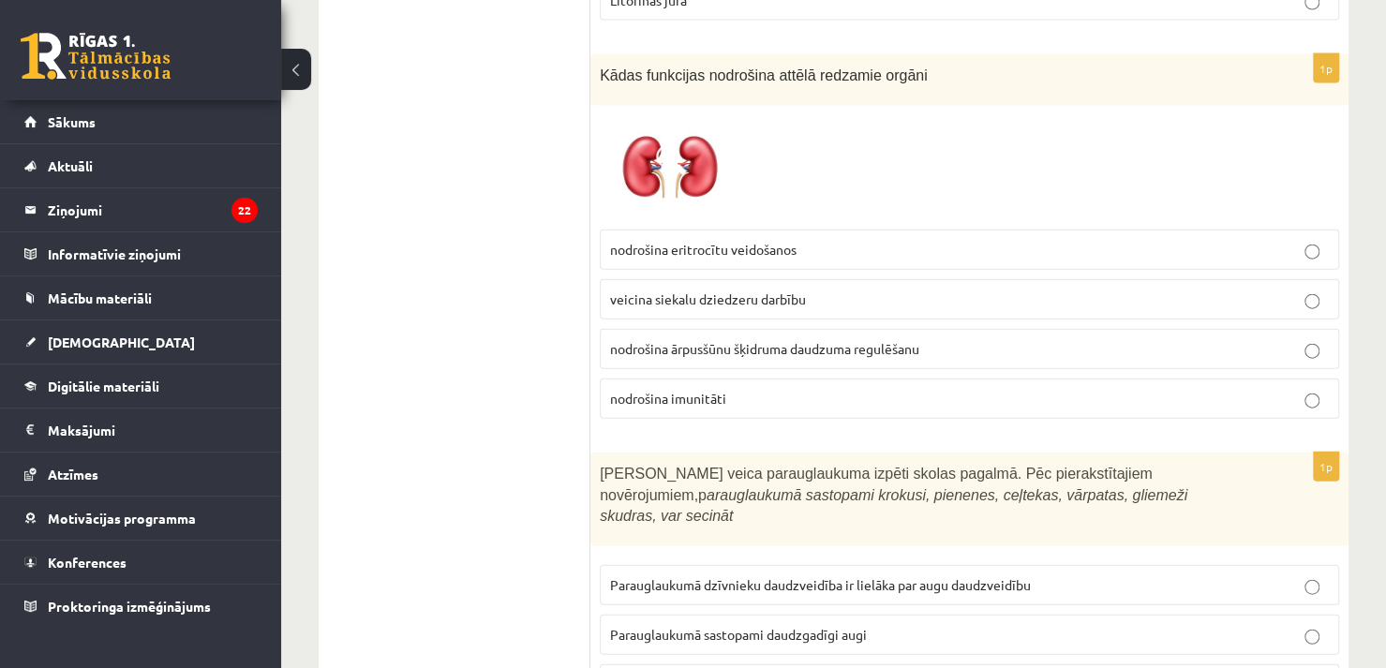
click at [787, 329] on label "nodrošina ārpusšūnu šķidruma daudzuma regulēšanu" at bounding box center [969, 349] width 739 height 40
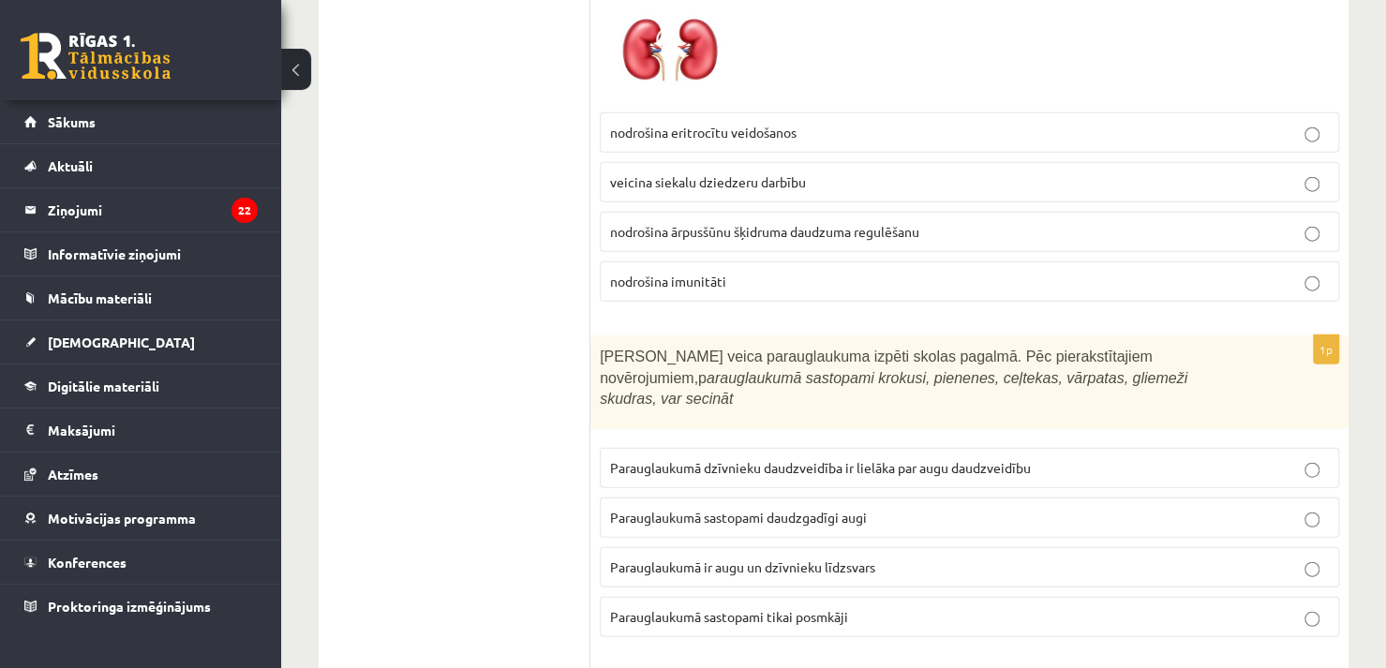
scroll to position [6674, 0]
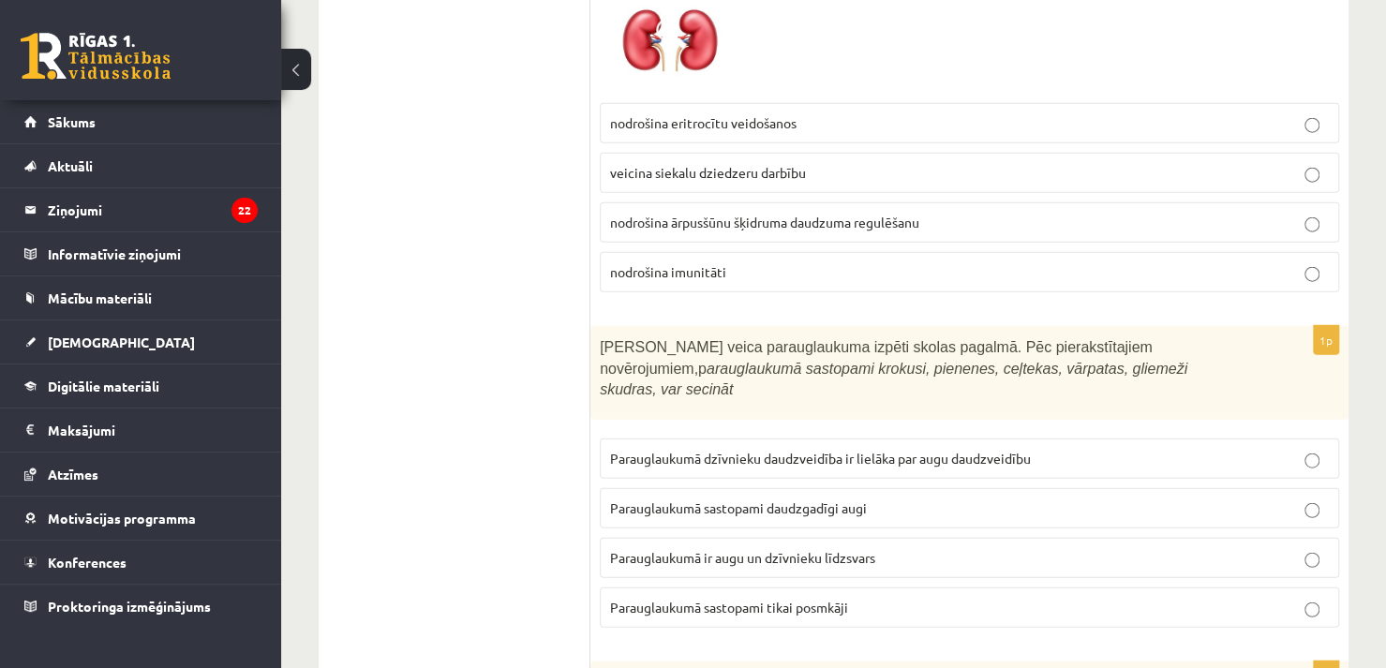
click at [957, 499] on p "Parauglaukumā sastopami daudzgadīgi augi" at bounding box center [969, 509] width 719 height 20
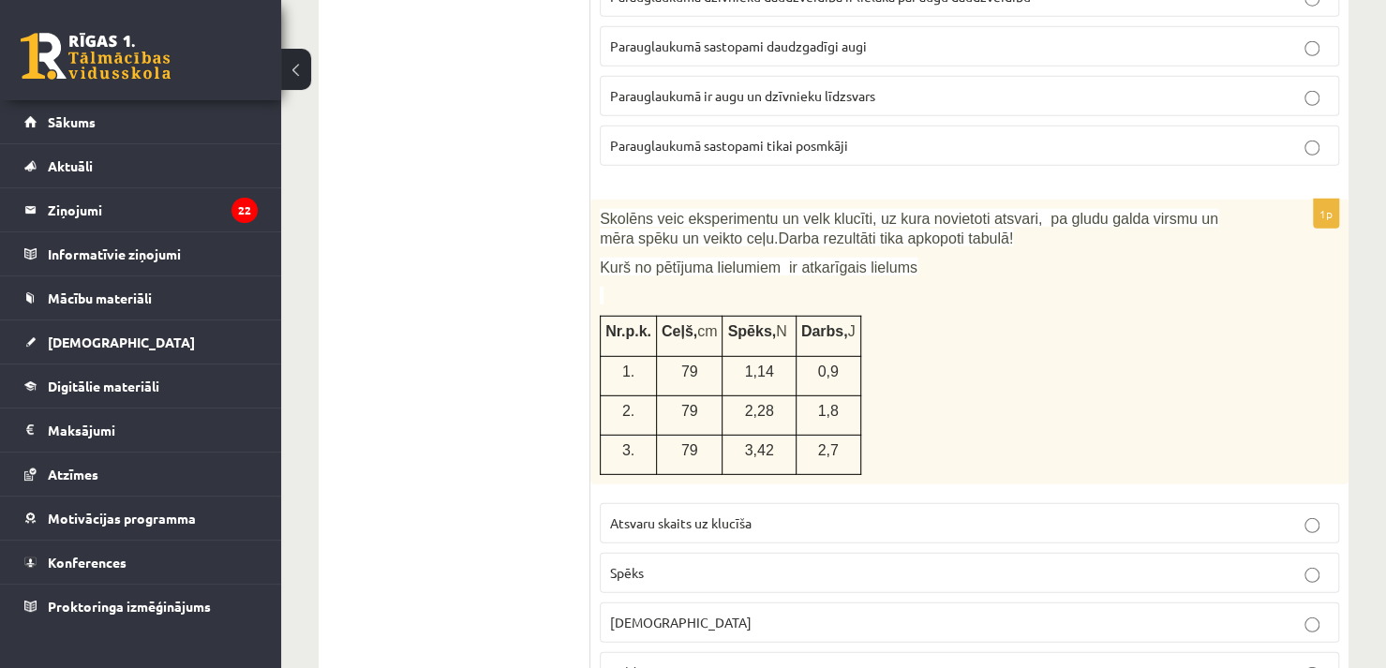
scroll to position [7127, 0]
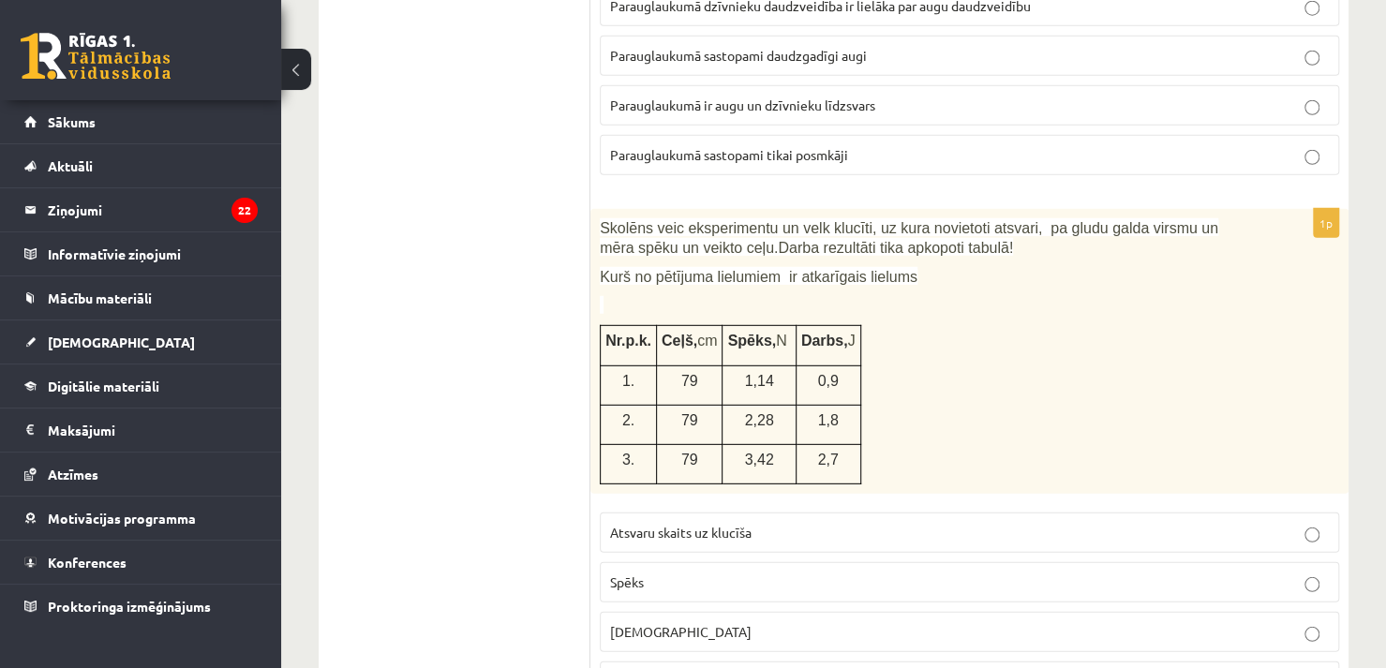
click at [791, 562] on label "Spēks" at bounding box center [969, 582] width 739 height 40
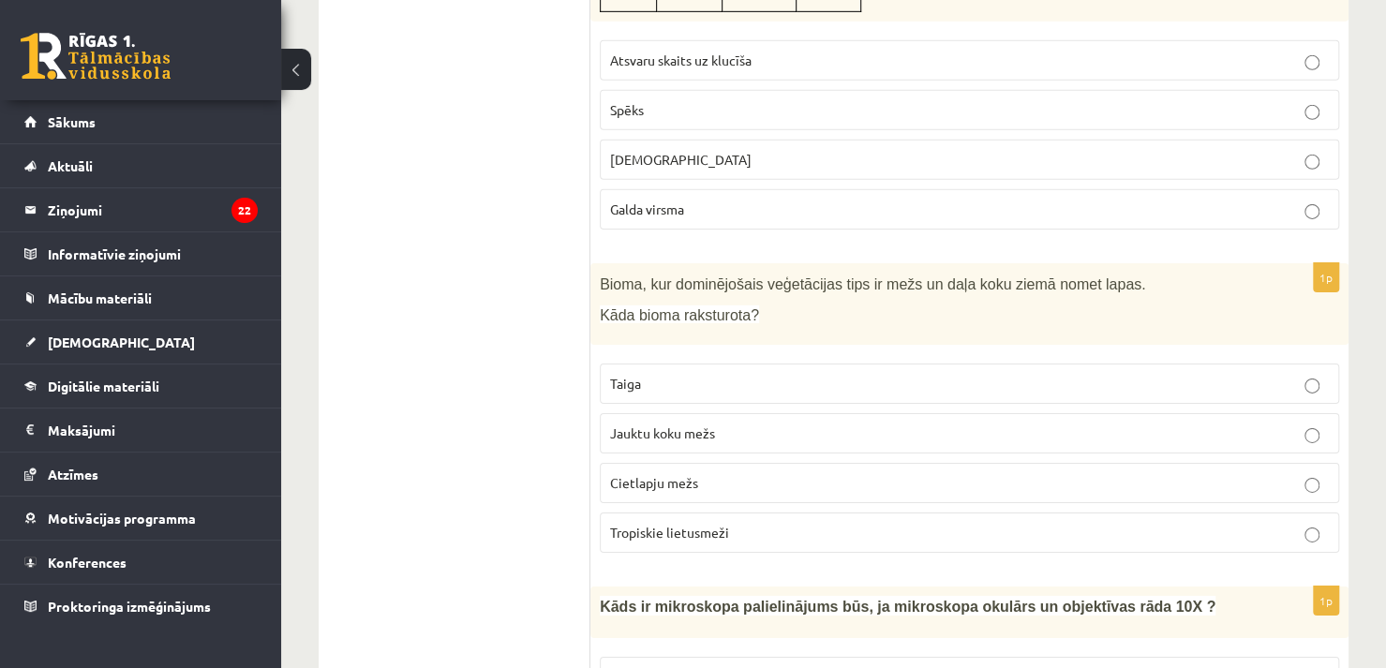
scroll to position [7590, 0]
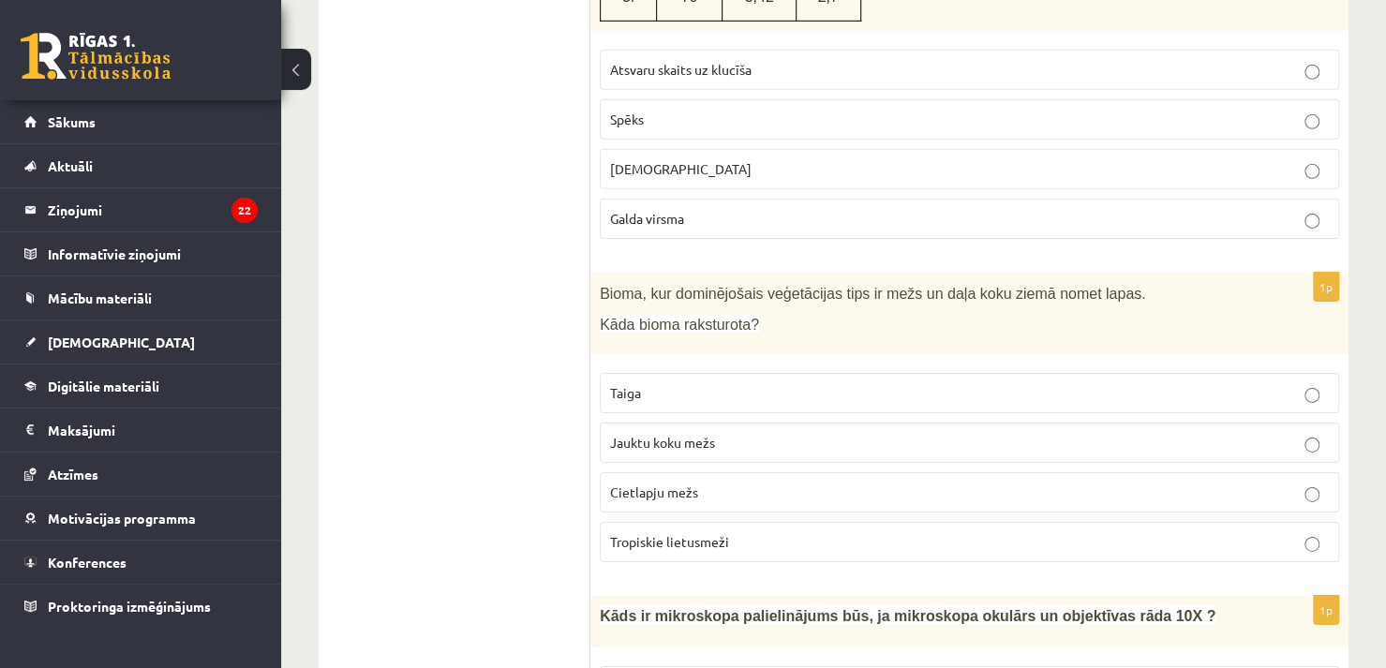
click at [811, 433] on p "Jauktu koku mežs" at bounding box center [969, 443] width 719 height 20
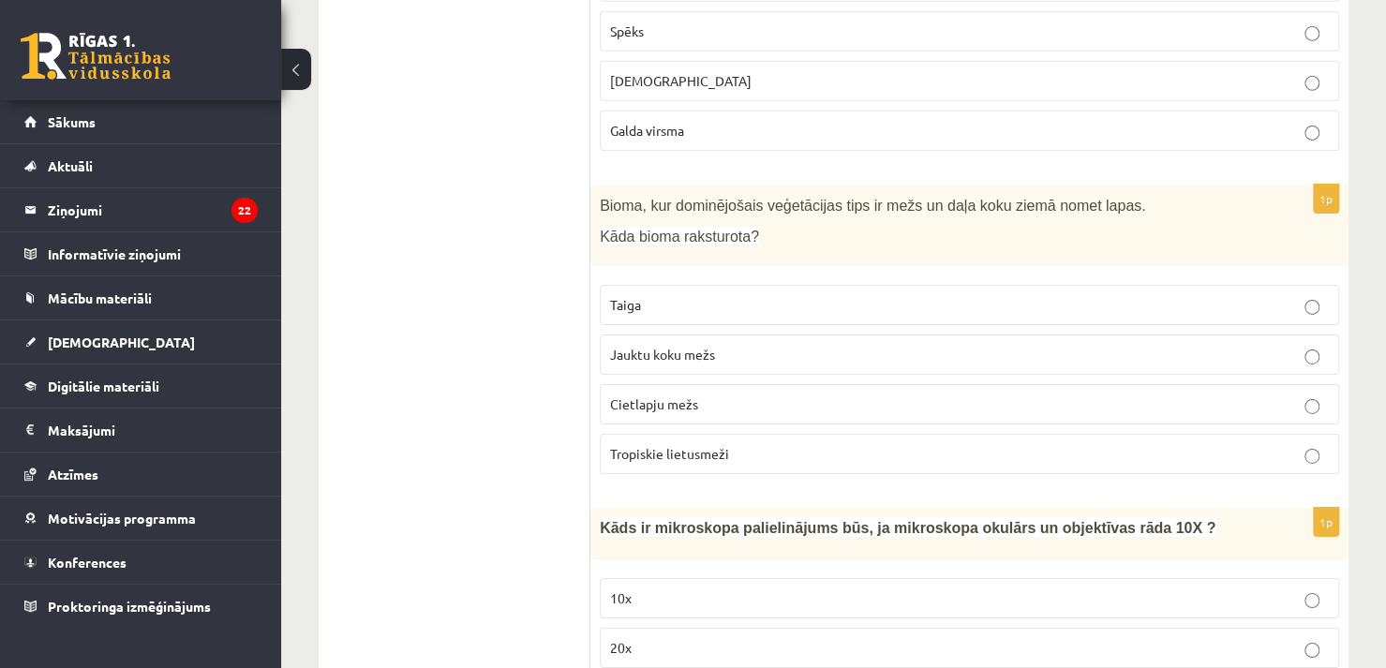
scroll to position [7846, 0]
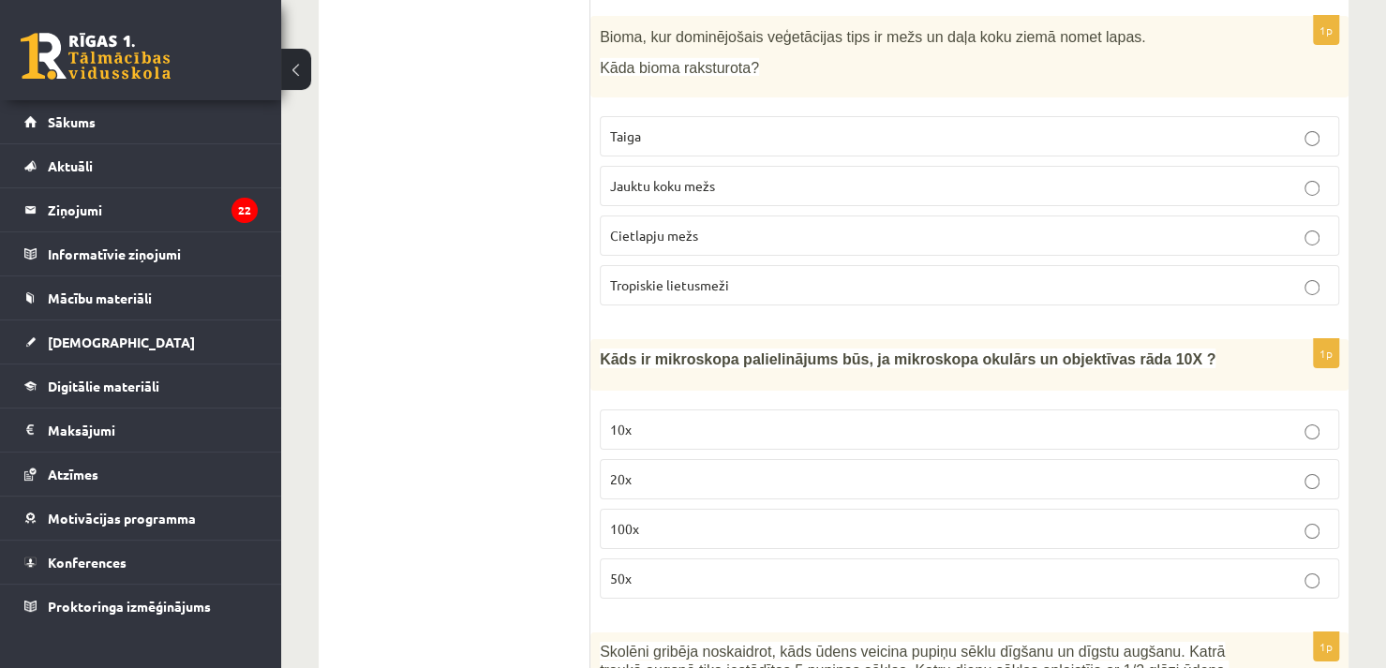
click at [1130, 519] on p "100x" at bounding box center [969, 529] width 719 height 20
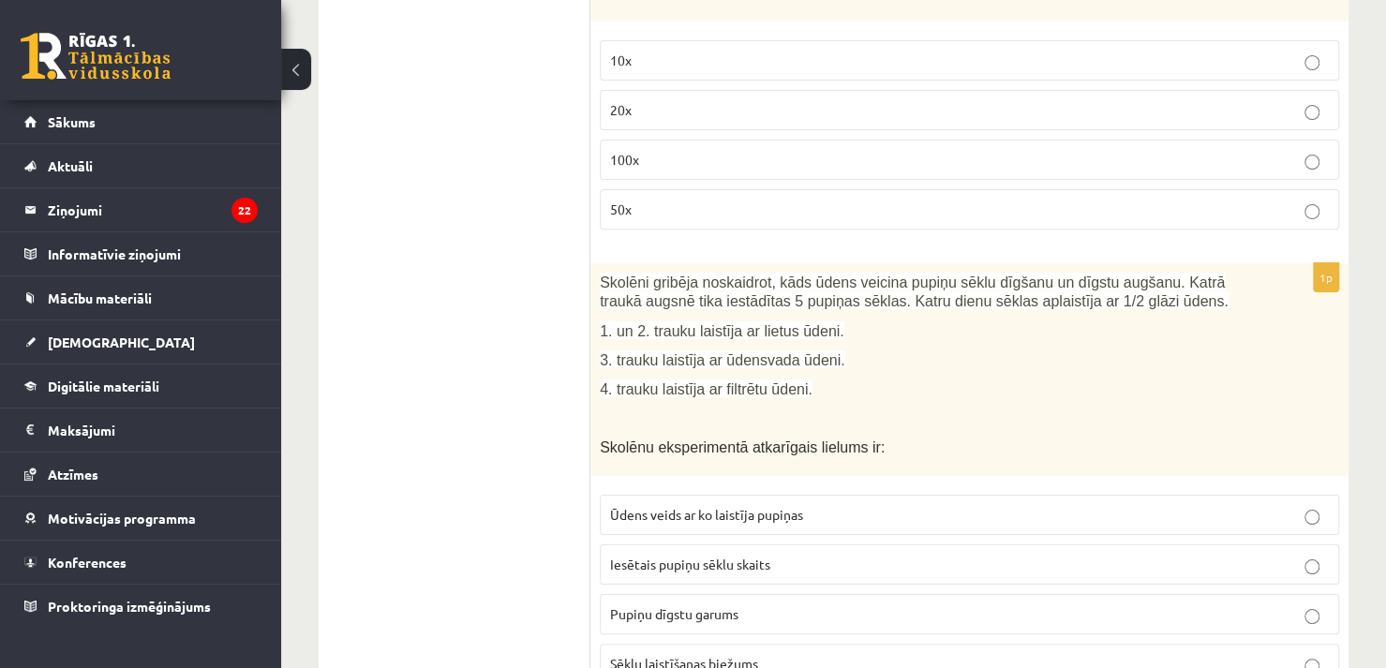
scroll to position [8225, 0]
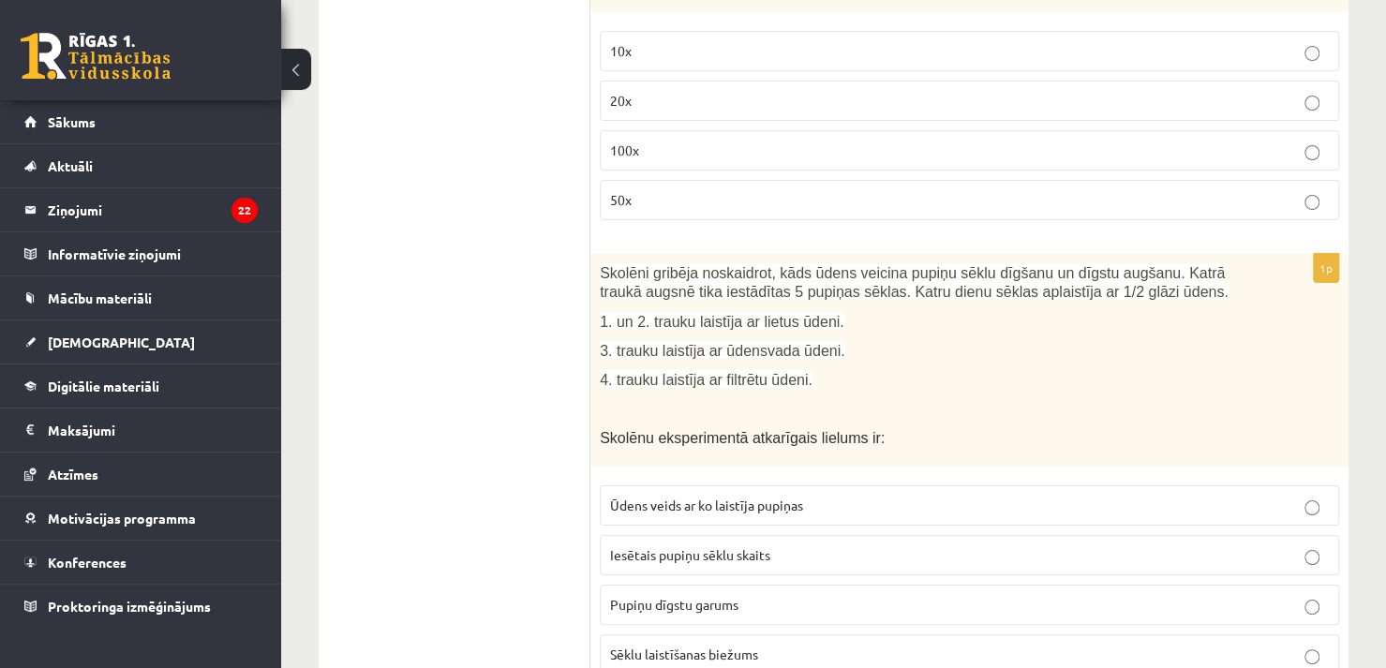
click at [893, 595] on p "Pupiņu dīgstu garums" at bounding box center [969, 605] width 719 height 20
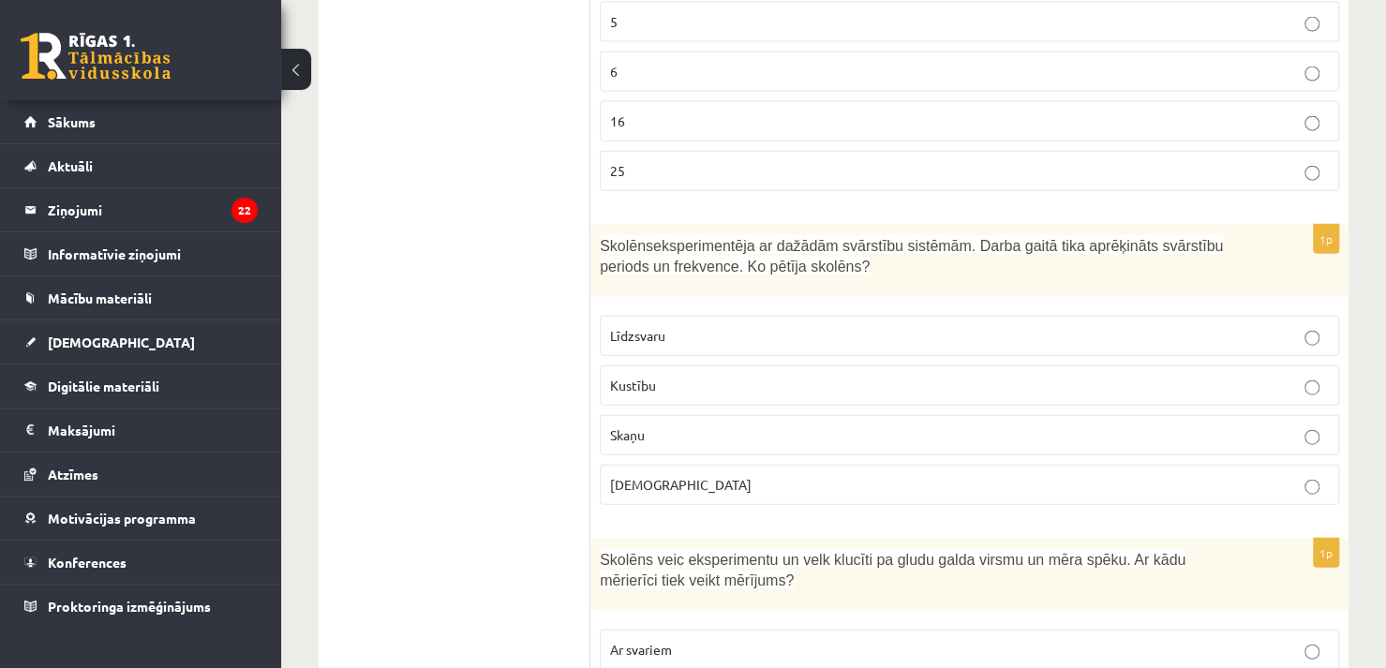
scroll to position [2513, 0]
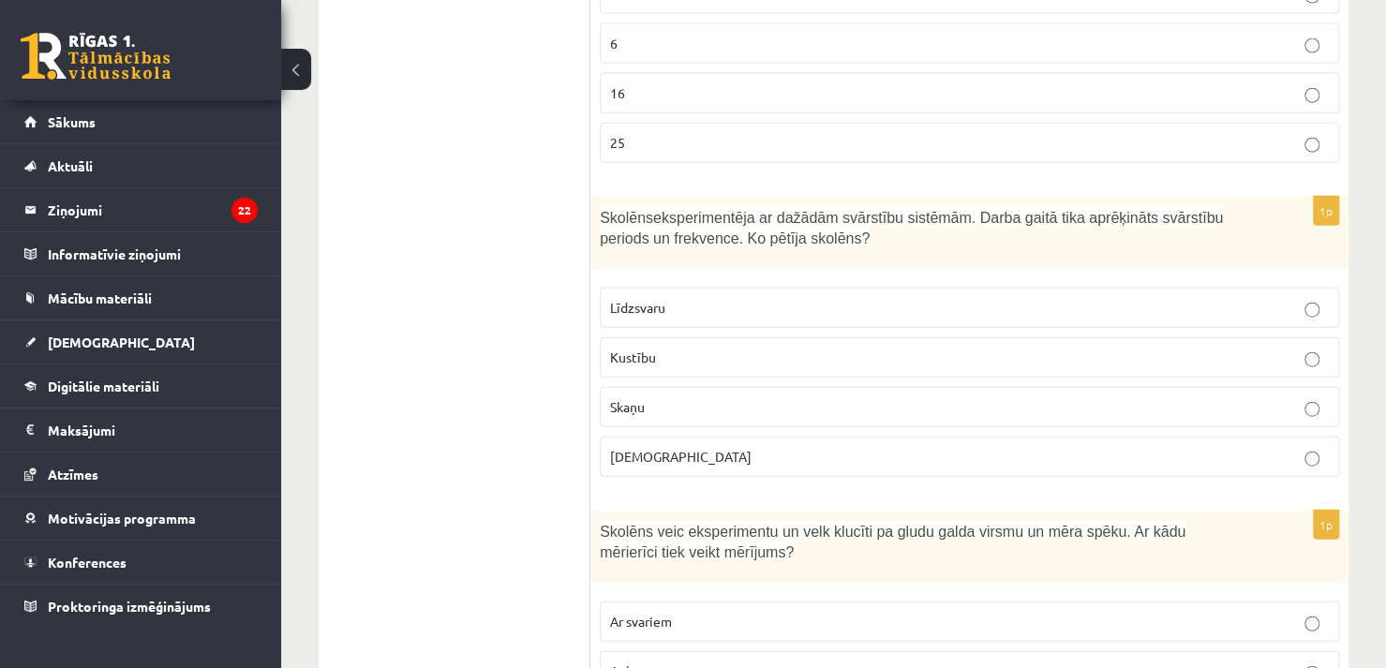
click at [776, 397] on p "Skaņu" at bounding box center [969, 407] width 719 height 20
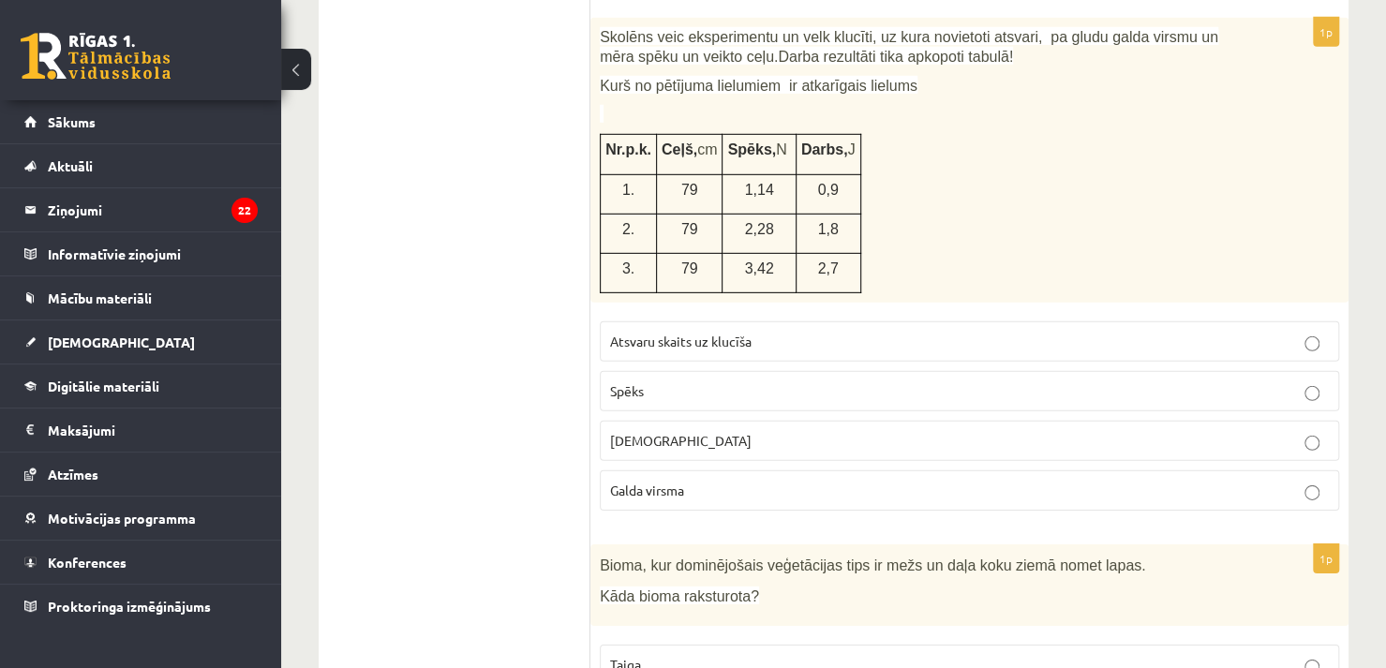
scroll to position [0, 0]
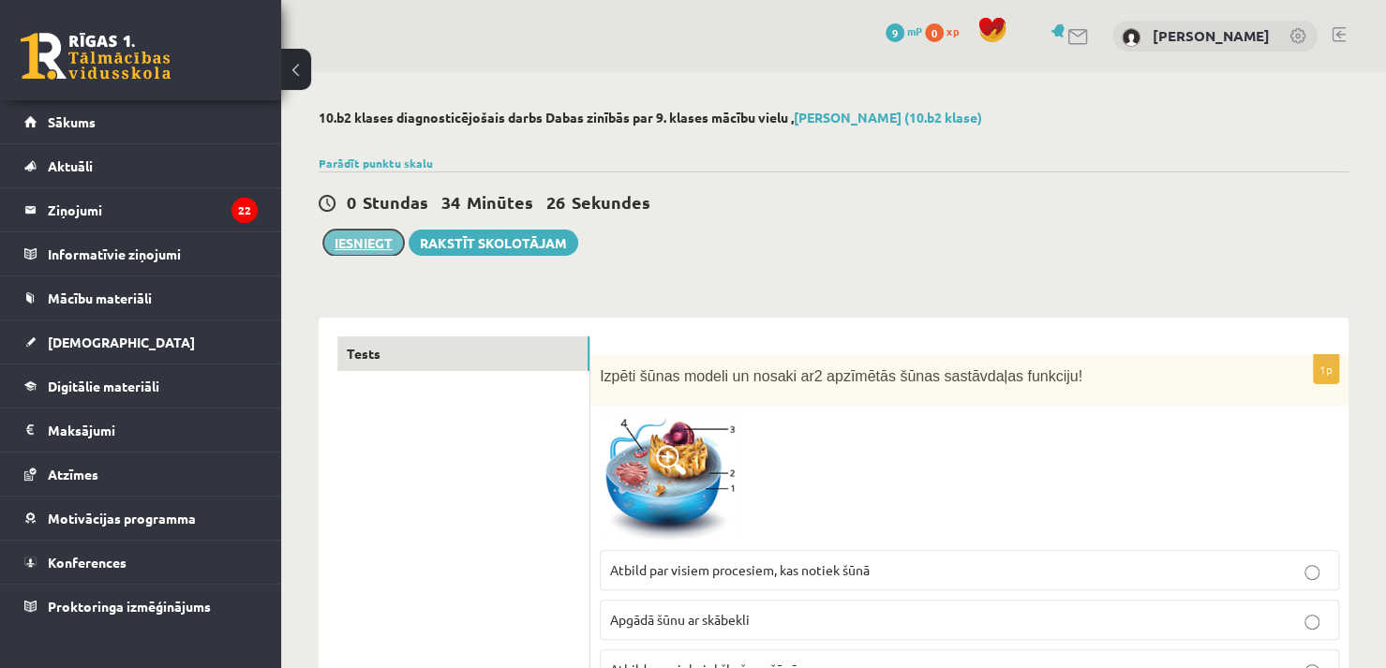
click at [373, 241] on button "Iesniegt" at bounding box center [363, 243] width 81 height 26
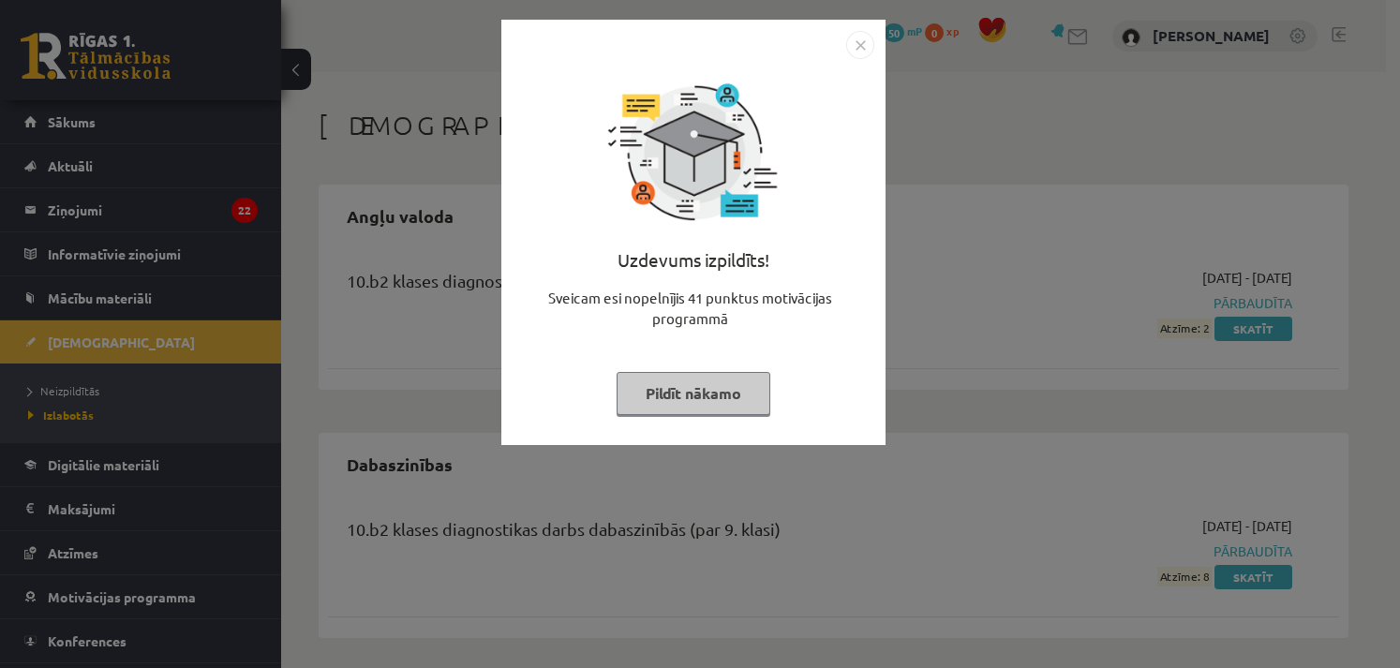
click at [670, 389] on button "Pildīt nākamo" at bounding box center [694, 393] width 154 height 43
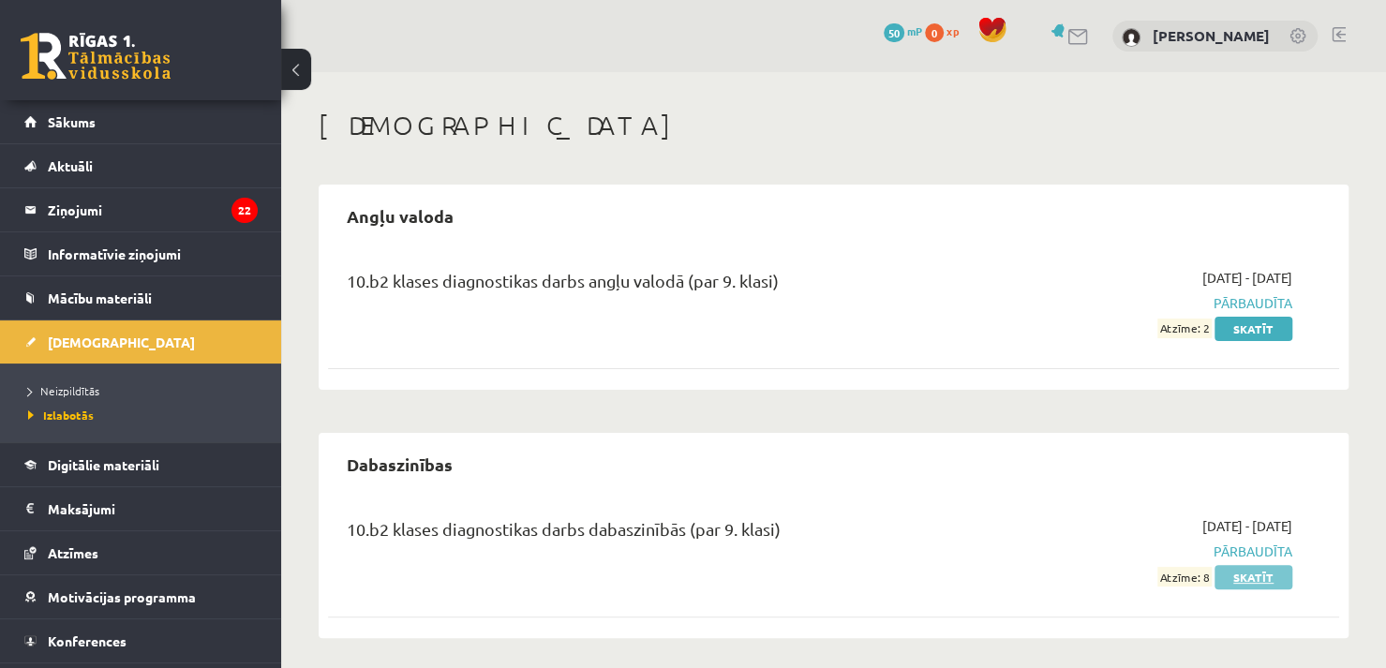
click at [1258, 576] on link "Skatīt" at bounding box center [1254, 577] width 78 height 24
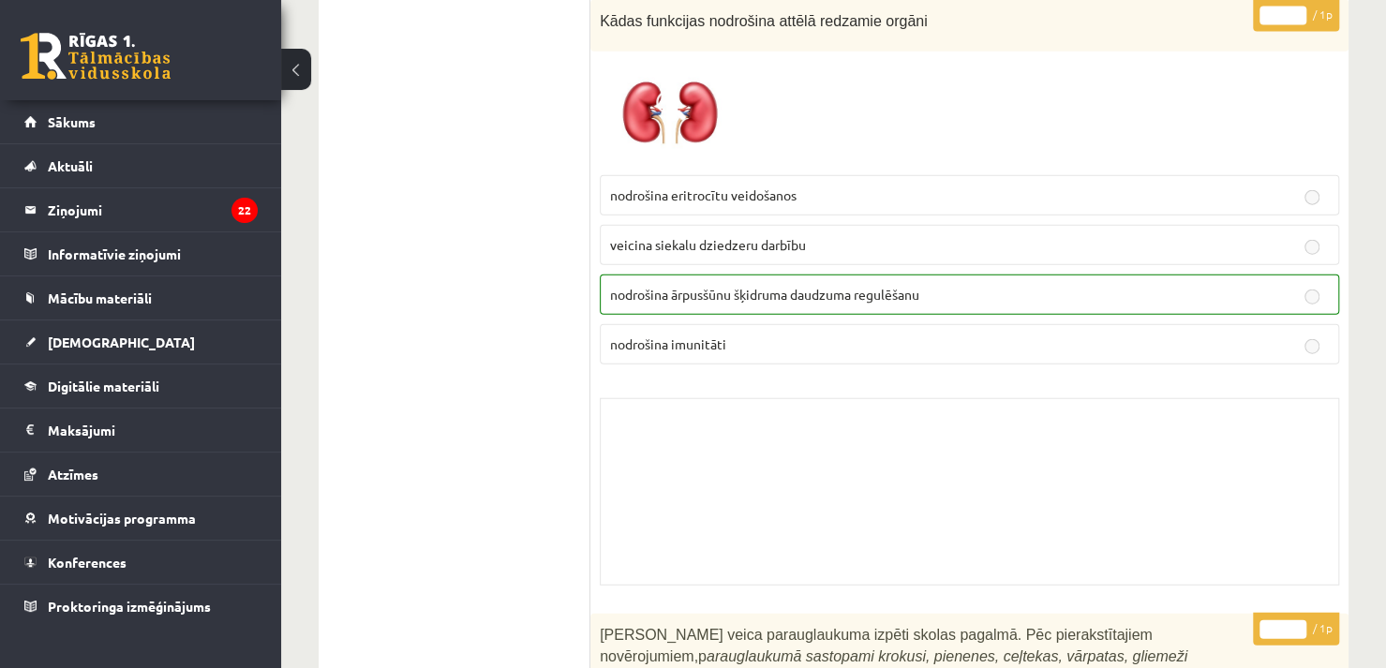
scroll to position [14817, 0]
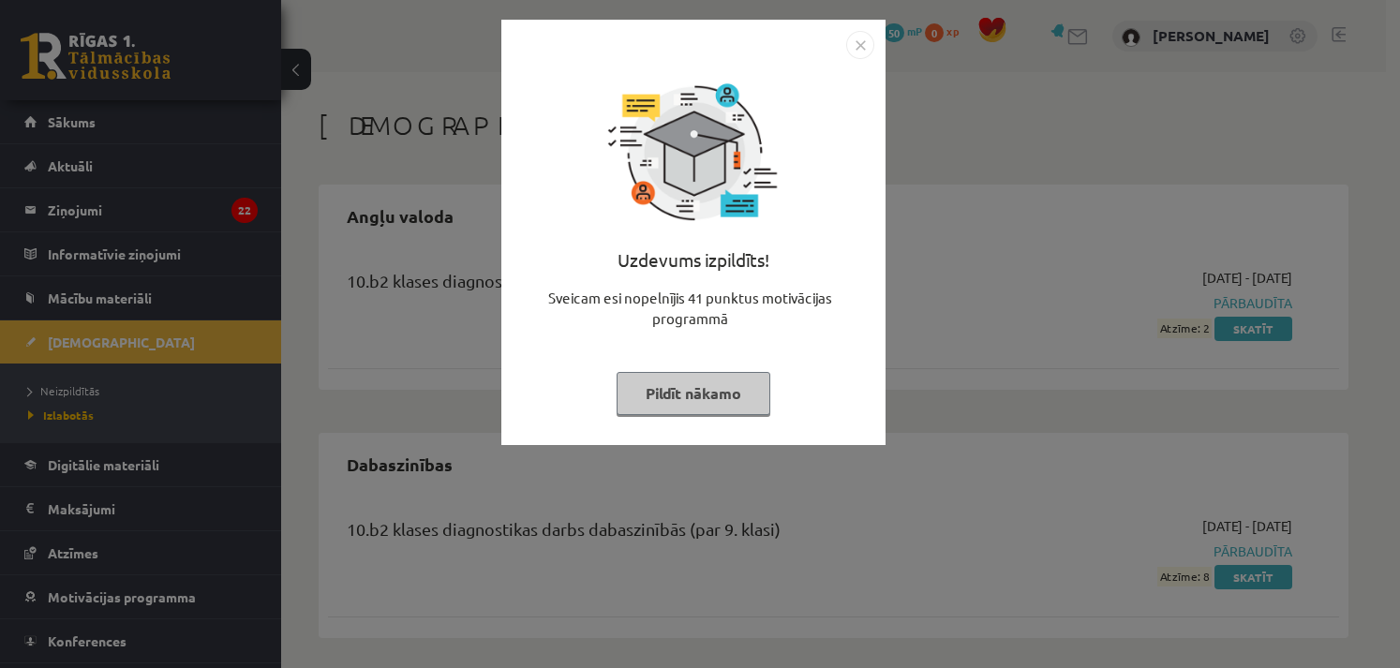
click at [667, 396] on button "Pildīt nākamo" at bounding box center [694, 393] width 154 height 43
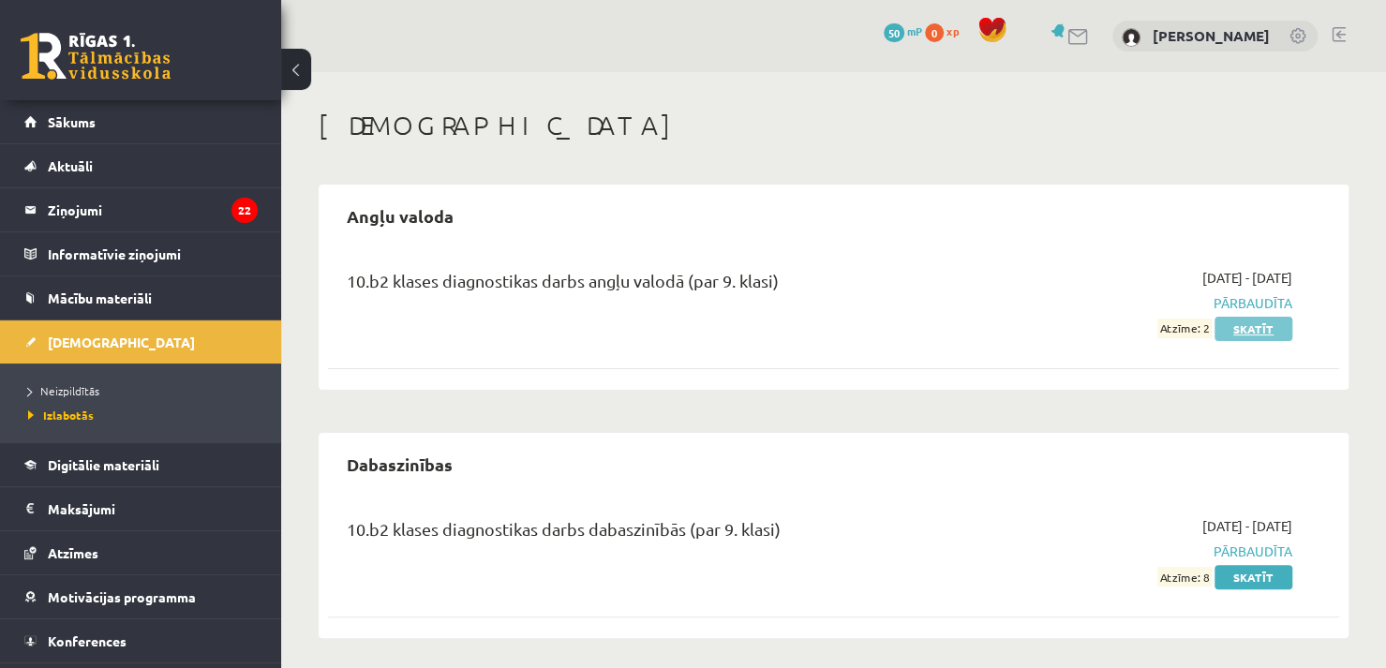
click at [1244, 326] on link "Skatīt" at bounding box center [1254, 329] width 78 height 24
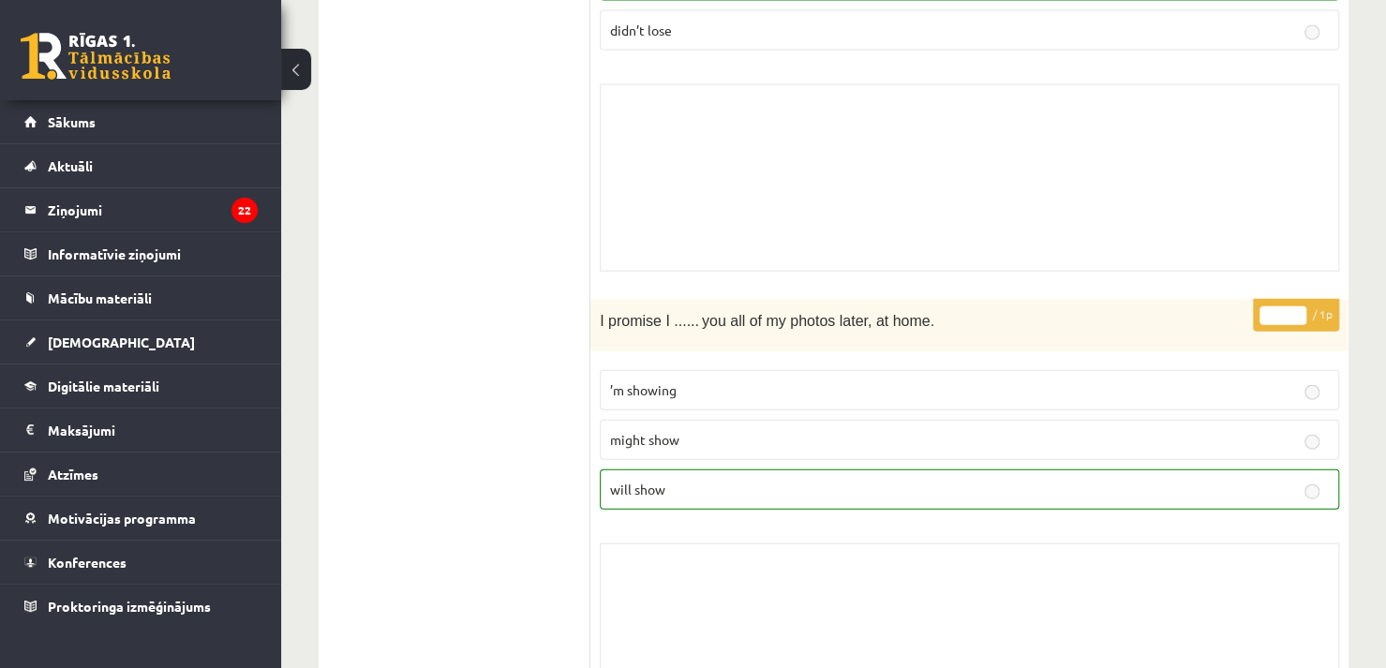
scroll to position [1559, 0]
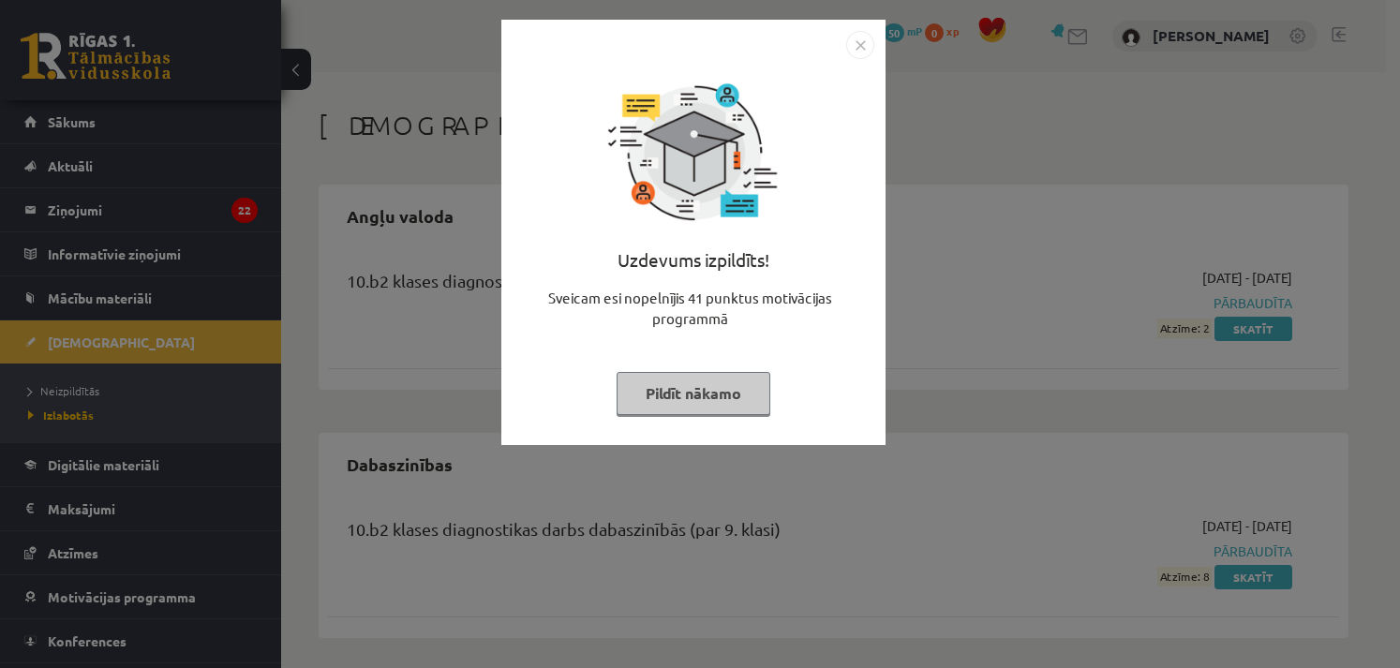
click at [661, 396] on button "Pildīt nākamo" at bounding box center [694, 393] width 154 height 43
